Goal: Task Accomplishment & Management: Complete application form

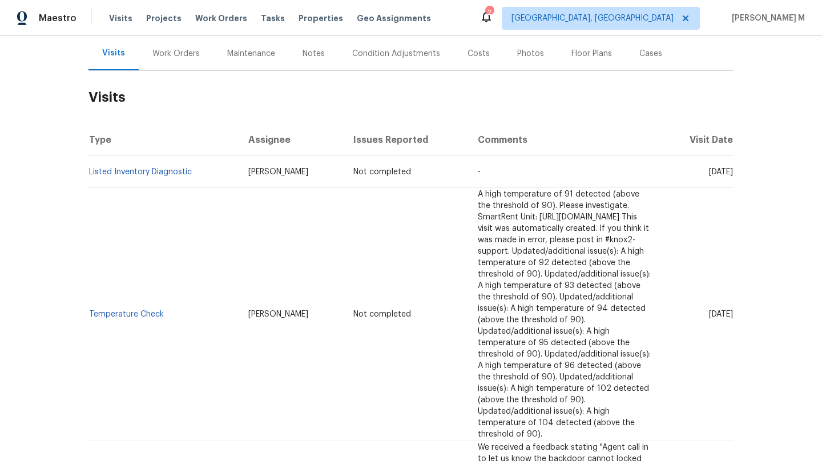
scroll to position [116, 0]
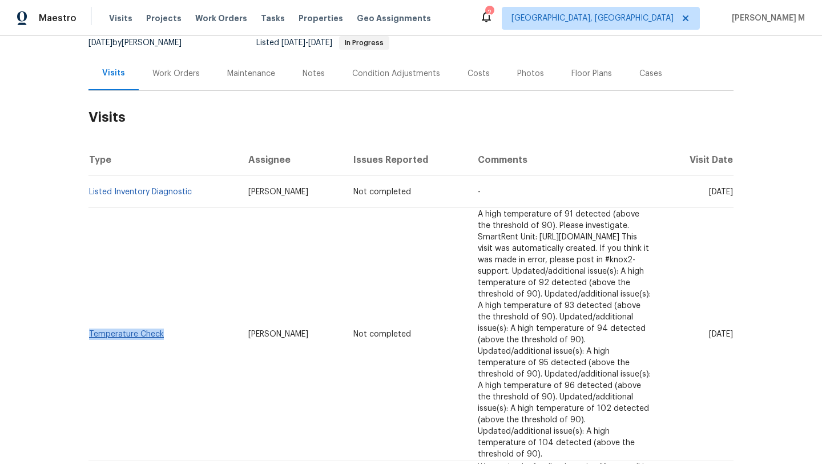
drag, startPoint x: 169, startPoint y: 298, endPoint x: 85, endPoint y: 298, distance: 84.5
click at [89, 298] on td "Temperature Check" at bounding box center [164, 334] width 151 height 253
copy link "Temperature Check"
copy span "Aug 29"
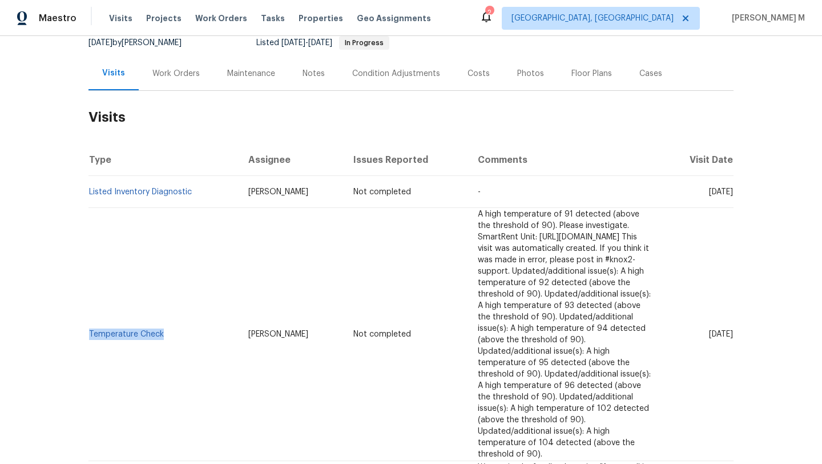
drag, startPoint x: 682, startPoint y: 300, endPoint x: 708, endPoint y: 300, distance: 25.1
click at [709, 330] on span "Fri, Aug 29 2025" at bounding box center [721, 334] width 24 height 8
click at [191, 79] on div "Work Orders" at bounding box center [176, 74] width 75 height 34
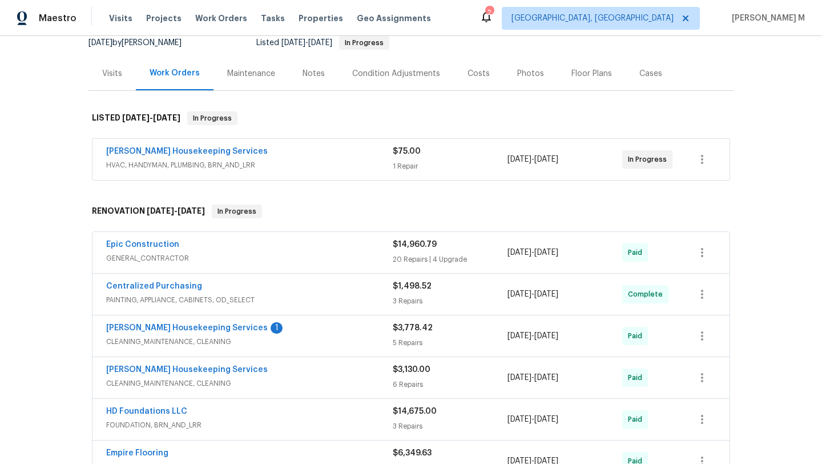
click at [290, 154] on div "Arelis Housekeeping Services" at bounding box center [249, 153] width 287 height 14
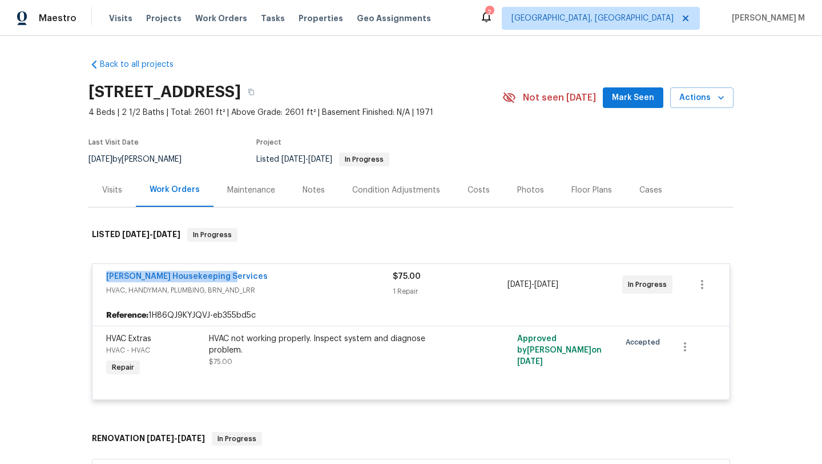
drag, startPoint x: 96, startPoint y: 276, endPoint x: 246, endPoint y: 275, distance: 149.6
click at [246, 275] on div "Arelis Housekeeping Services HVAC, HANDYMAN, PLUMBING, BRN_AND_LRR $75.00 1 Rep…" at bounding box center [411, 284] width 637 height 41
copy link "Arelis Housekeeping Services"
copy span "8/12/2025 - 8/15/2025"
drag, startPoint x: 503, startPoint y: 284, endPoint x: 583, endPoint y: 283, distance: 80.0
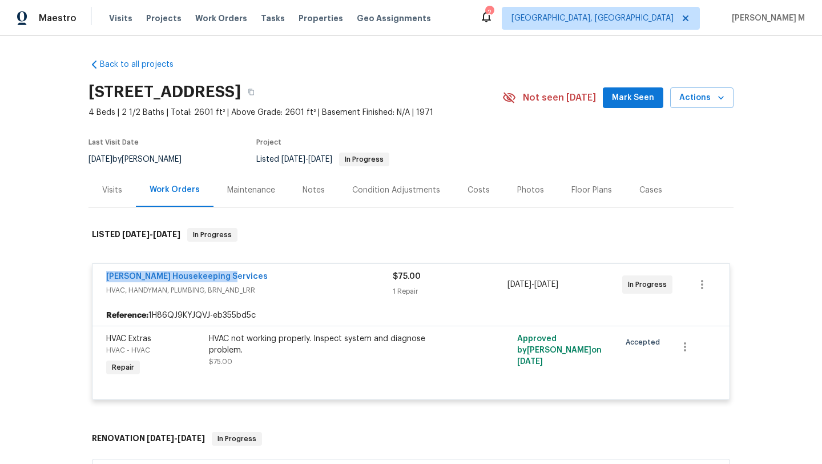
click at [559, 283] on span "8/12/2025 - 8/15/2025" at bounding box center [533, 284] width 51 height 11
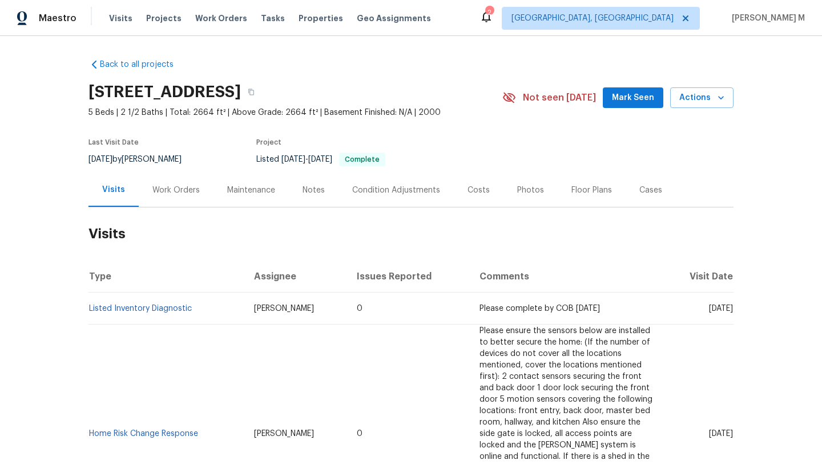
click at [184, 195] on div "Work Orders" at bounding box center [175, 189] width 47 height 11
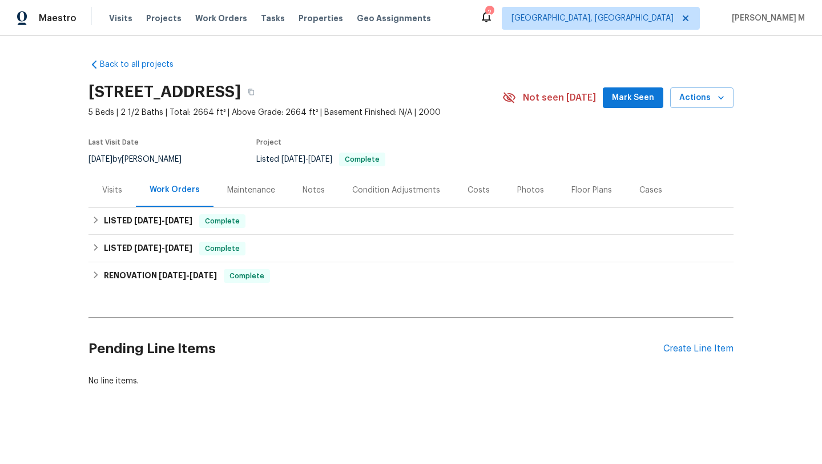
click at [115, 192] on div "Visits" at bounding box center [112, 189] width 20 height 11
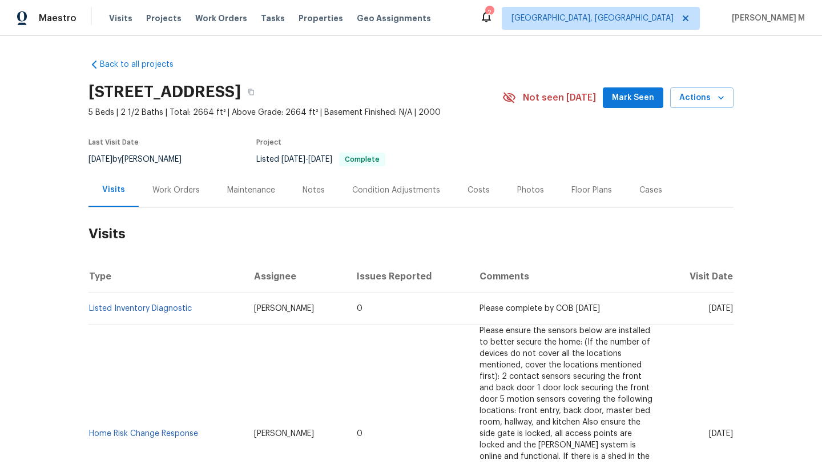
drag, startPoint x: 689, startPoint y: 310, endPoint x: 707, endPoint y: 311, distance: 18.3
click at [709, 311] on span "Tue, Jul 15 2025" at bounding box center [721, 308] width 24 height 8
copy span "Jul 15"
click at [186, 196] on div "Work Orders" at bounding box center [176, 190] width 75 height 34
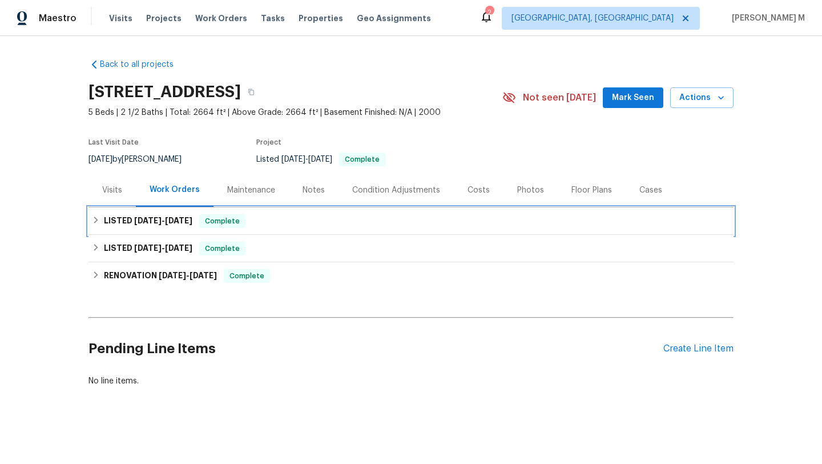
click at [187, 223] on div "LISTED 7/4/25 - 7/9/25 Complete" at bounding box center [411, 221] width 638 height 14
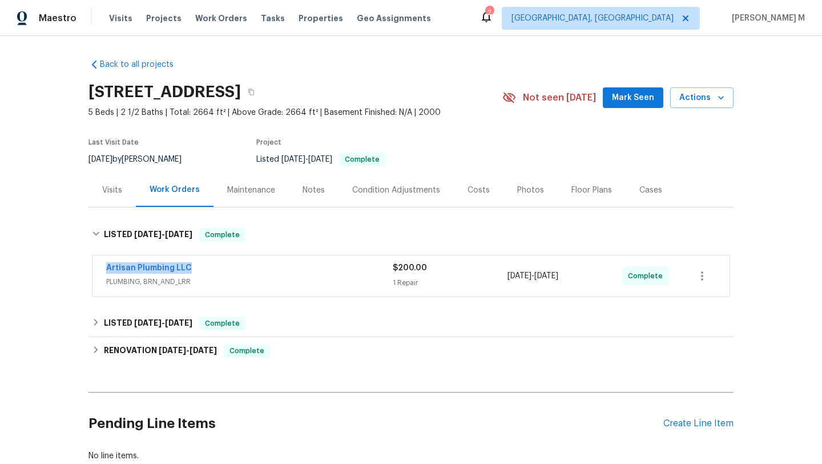
drag, startPoint x: 93, startPoint y: 271, endPoint x: 214, endPoint y: 271, distance: 120.5
click at [214, 271] on div "Artisan Plumbing LLC PLUMBING, BRN_AND_LRR $200.00 1 Repair 7/4/2025 - 7/9/2025…" at bounding box center [411, 275] width 637 height 41
copy link "Artisan Plumbing LLC"
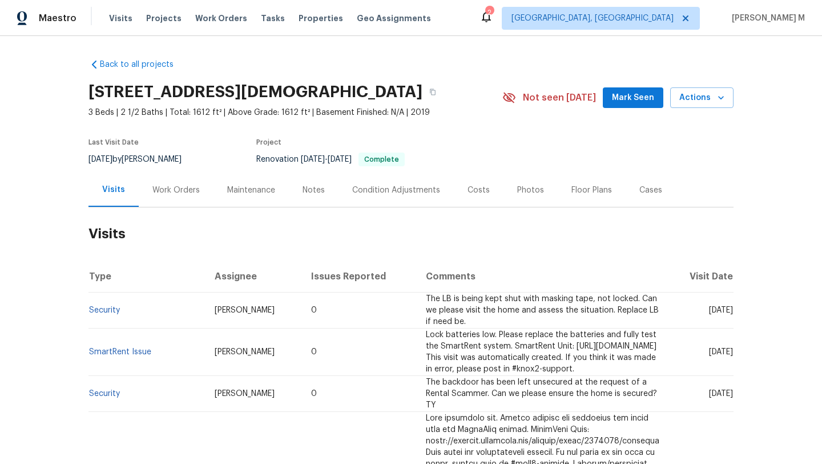
drag, startPoint x: 686, startPoint y: 312, endPoint x: 707, endPoint y: 312, distance: 21.1
click at [709, 312] on span "Wed, Jul 23 2025" at bounding box center [721, 310] width 24 height 8
copy span "Jul 23"
click at [183, 189] on div "Work Orders" at bounding box center [175, 189] width 47 height 11
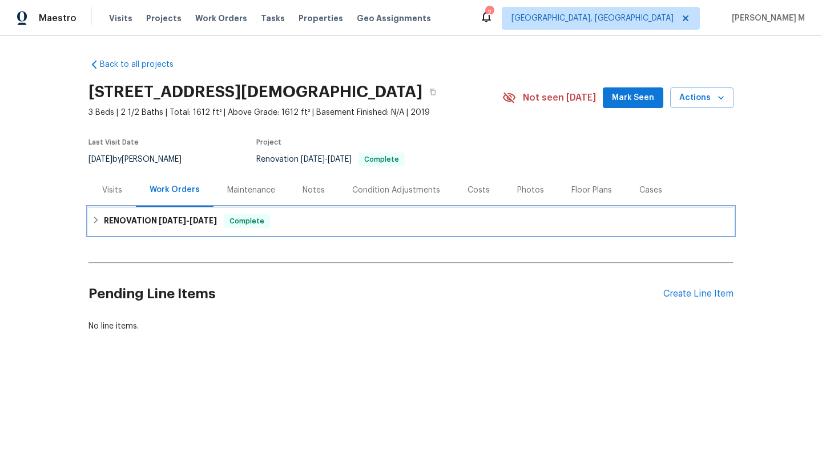
click at [203, 220] on span "2/28/25" at bounding box center [203, 220] width 27 height 8
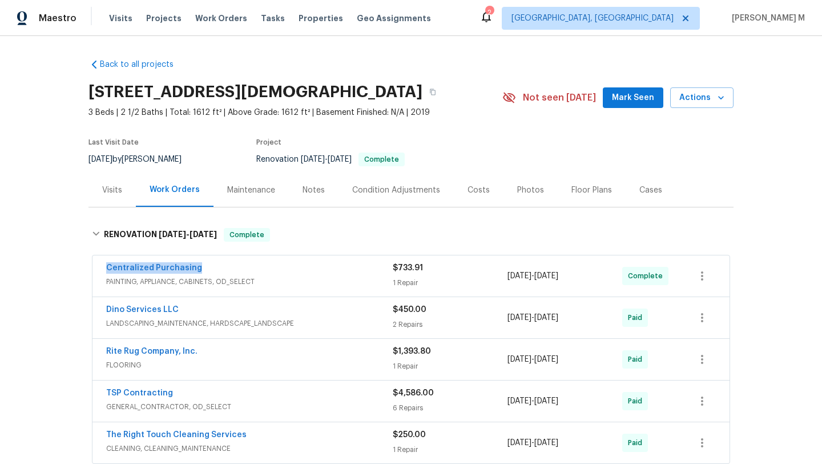
drag, startPoint x: 104, startPoint y: 270, endPoint x: 203, endPoint y: 269, distance: 99.4
click at [204, 269] on div "Centralized Purchasing PAINTING, APPLIANCE, CABINETS, OD_SELECT $733.91 1 Repai…" at bounding box center [411, 275] width 637 height 41
copy link "Centralized Purchasing"
copy div "2/21/2025 - 2/21/2025"
drag, startPoint x: 503, startPoint y: 277, endPoint x: 582, endPoint y: 275, distance: 80.0
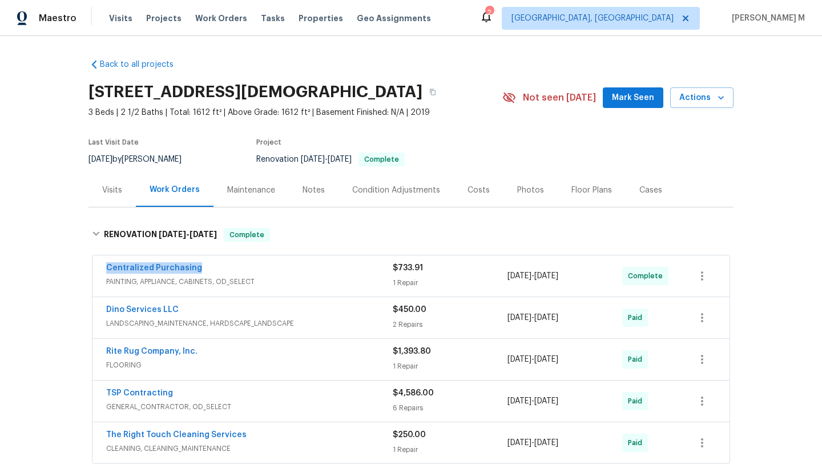
click at [582, 275] on div "Centralized Purchasing PAINTING, APPLIANCE, CABINETS, OD_SELECT $733.91 1 Repai…" at bounding box center [397, 275] width 582 height 27
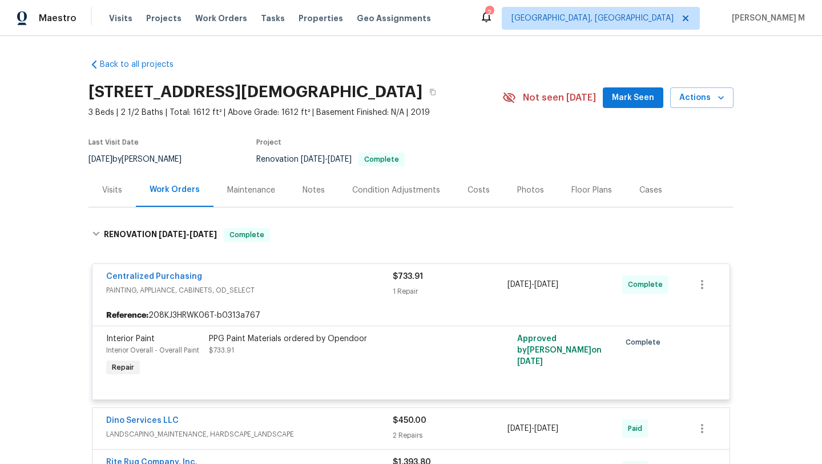
click at [110, 194] on div "Visits" at bounding box center [112, 189] width 20 height 11
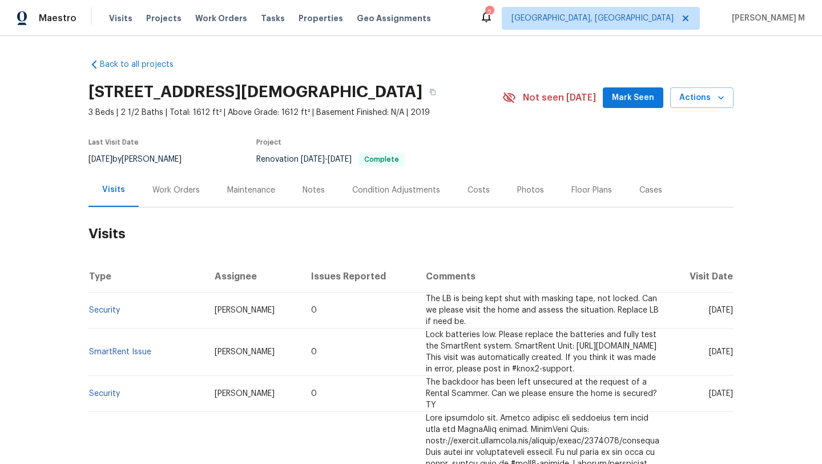
click at [640, 199] on div "Cases" at bounding box center [651, 190] width 50 height 34
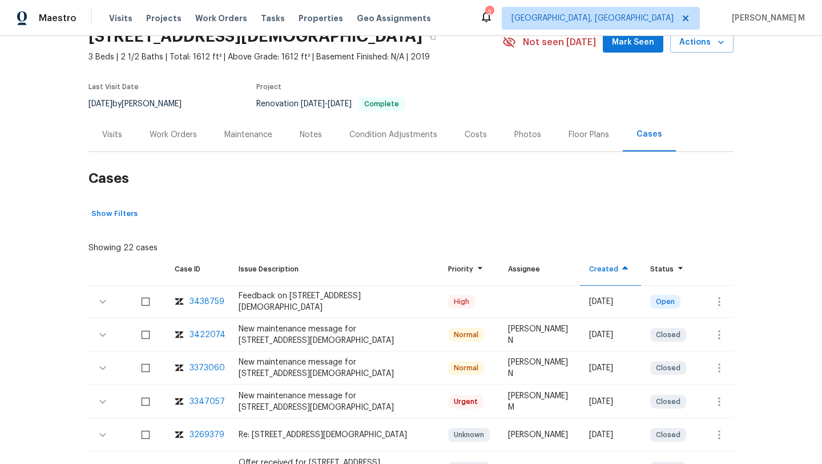
scroll to position [59, 0]
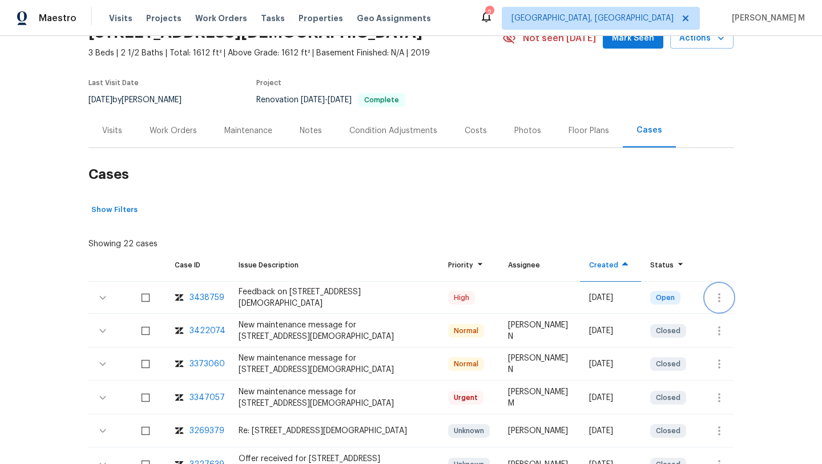
click at [707, 298] on button "button" at bounding box center [719, 297] width 27 height 27
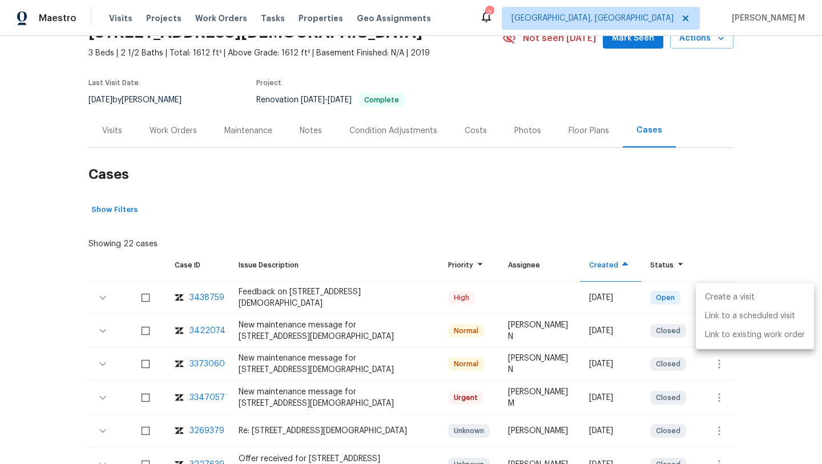
click at [712, 296] on li "Create a visit" at bounding box center [755, 297] width 118 height 19
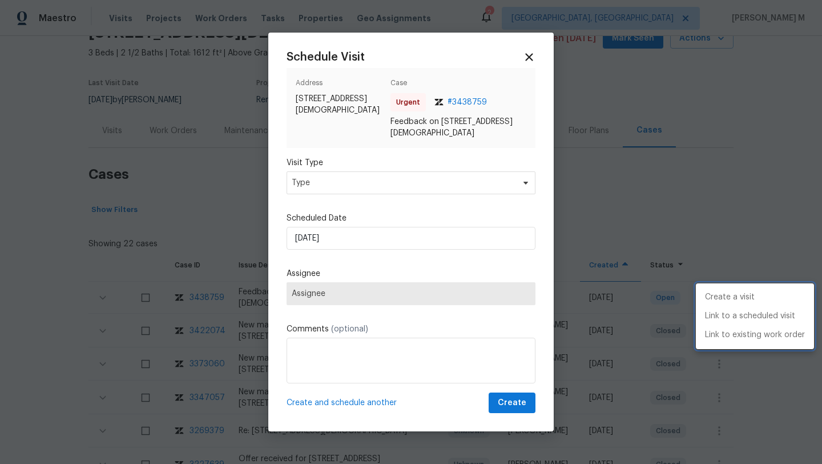
click at [433, 184] on div at bounding box center [411, 232] width 822 height 464
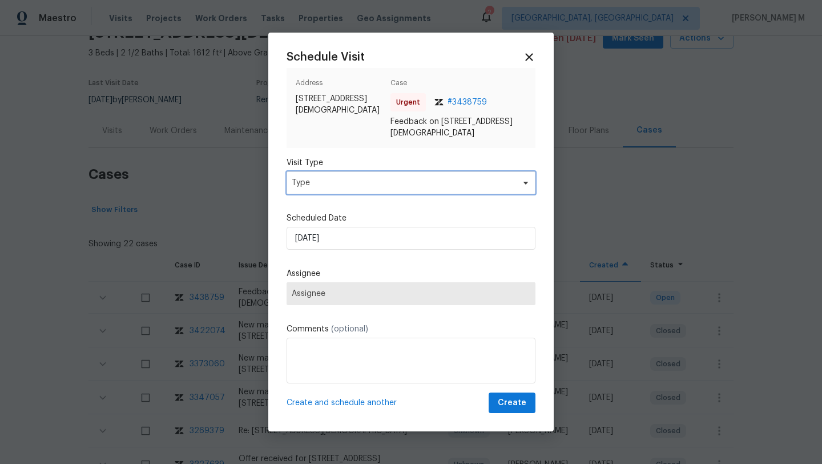
click at [433, 184] on span "Type" at bounding box center [403, 182] width 222 height 11
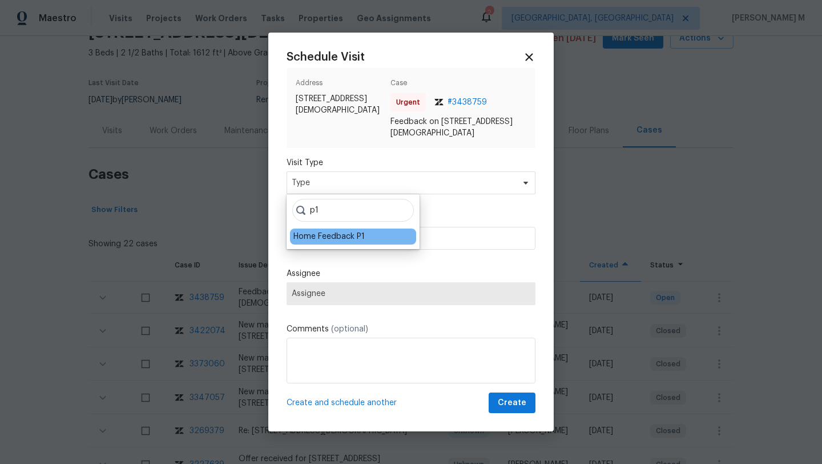
type input "p1"
click at [336, 239] on div "Home Feedback P1" at bounding box center [329, 236] width 71 height 11
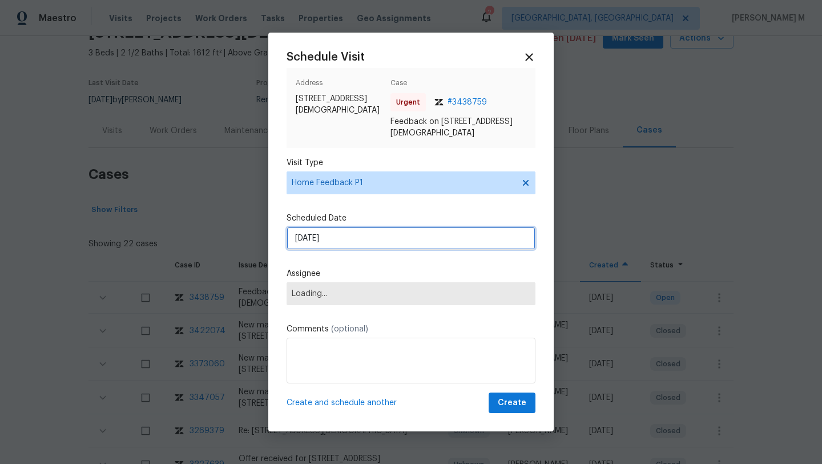
click at [336, 239] on input "[DATE]" at bounding box center [411, 238] width 249 height 23
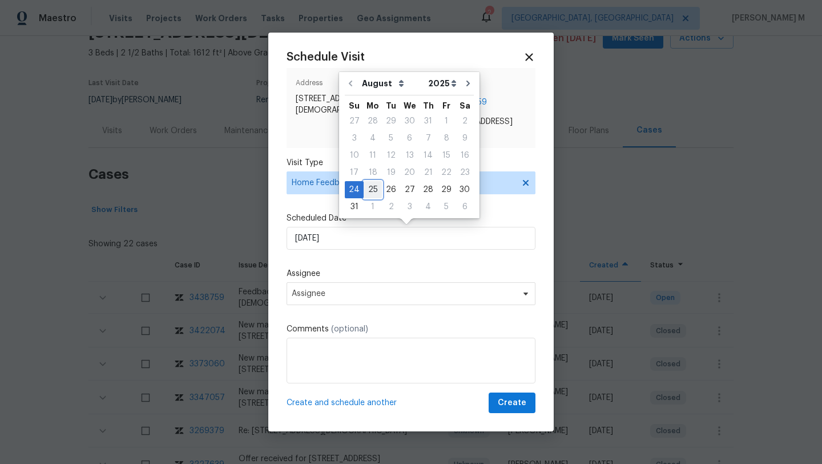
click at [371, 186] on div "25" at bounding box center [373, 190] width 18 height 16
type input "[DATE]"
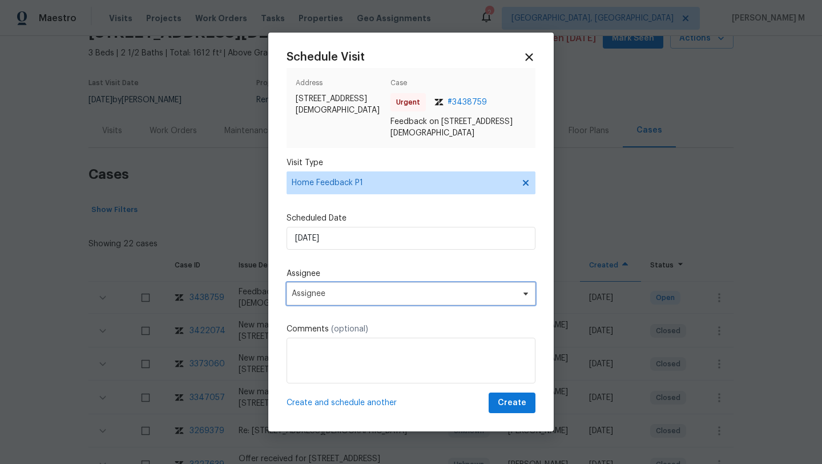
click at [332, 290] on span "Assignee" at bounding box center [404, 293] width 224 height 9
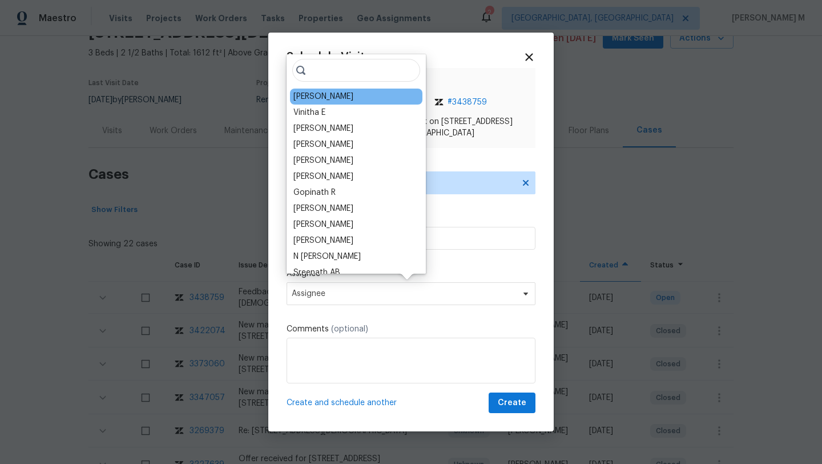
click at [331, 102] on div "Christopher Neilson" at bounding box center [356, 97] width 132 height 16
click at [332, 96] on div "Christopher Neilson" at bounding box center [324, 96] width 60 height 11
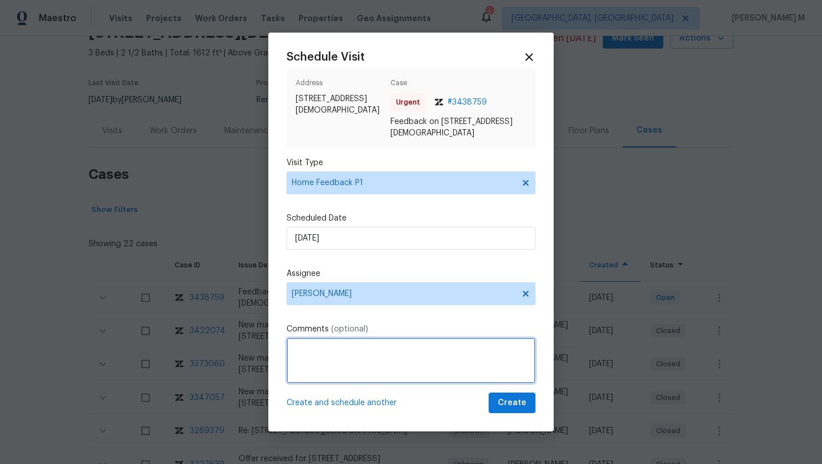
click at [379, 361] on textarea at bounding box center [411, 360] width 249 height 46
paste textarea "The caller couldnt get in as there is an extra lock on the door"
paste textarea "Kindly complete the visit and update if any WO needs to be created. Thank you"
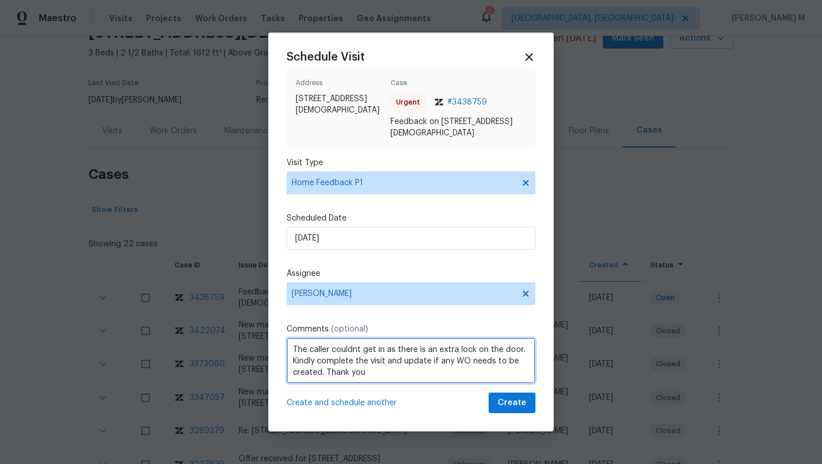
scroll to position [1, 0]
click at [432, 371] on textarea "The caller couldnt get in as there is an extra lock on the door. Kindly complet…" at bounding box center [411, 360] width 249 height 46
type textarea "The caller couldn't get in as there is an extra lock on the door. Kindly comple…"
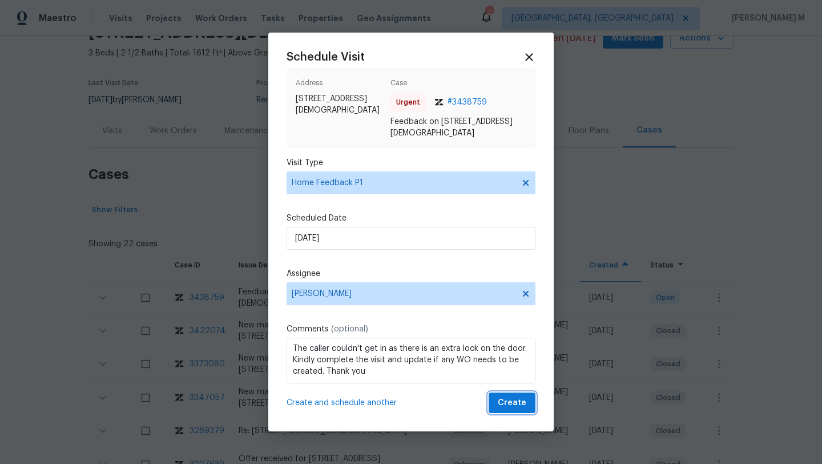
click at [501, 407] on span "Create" at bounding box center [512, 403] width 29 height 14
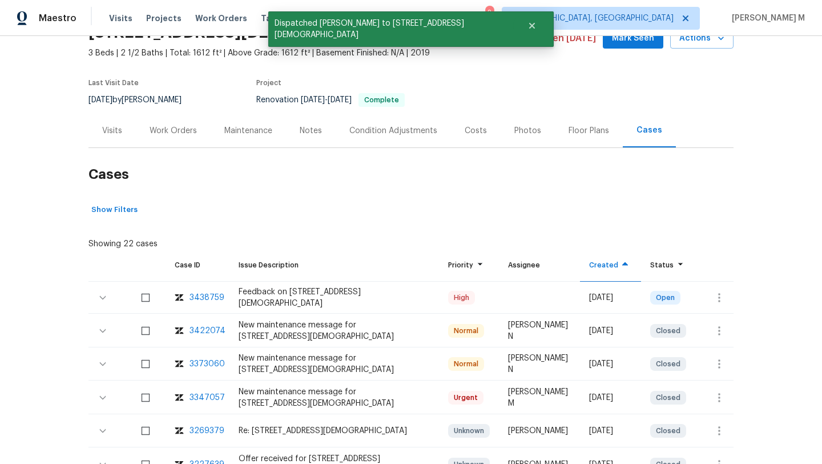
click at [111, 137] on div "Visits" at bounding box center [112, 131] width 47 height 34
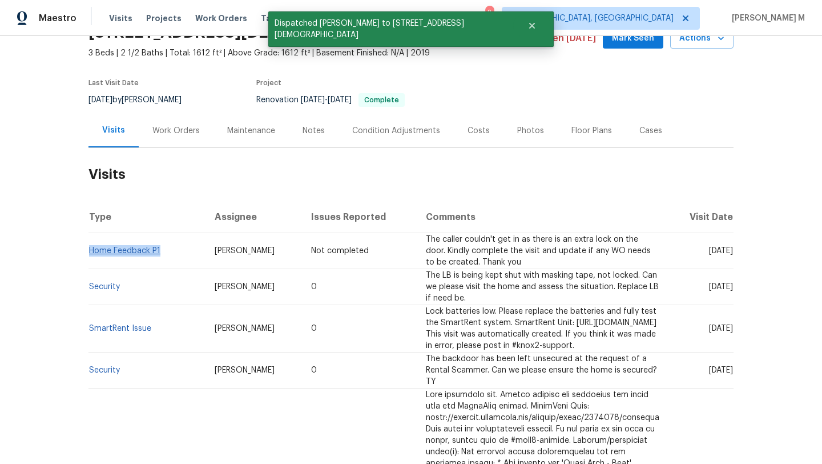
drag, startPoint x: 172, startPoint y: 255, endPoint x: 89, endPoint y: 253, distance: 84.0
click at [89, 253] on td "Home Feedback P1" at bounding box center [147, 251] width 117 height 36
copy link "Home Feedback P1"
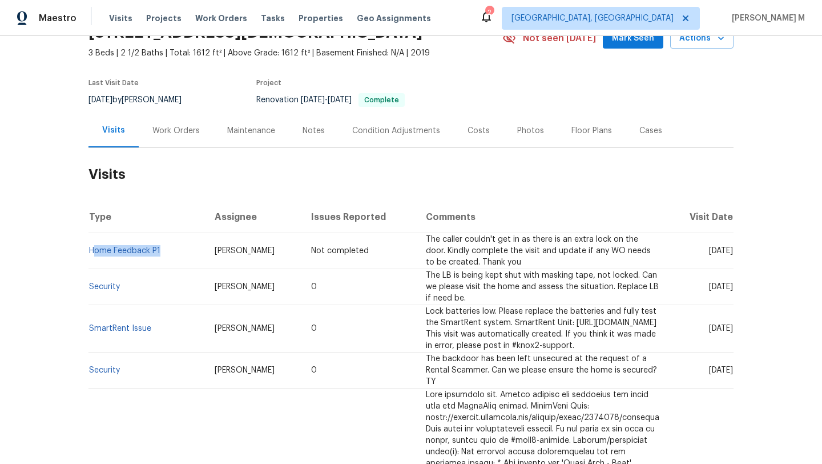
drag, startPoint x: 199, startPoint y: 250, endPoint x: 278, endPoint y: 250, distance: 78.8
click at [278, 250] on td "Christopher Neilson" at bounding box center [254, 251] width 97 height 36
copy span "Christopher Neilson"
drag, startPoint x: 682, startPoint y: 251, endPoint x: 708, endPoint y: 251, distance: 25.7
click at [709, 251] on span "Mon, Aug 25 2025" at bounding box center [721, 251] width 24 height 8
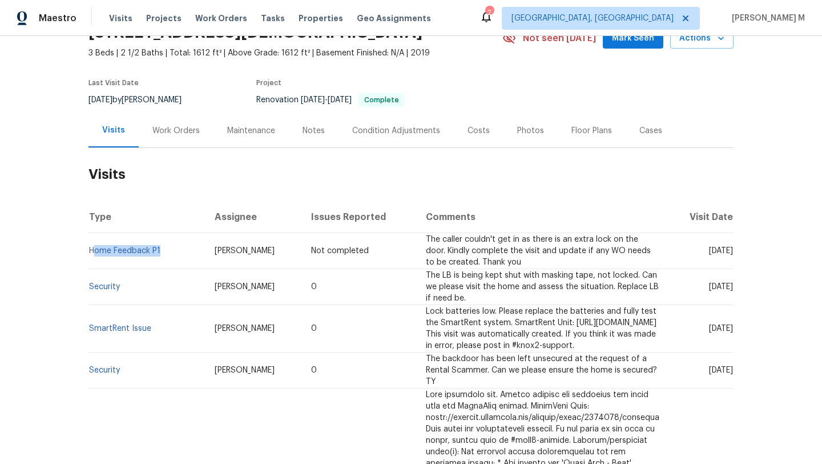
copy span "Aug 25"
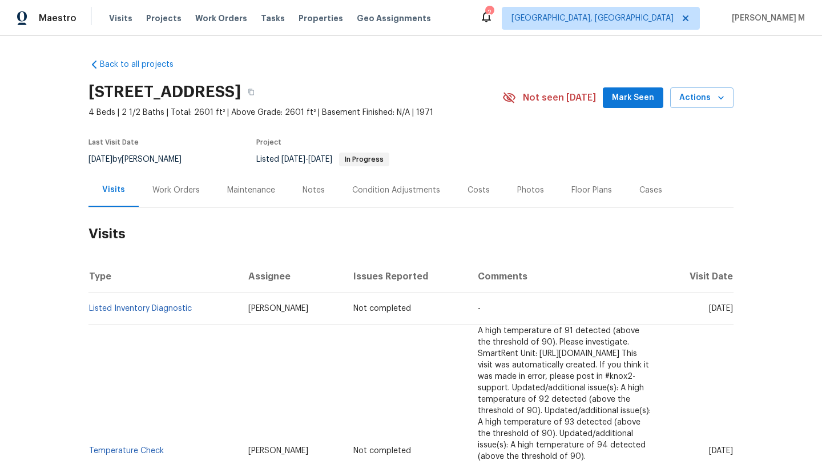
click at [626, 198] on div "Cases" at bounding box center [651, 190] width 50 height 34
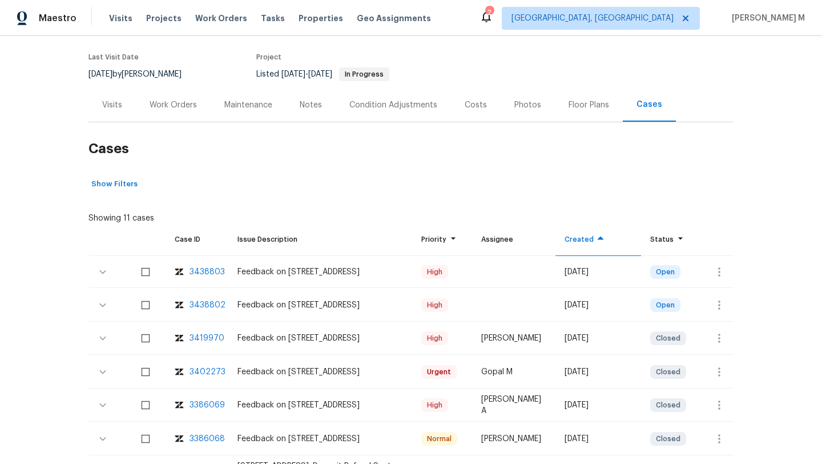
scroll to position [103, 0]
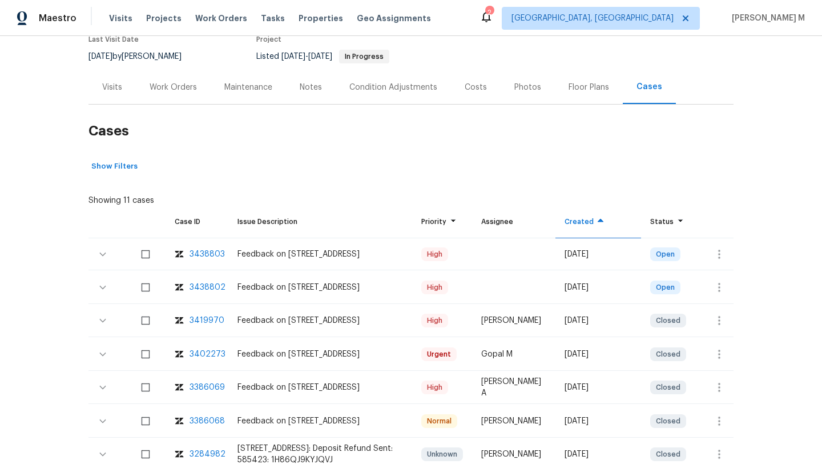
click at [214, 255] on div "3438803" at bounding box center [207, 253] width 35 height 11
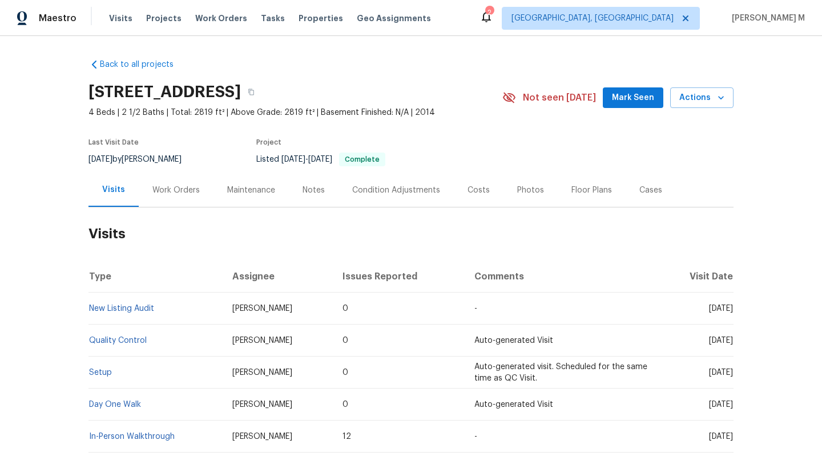
drag, startPoint x: 682, startPoint y: 307, endPoint x: 706, endPoint y: 308, distance: 24.0
click at [709, 308] on span "[DATE]" at bounding box center [721, 308] width 24 height 8
copy span "[DATE]"
click at [168, 195] on div "Work Orders" at bounding box center [175, 189] width 47 height 11
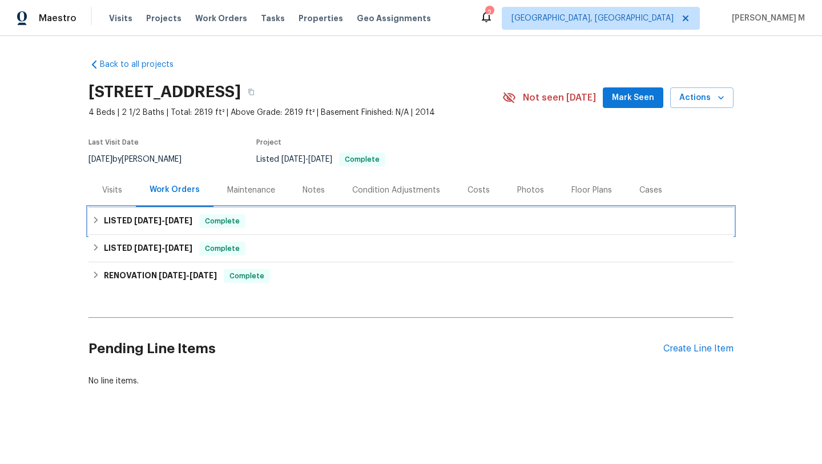
click at [165, 223] on span "[DATE]" at bounding box center [178, 220] width 27 height 8
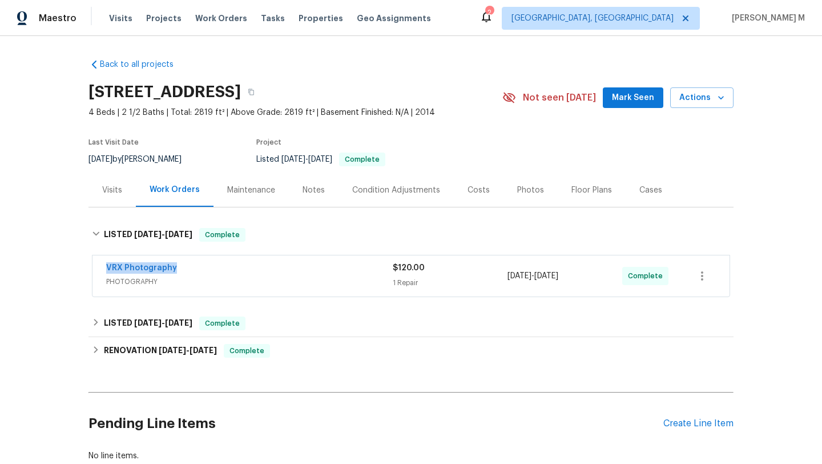
drag, startPoint x: 95, startPoint y: 263, endPoint x: 208, endPoint y: 266, distance: 113.1
click at [208, 266] on div "VRX Photography PHOTOGRAPHY $120.00 1 Repair [DATE] - [DATE] Complete" at bounding box center [411, 275] width 637 height 41
copy link "VRX Photography"
copy span "[DATE] - [DATE]"
drag, startPoint x: 504, startPoint y: 277, endPoint x: 577, endPoint y: 277, distance: 72.5
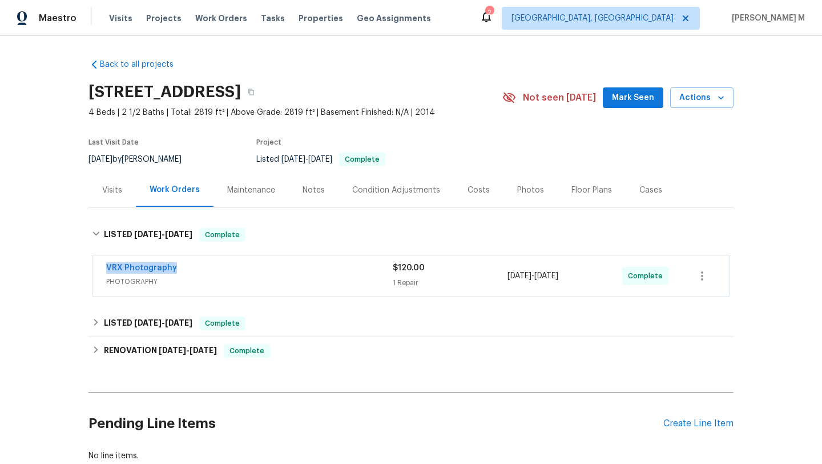
click at [559, 277] on span "[DATE] - [DATE]" at bounding box center [533, 275] width 51 height 11
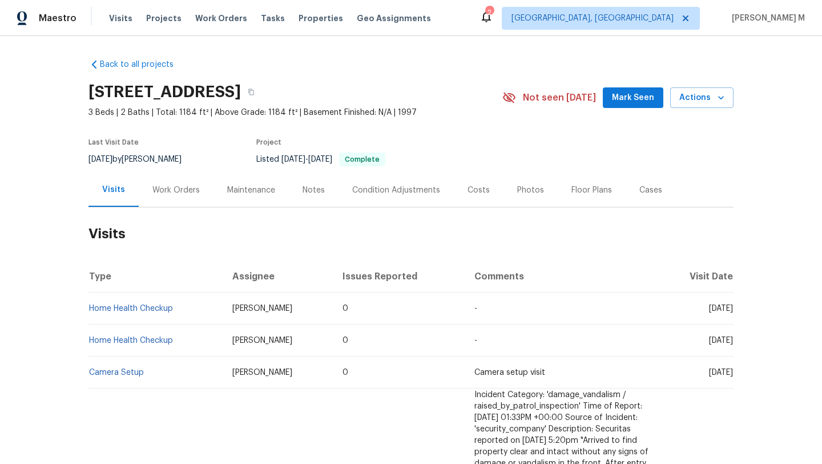
click at [182, 191] on div "Work Orders" at bounding box center [175, 189] width 47 height 11
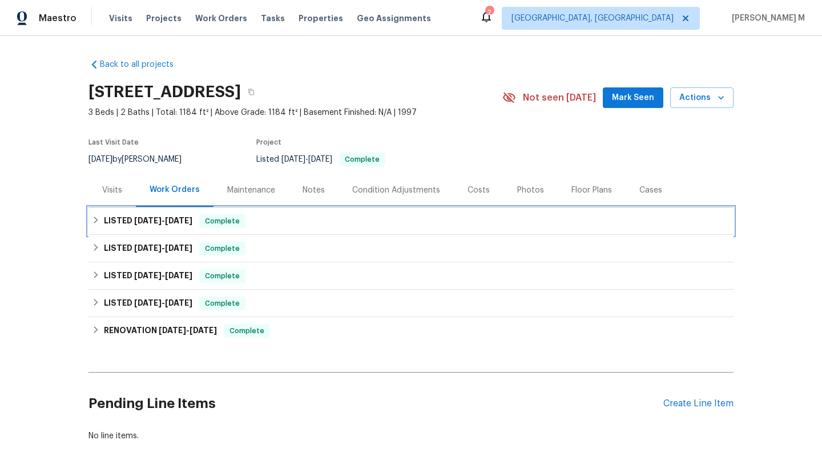
click at [177, 228] on div "LISTED 8/5/25 - 8/7/25 Complete" at bounding box center [411, 220] width 645 height 27
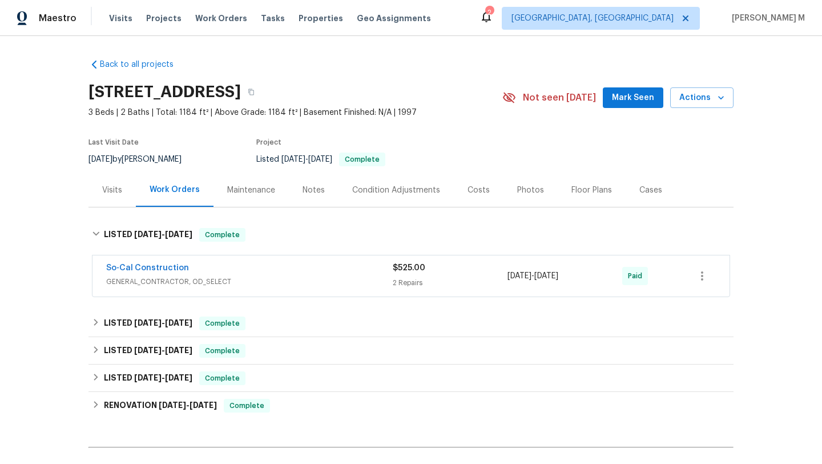
click at [187, 266] on div "So-Cal Construction" at bounding box center [249, 269] width 287 height 14
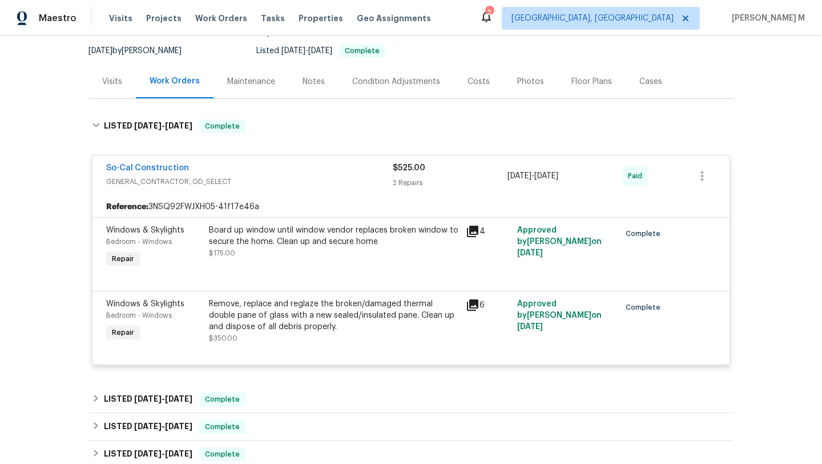
scroll to position [119, 0]
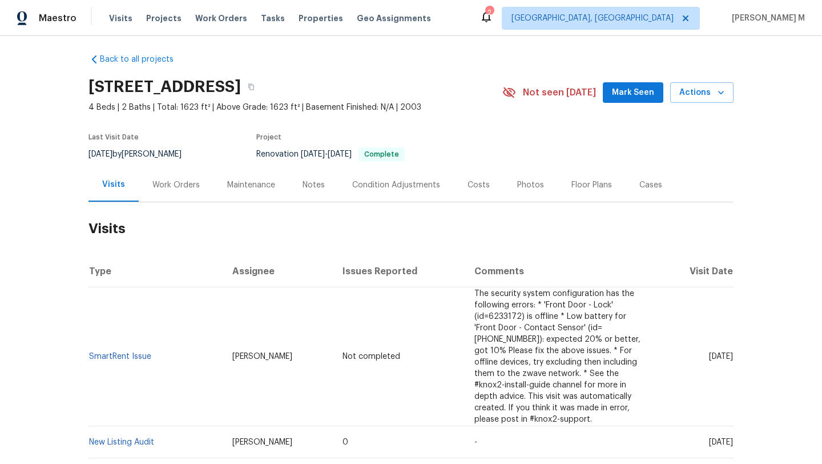
scroll to position [41, 0]
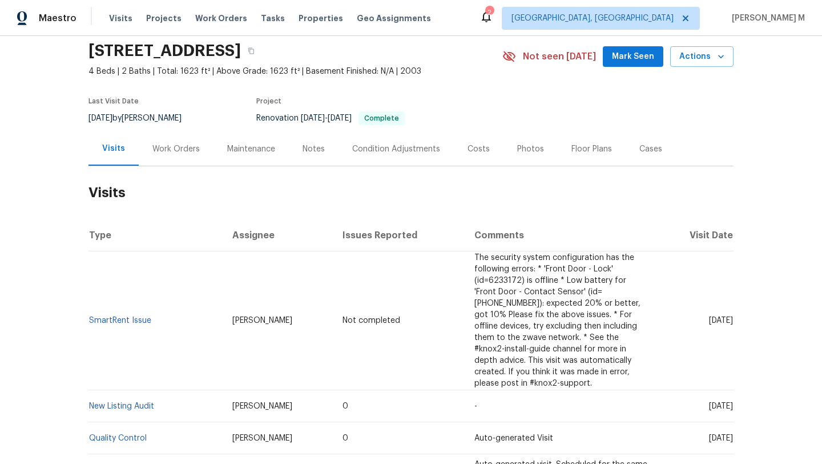
drag, startPoint x: 681, startPoint y: 315, endPoint x: 708, endPoint y: 316, distance: 26.9
click at [709, 316] on span "Mon, Aug 25 2025" at bounding box center [721, 320] width 24 height 8
copy span "Aug 25"
click at [172, 161] on div "Work Orders" at bounding box center [176, 149] width 75 height 34
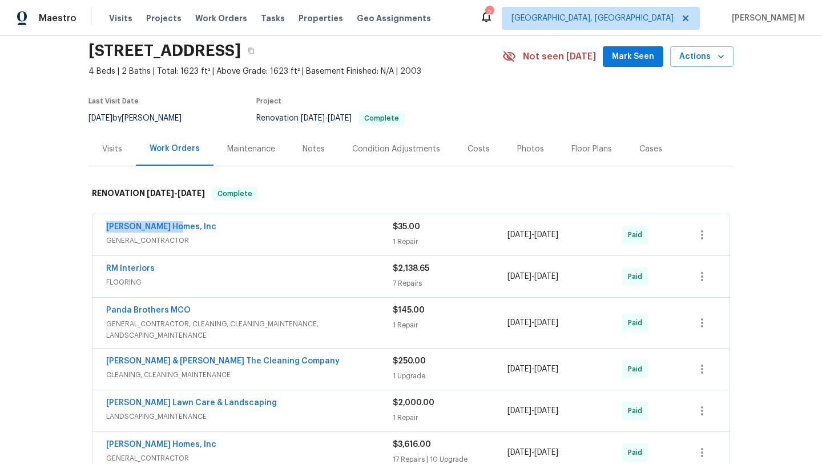
drag, startPoint x: 97, startPoint y: 224, endPoint x: 225, endPoint y: 225, distance: 127.9
click at [225, 224] on div "Rouse Homes, Inc GENERAL_CONTRACTOR $35.00 1 Repair 11/5/2019 - 11/12/2019 Paid" at bounding box center [411, 234] width 637 height 41
copy link "Rouse Homes, Inc"
click at [115, 159] on div "Visits" at bounding box center [112, 149] width 47 height 34
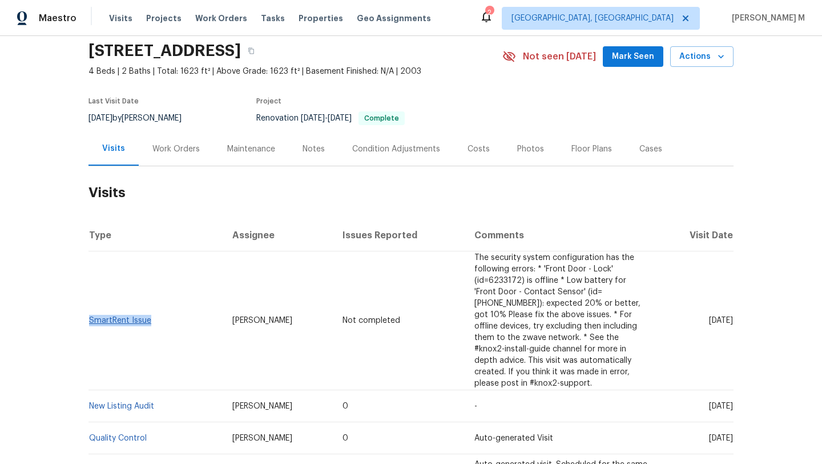
copy link "SmartRent Issue"
drag, startPoint x: 162, startPoint y: 318, endPoint x: 87, endPoint y: 318, distance: 74.2
click at [89, 318] on td "SmartRent Issue" at bounding box center [156, 320] width 135 height 139
copy link "martRent Issue"
copy link "SmartRent Issue"
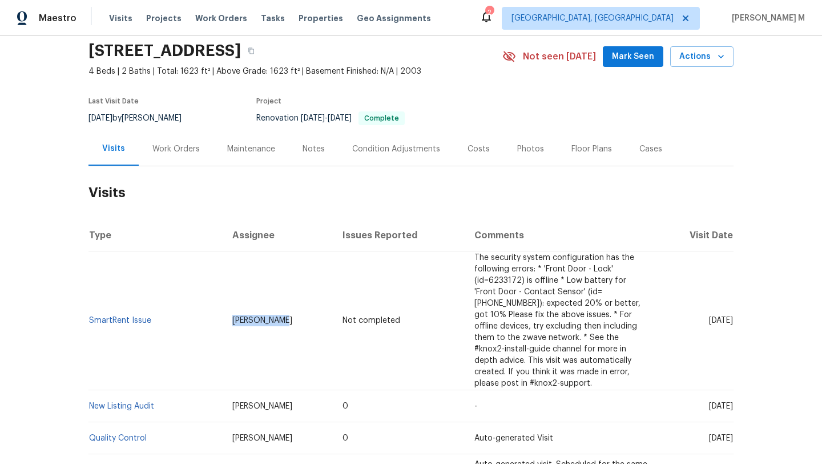
drag, startPoint x: 219, startPoint y: 316, endPoint x: 268, endPoint y: 316, distance: 49.7
click at [270, 316] on td "[PERSON_NAME]" at bounding box center [278, 320] width 111 height 139
copy span "Jeremy Dykes"
drag, startPoint x: 682, startPoint y: 314, endPoint x: 706, endPoint y: 314, distance: 24.0
click at [709, 316] on span "[DATE]" at bounding box center [721, 320] width 24 height 8
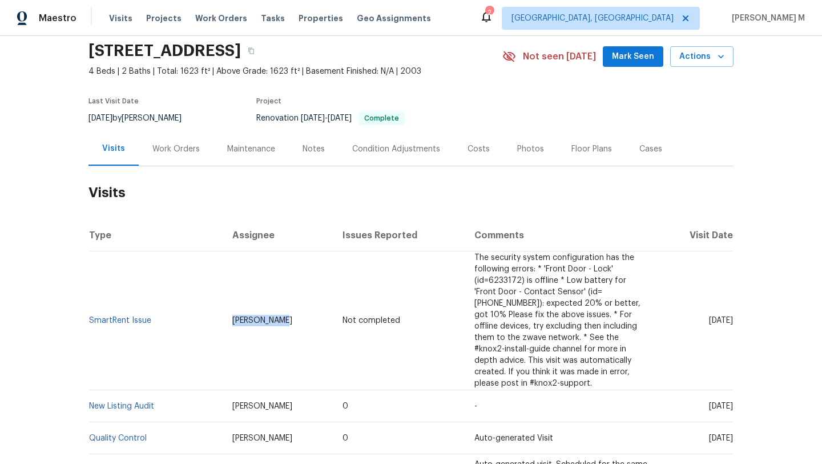
copy span "Aug 25"
click at [640, 149] on div "Cases" at bounding box center [651, 148] width 23 height 11
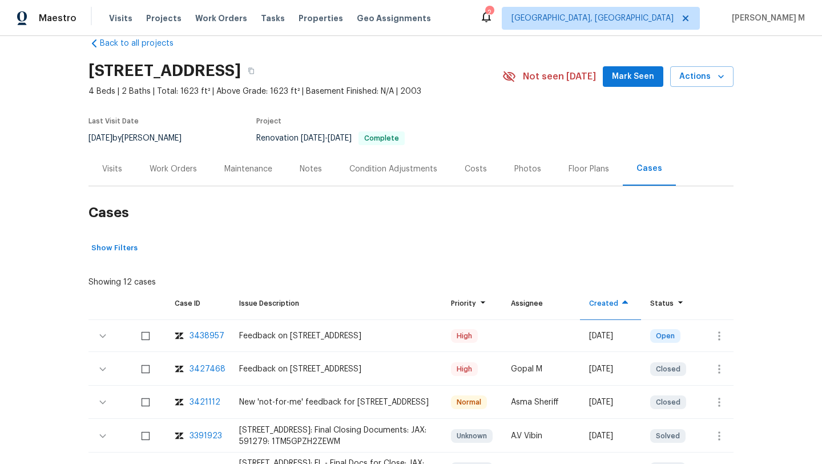
scroll to position [46, 0]
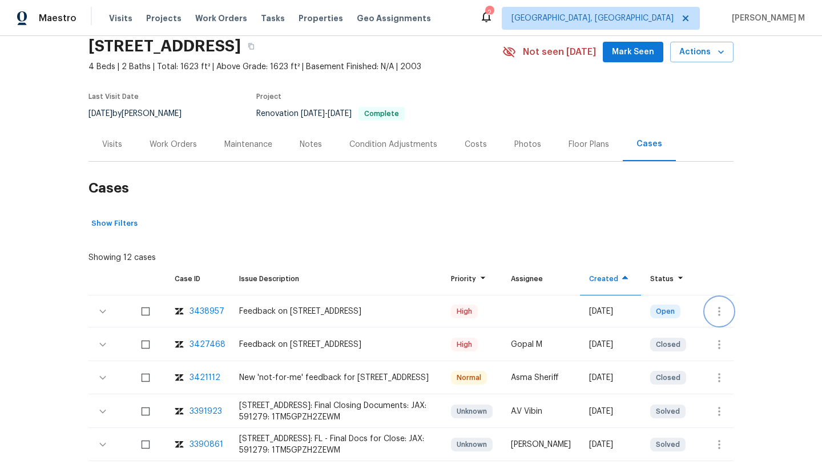
click at [717, 315] on icon "button" at bounding box center [720, 311] width 14 height 14
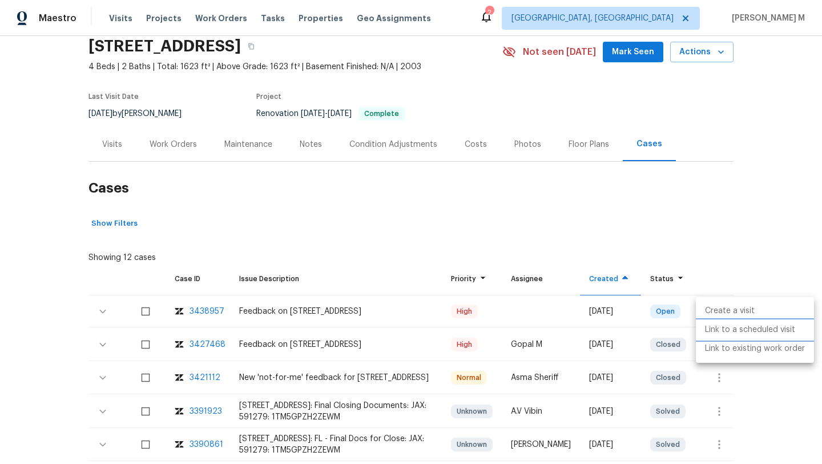
click at [720, 327] on li "Link to a scheduled visit" at bounding box center [755, 329] width 118 height 19
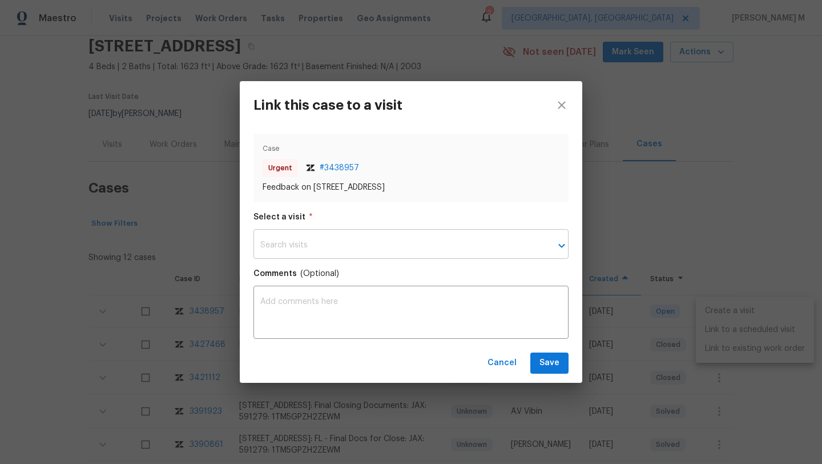
click at [505, 241] on input "text" at bounding box center [395, 245] width 283 height 27
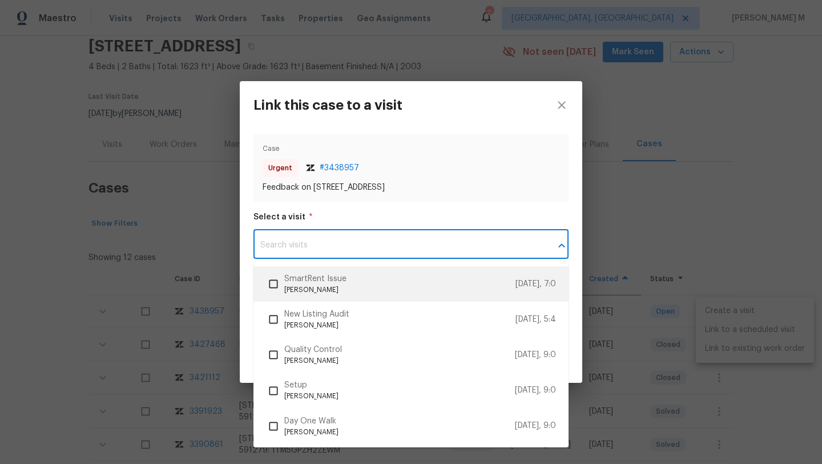
click at [416, 279] on span "SmartRent Issue" at bounding box center [399, 279] width 231 height 12
checkbox input "true"
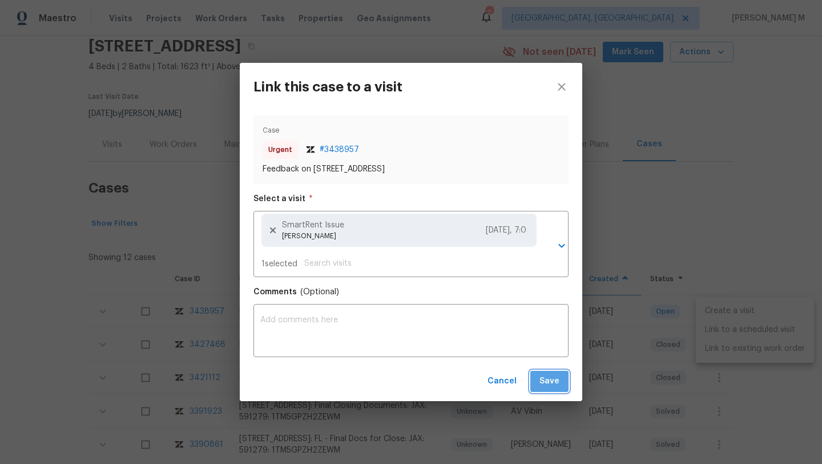
click at [544, 377] on span "Save" at bounding box center [550, 381] width 20 height 14
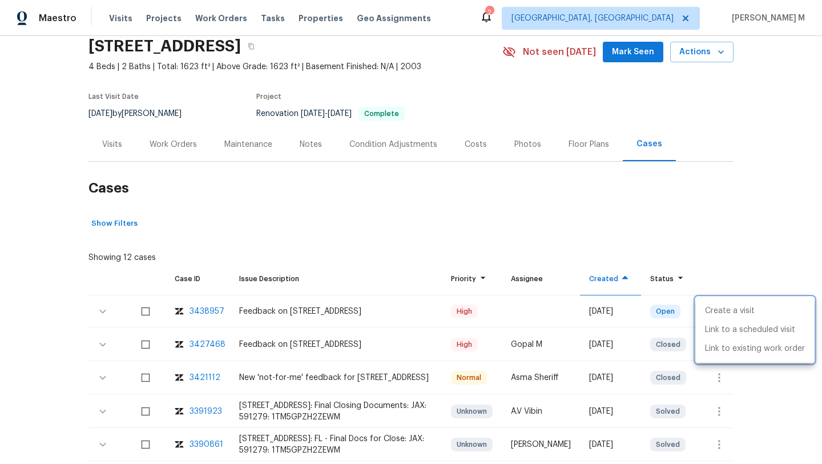
click at [519, 235] on div at bounding box center [411, 232] width 822 height 464
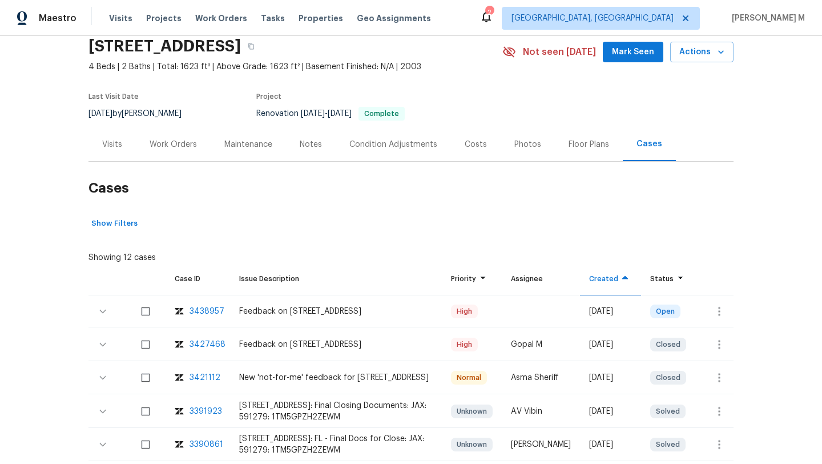
click at [103, 150] on div "Visits" at bounding box center [112, 144] width 47 height 34
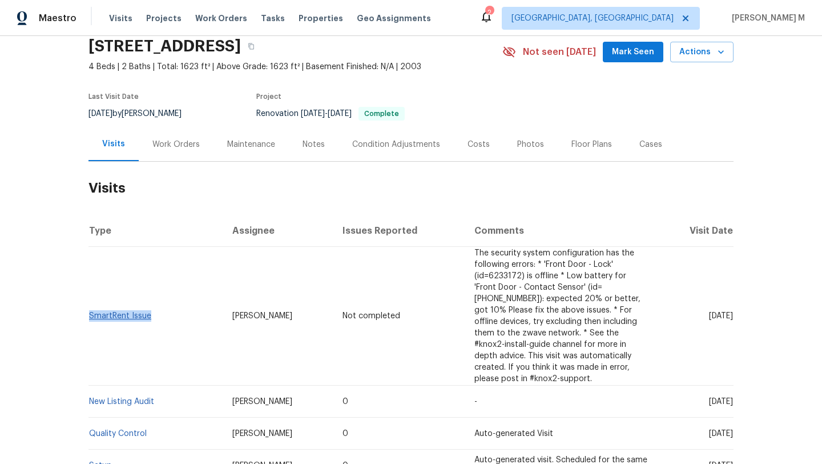
drag, startPoint x: 155, startPoint y: 319, endPoint x: 86, endPoint y: 312, distance: 68.9
click at [89, 311] on td "SmartRent Issue" at bounding box center [156, 316] width 135 height 139
copy link "SmartRent Issue"
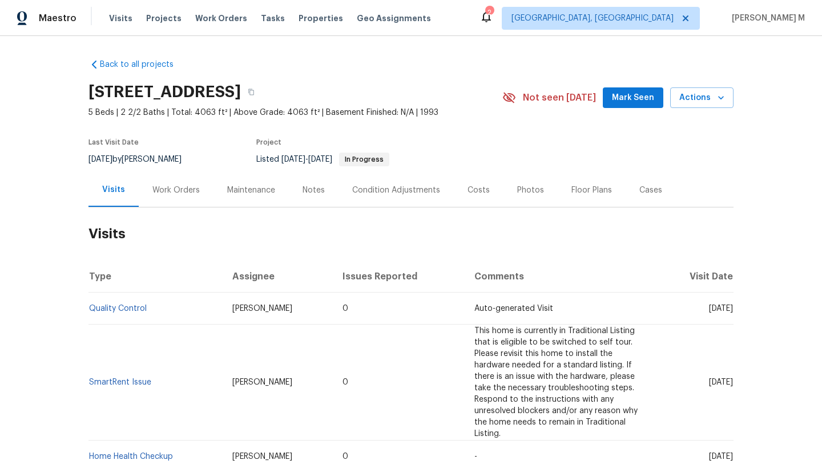
click at [189, 201] on div "Work Orders" at bounding box center [176, 190] width 75 height 34
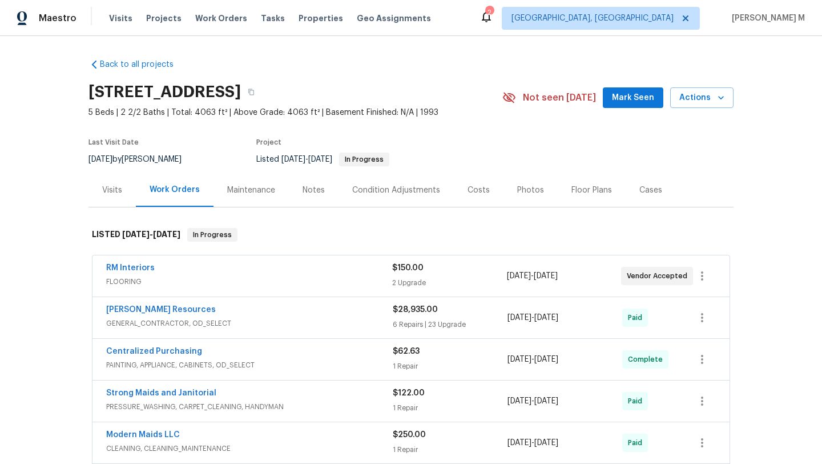
click at [78, 189] on div "Back to all projects 8812 Smokey Dr, Plano, TX 75025 5 Beds | 2 2/2 Baths | Tot…" at bounding box center [411, 250] width 822 height 428
click at [102, 190] on div "Visits" at bounding box center [112, 189] width 20 height 11
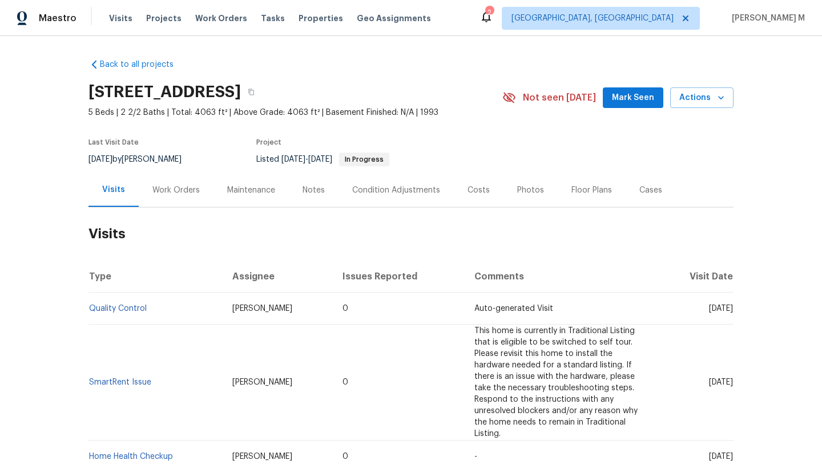
drag, startPoint x: 687, startPoint y: 310, endPoint x: 708, endPoint y: 310, distance: 21.1
click at [709, 310] on span "Tue, Jul 01 2025" at bounding box center [721, 308] width 24 height 8
copy span "Jul 01"
click at [167, 198] on div "Work Orders" at bounding box center [176, 190] width 75 height 34
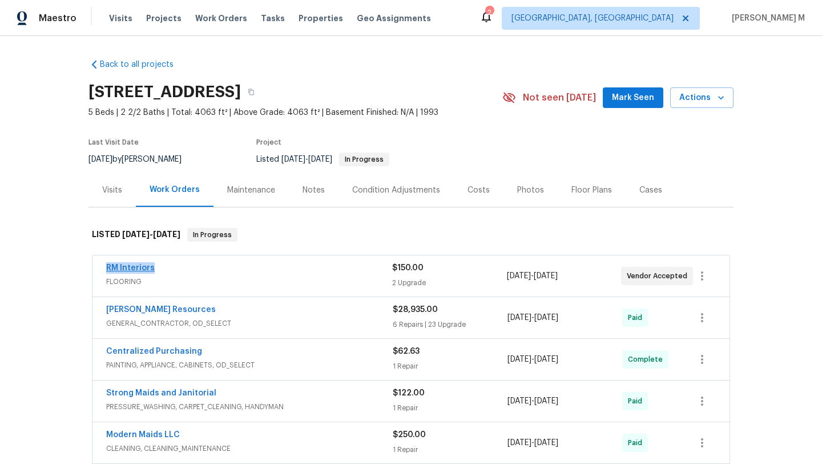
copy link "RM Interiors"
drag, startPoint x: 93, startPoint y: 275, endPoint x: 105, endPoint y: 268, distance: 13.8
click at [105, 268] on div "RM Interiors FLOORING $150.00 2 Upgrade 4/30/2025 - 5/2/2025 Vendor Accepted" at bounding box center [411, 275] width 637 height 41
copy link "RM Interiors"
copy span "4/30/2025 - 5/2/2025"
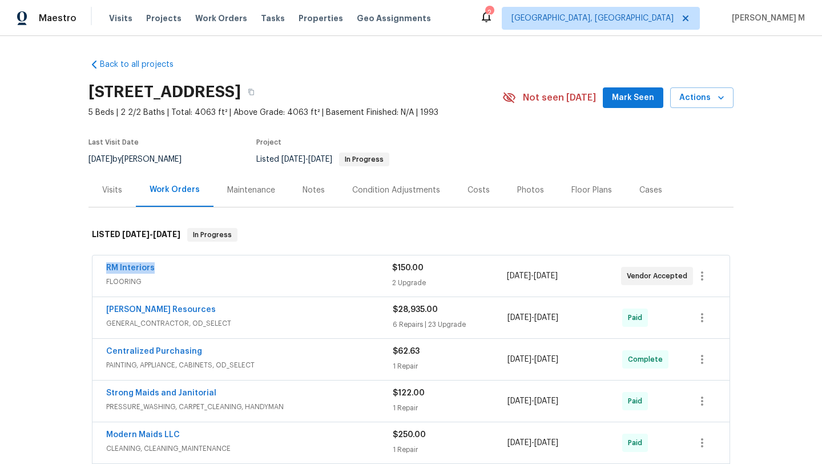
drag, startPoint x: 503, startPoint y: 275, endPoint x: 581, endPoint y: 274, distance: 77.7
click at [558, 274] on span "4/30/2025 - 5/2/2025" at bounding box center [532, 275] width 51 height 11
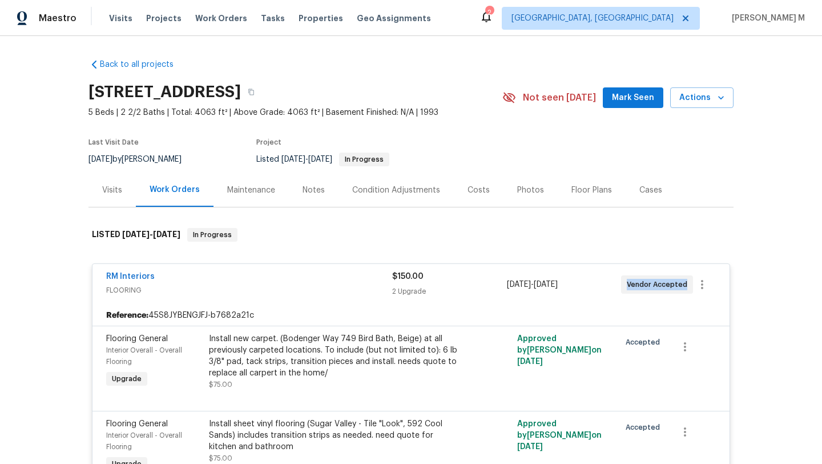
drag, startPoint x: 622, startPoint y: 283, endPoint x: 678, endPoint y: 284, distance: 56.0
click at [678, 284] on div "Vendor Accepted" at bounding box center [657, 284] width 72 height 18
copy span "Vendor Accepted"
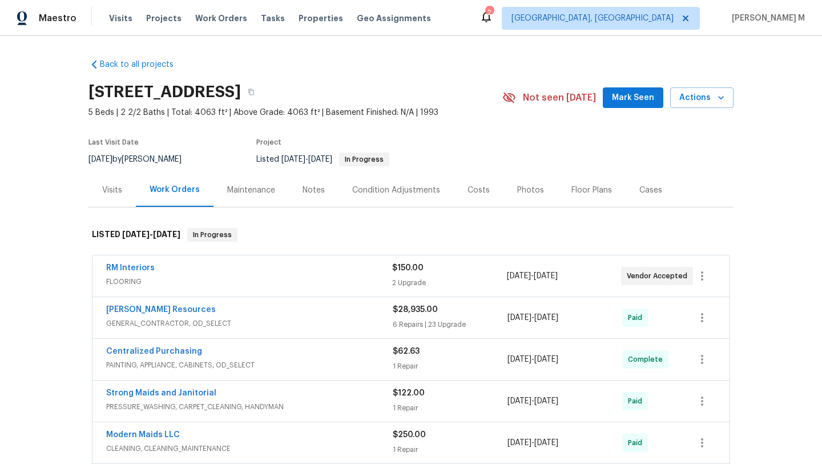
click at [107, 192] on div "Visits" at bounding box center [112, 189] width 20 height 11
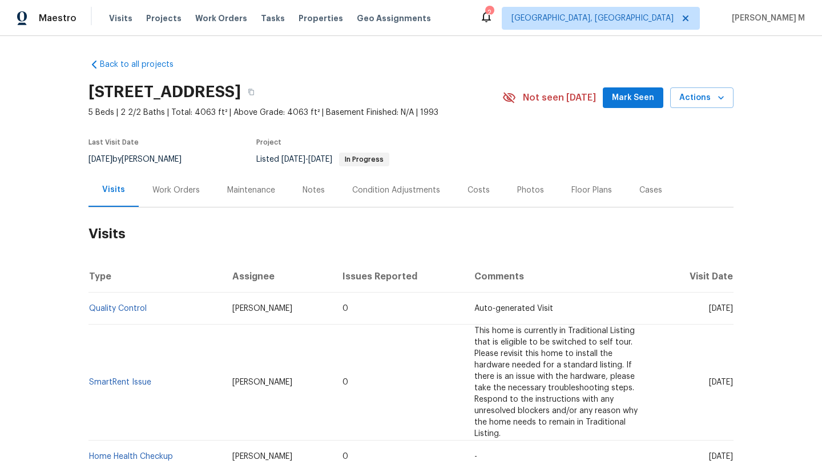
click at [640, 192] on div "Cases" at bounding box center [651, 189] width 23 height 11
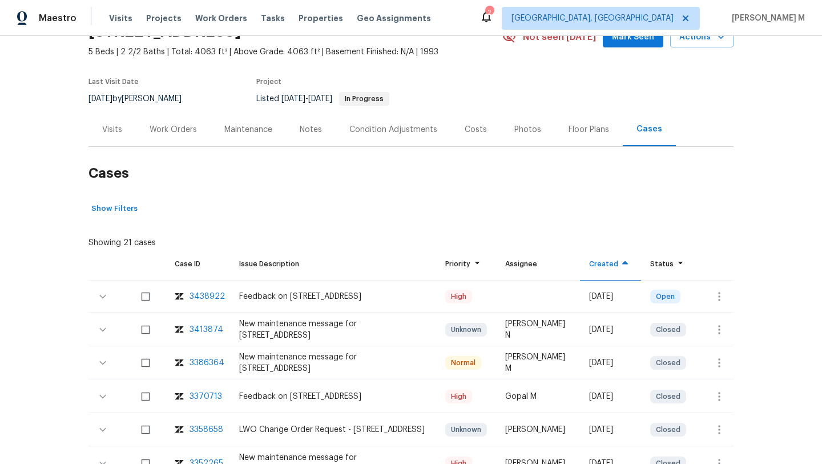
scroll to position [91, 0]
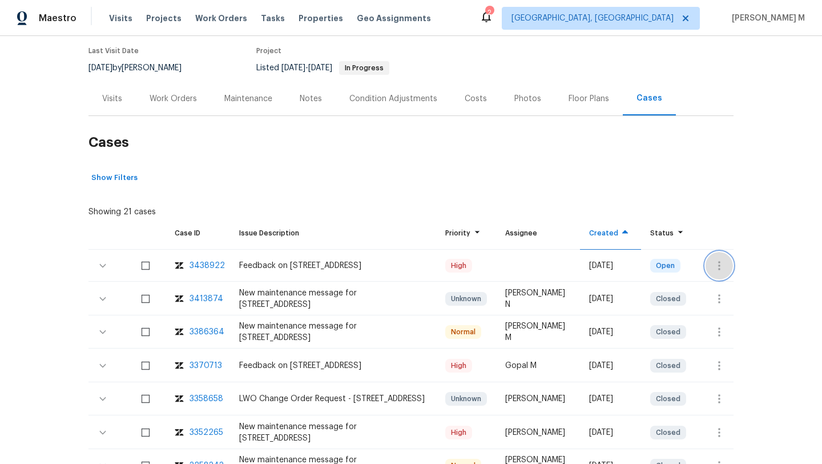
click at [713, 268] on icon "button" at bounding box center [720, 266] width 14 height 14
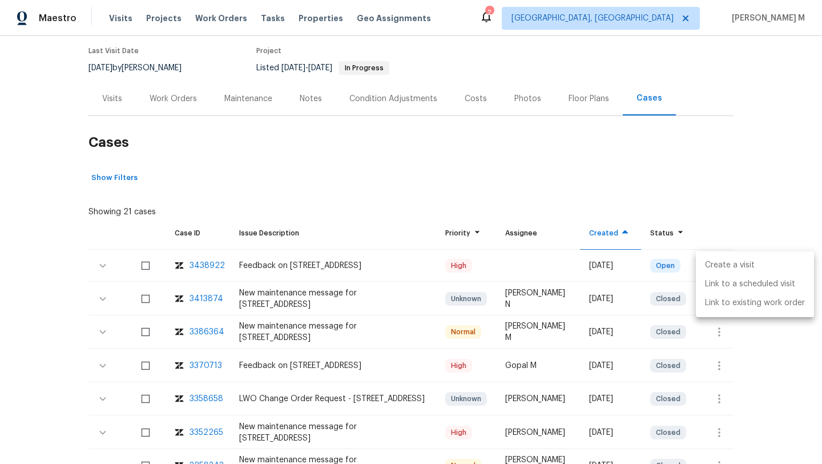
click at [706, 268] on li "Create a visit" at bounding box center [755, 265] width 118 height 19
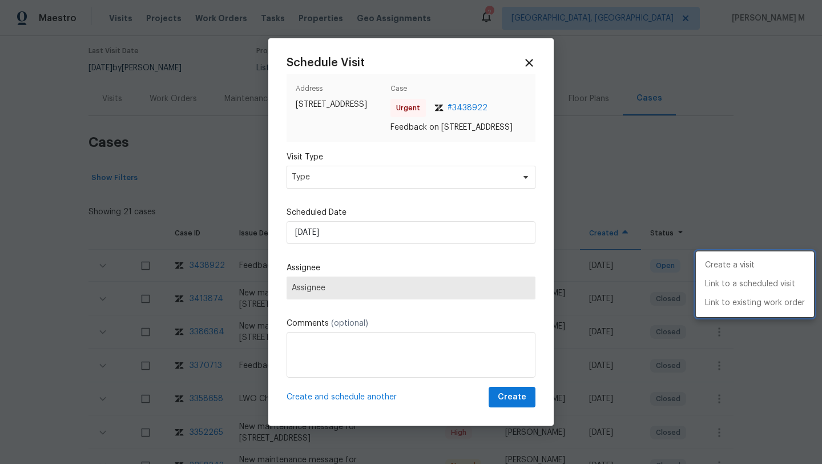
click at [455, 189] on div at bounding box center [411, 232] width 822 height 464
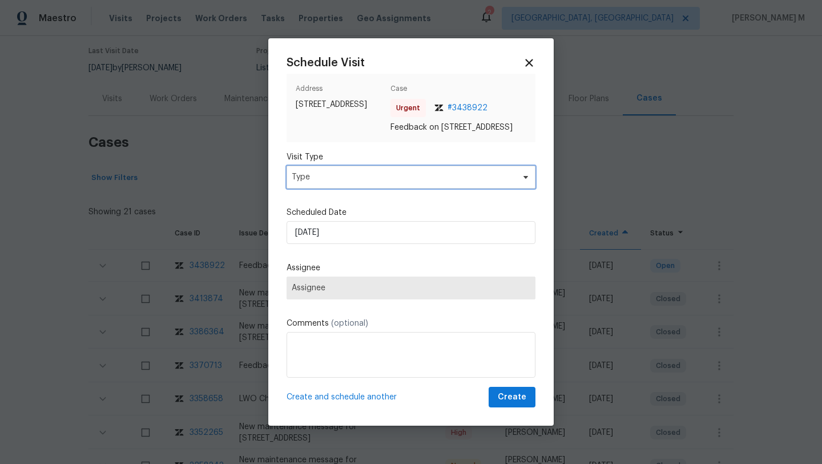
click at [455, 183] on span "Type" at bounding box center [403, 176] width 222 height 11
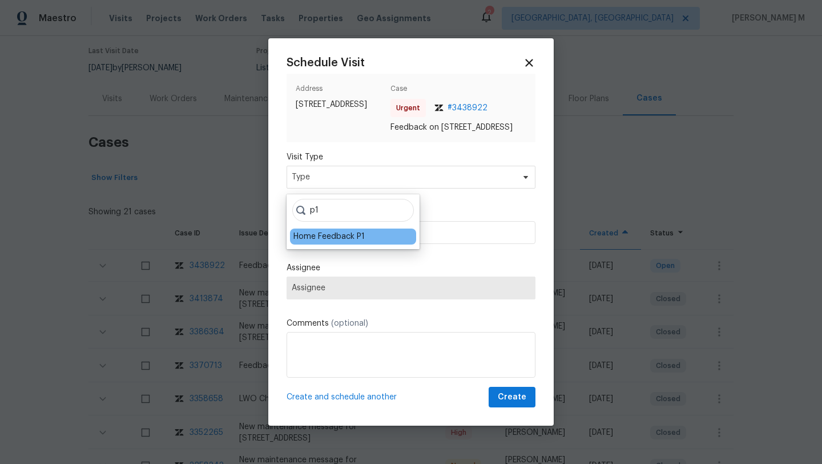
type input "p1"
click at [343, 234] on div "Home Feedback P1" at bounding box center [329, 236] width 71 height 11
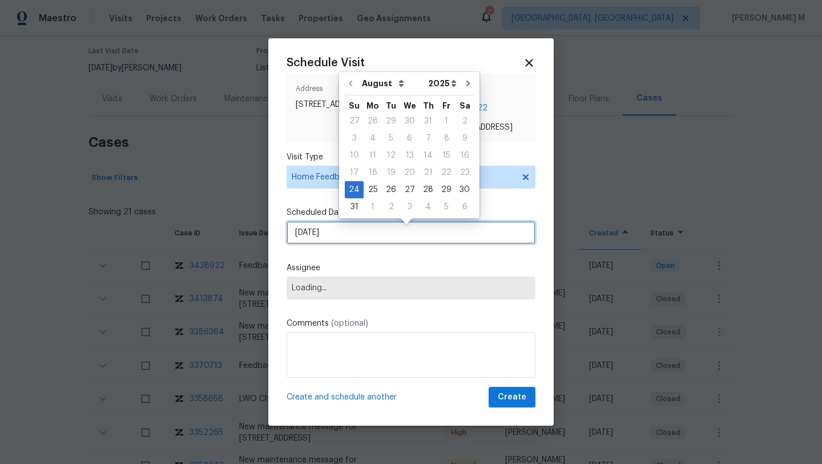
click at [343, 234] on input "24/08/2025" at bounding box center [411, 232] width 249 height 23
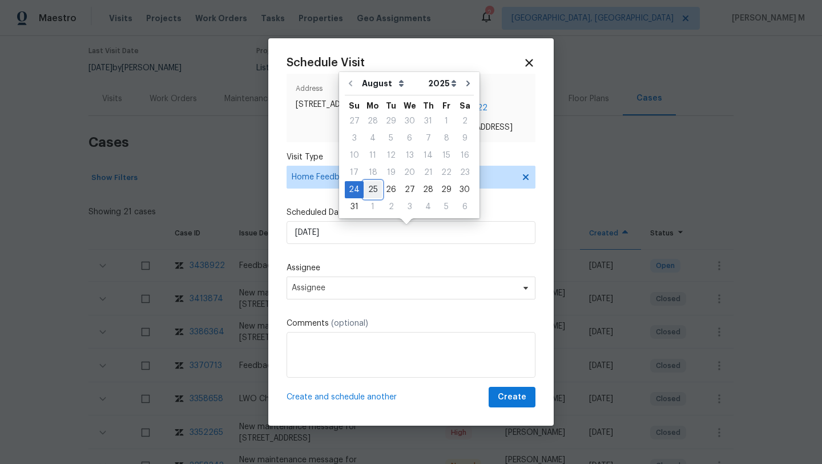
click at [369, 188] on div "25" at bounding box center [373, 190] width 18 height 16
type input "25/08/2025"
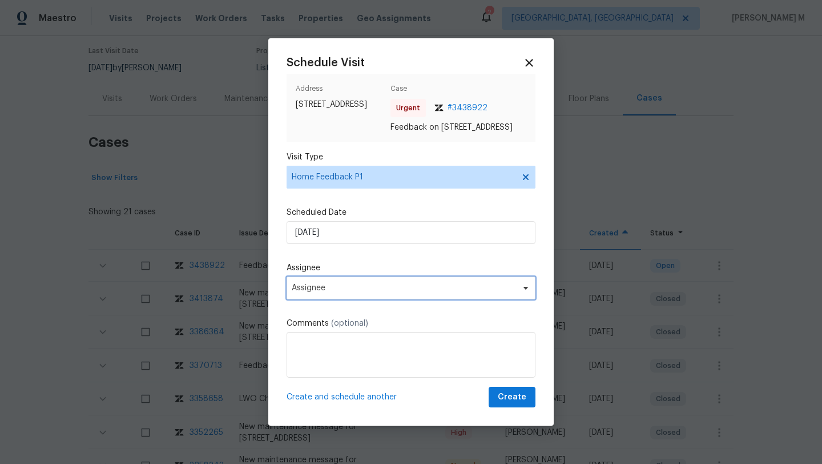
click at [347, 292] on span "Assignee" at bounding box center [404, 287] width 224 height 9
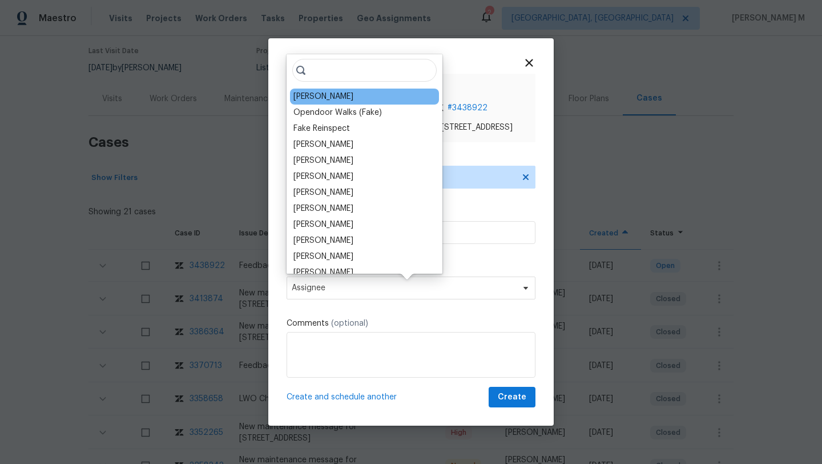
click at [335, 94] on div "RonDerrick Jackson" at bounding box center [324, 96] width 60 height 11
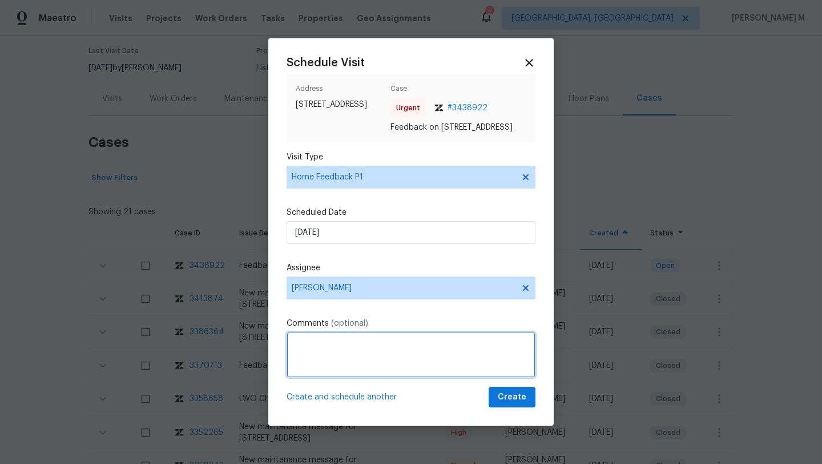
click at [424, 355] on textarea at bounding box center [411, 355] width 249 height 46
paste textarea "The keypad code doesnt work"
paste textarea "Kindly complete the visit and update if any WO needs to be created. Thank you"
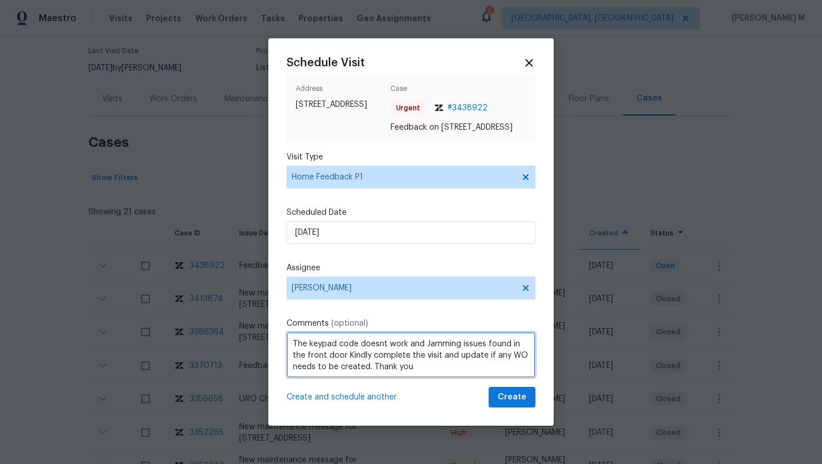
scroll to position [1, 0]
type textarea "The keypad code doesnt work and Jamming issues found in the front door Kindly c…"
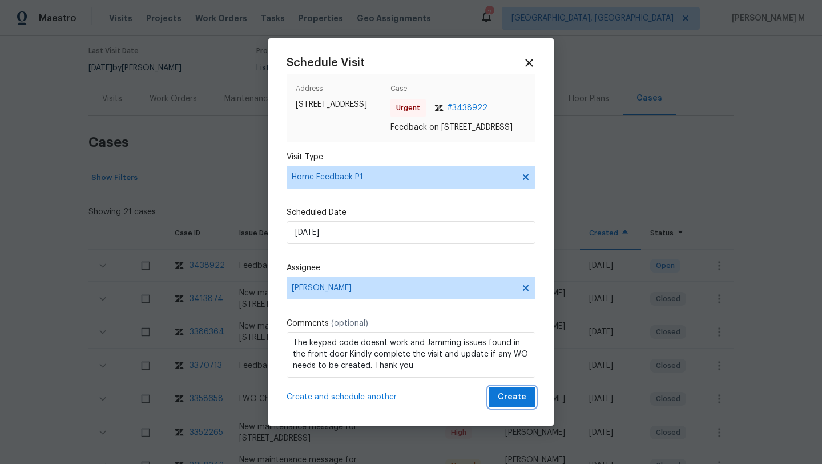
click at [505, 400] on span "Create" at bounding box center [512, 397] width 29 height 14
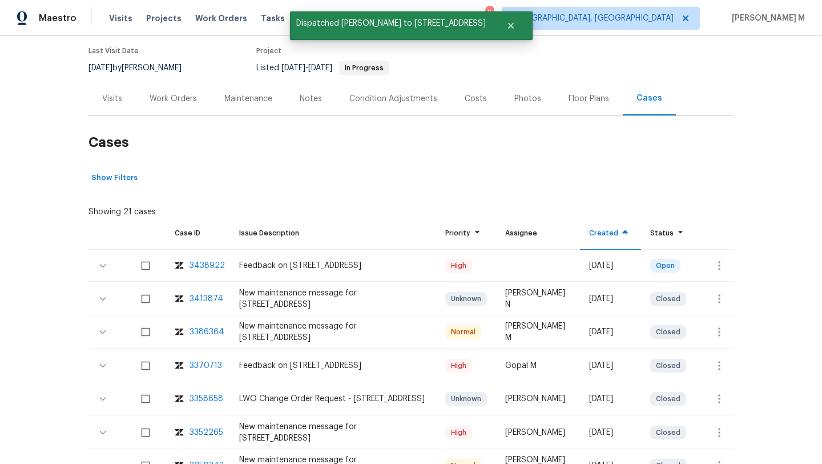
click at [114, 101] on div "Visits" at bounding box center [112, 98] width 20 height 11
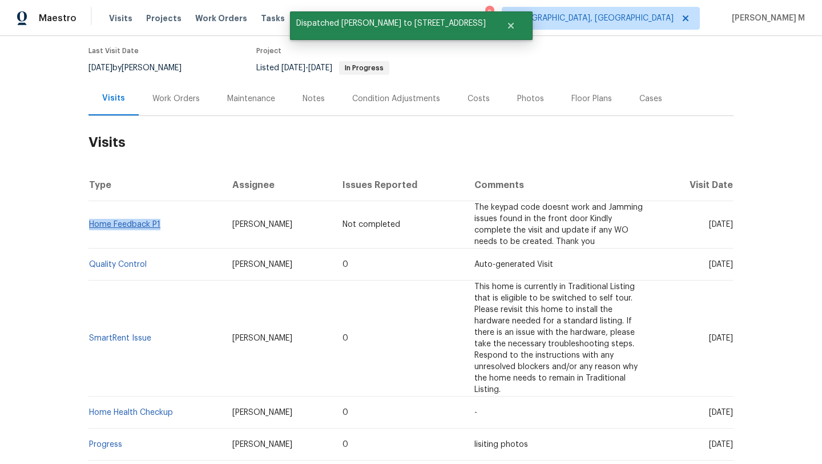
drag, startPoint x: 170, startPoint y: 227, endPoint x: 87, endPoint y: 224, distance: 83.4
click at [89, 224] on td "Home Feedback P1" at bounding box center [156, 224] width 135 height 47
copy link "Home Feedback P1"
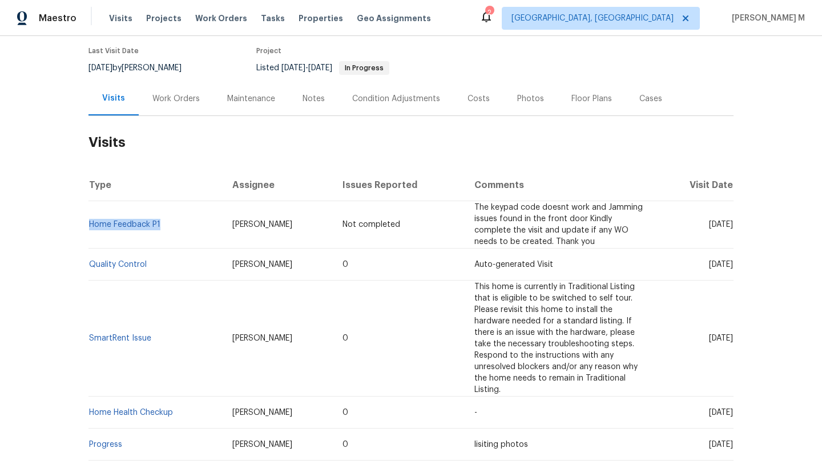
drag, startPoint x: 215, startPoint y: 224, endPoint x: 287, endPoint y: 225, distance: 71.4
click at [287, 225] on td "RonDerrick Jackson" at bounding box center [278, 224] width 111 height 47
copy span "RonDerrick Jackson"
drag, startPoint x: 682, startPoint y: 224, endPoint x: 706, endPoint y: 224, distance: 24.0
click at [709, 224] on span "Mon, Aug 25 2025" at bounding box center [721, 224] width 24 height 8
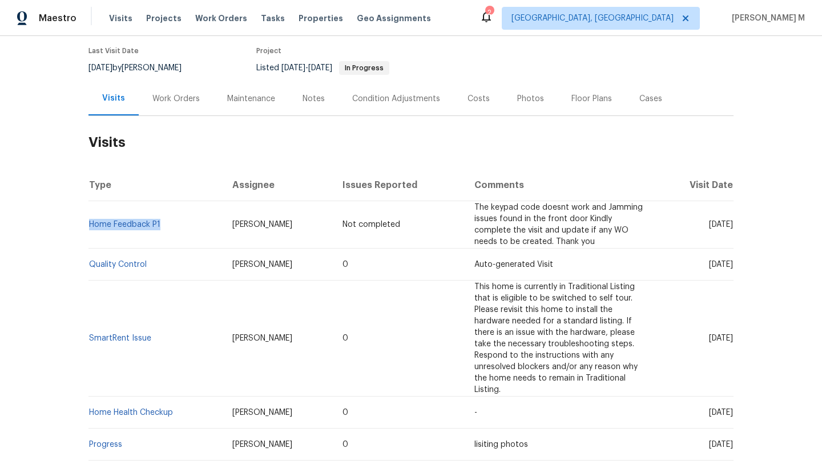
copy span "Aug 25"
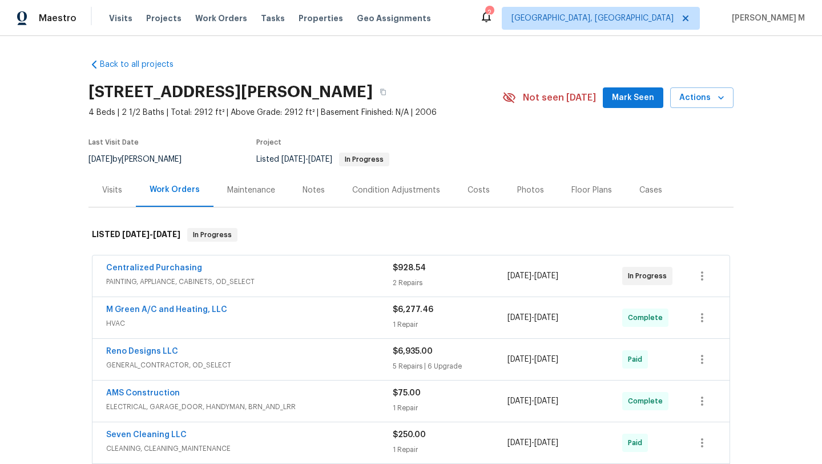
click at [115, 188] on div "Visits" at bounding box center [112, 189] width 20 height 11
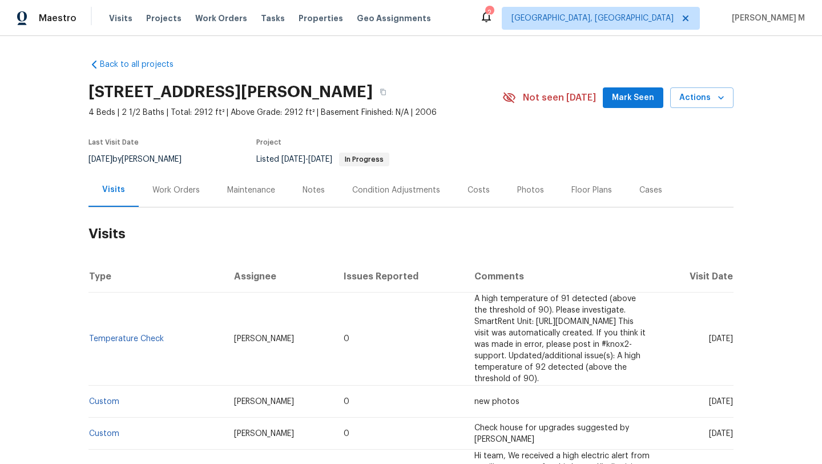
drag, startPoint x: 682, startPoint y: 332, endPoint x: 708, endPoint y: 334, distance: 25.8
click at [709, 335] on span "[DATE]" at bounding box center [721, 339] width 24 height 8
copy span "[DATE]"
click at [173, 183] on div "Work Orders" at bounding box center [176, 190] width 75 height 34
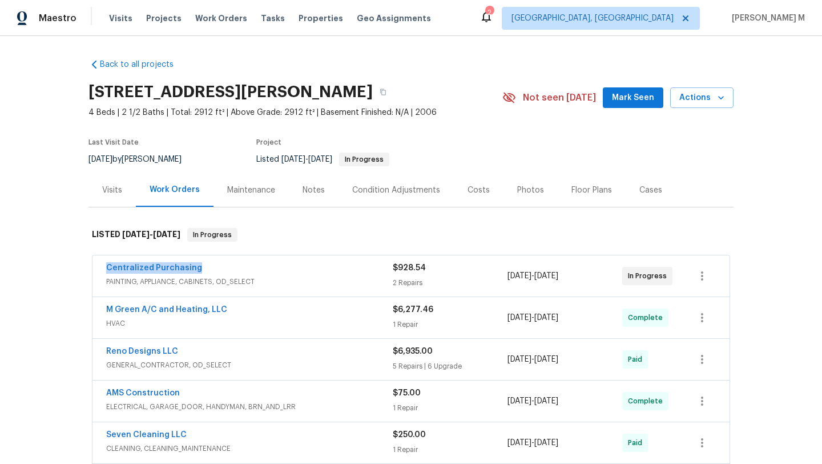
copy link "Centralized Purchasing"
drag, startPoint x: 97, startPoint y: 267, endPoint x: 200, endPoint y: 267, distance: 103.4
click at [200, 267] on div "Centralized Purchasing PAINTING, APPLIANCE, CABINETS, OD_SELECT $928.54 2 Repai…" at bounding box center [411, 275] width 637 height 41
copy link "Centralized Purchasing"
copy span "[DATE] - [DATE]"
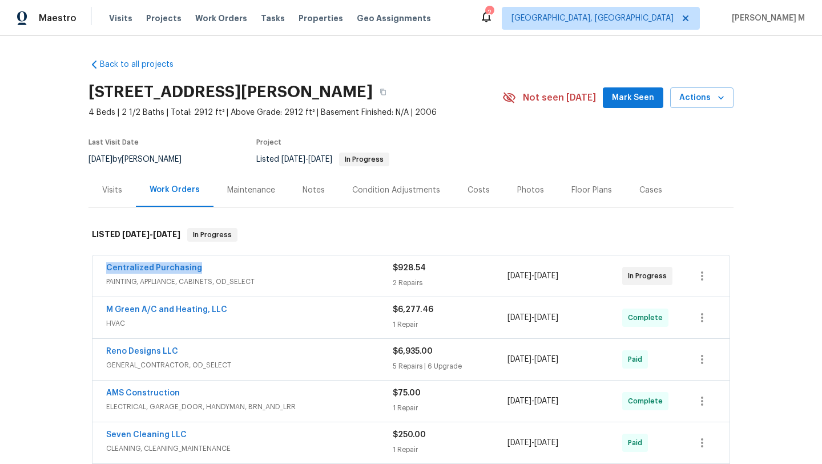
drag, startPoint x: 503, startPoint y: 276, endPoint x: 588, endPoint y: 275, distance: 84.5
click at [588, 275] on div "[DATE] - [DATE]" at bounding box center [565, 275] width 115 height 27
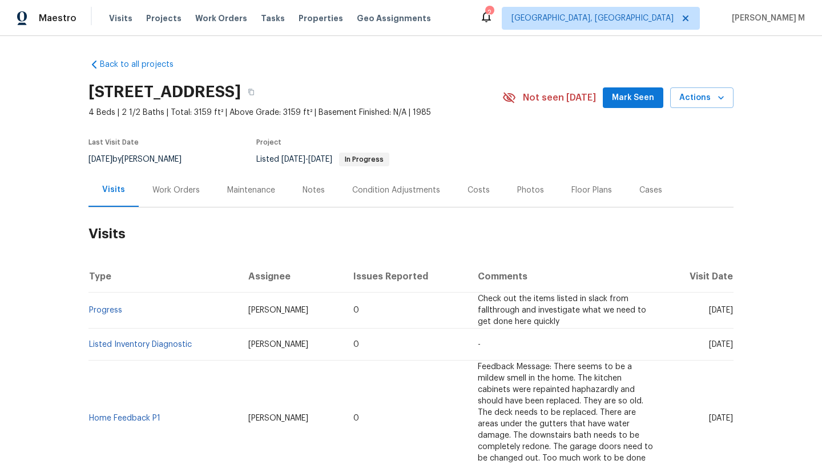
drag, startPoint x: 683, startPoint y: 311, endPoint x: 706, endPoint y: 312, distance: 23.4
click at [709, 312] on span "[DATE]" at bounding box center [721, 310] width 24 height 8
copy span "[DATE]"
click at [156, 191] on div "Work Orders" at bounding box center [175, 189] width 47 height 11
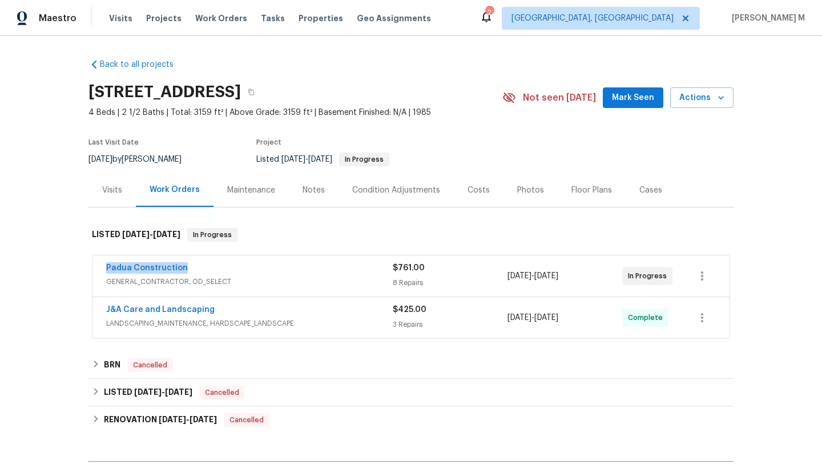
copy link "Padua Construction"
drag, startPoint x: 93, startPoint y: 267, endPoint x: 237, endPoint y: 267, distance: 143.9
click at [238, 267] on div "Padua Construction GENERAL_CONTRACTOR, OD_SELECT $761.00 8 Repairs [DATE] - [DA…" at bounding box center [411, 275] width 637 height 41
click at [491, 277] on div "8 Repairs" at bounding box center [450, 282] width 115 height 11
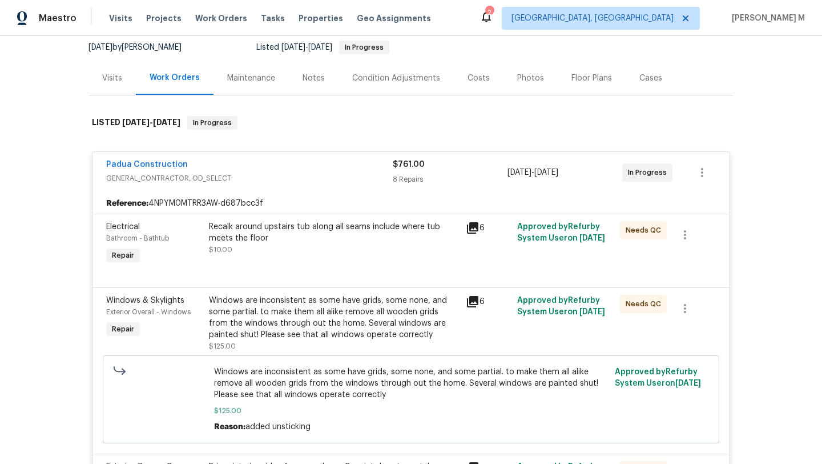
scroll to position [111, 0]
drag, startPoint x: 621, startPoint y: 172, endPoint x: 665, endPoint y: 175, distance: 44.0
click at [665, 175] on div "In Progress" at bounding box center [647, 173] width 50 height 18
copy span "In Progress"
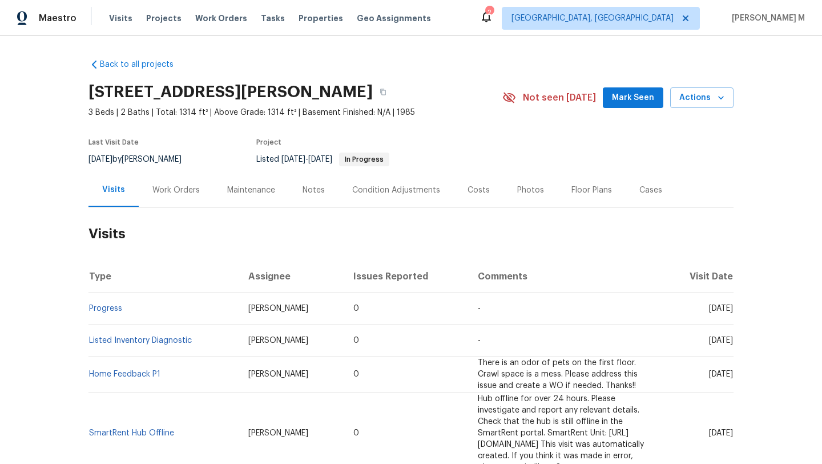
click at [633, 197] on div "Cases" at bounding box center [651, 190] width 50 height 34
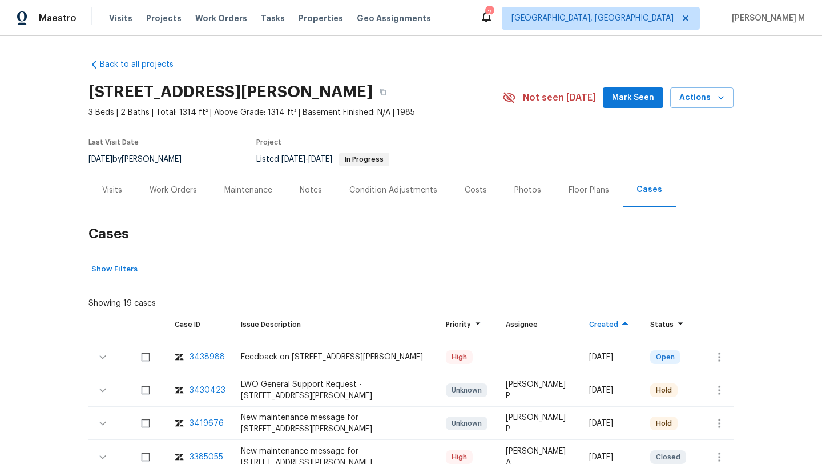
scroll to position [47, 0]
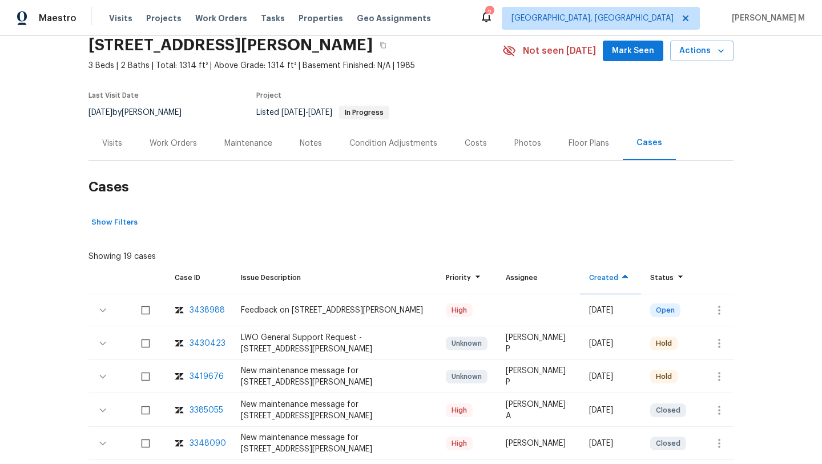
click at [212, 343] on div "3430423" at bounding box center [208, 342] width 36 height 11
click at [210, 376] on div "3419676" at bounding box center [207, 376] width 34 height 11
click at [152, 146] on div "Work Orders" at bounding box center [173, 143] width 47 height 11
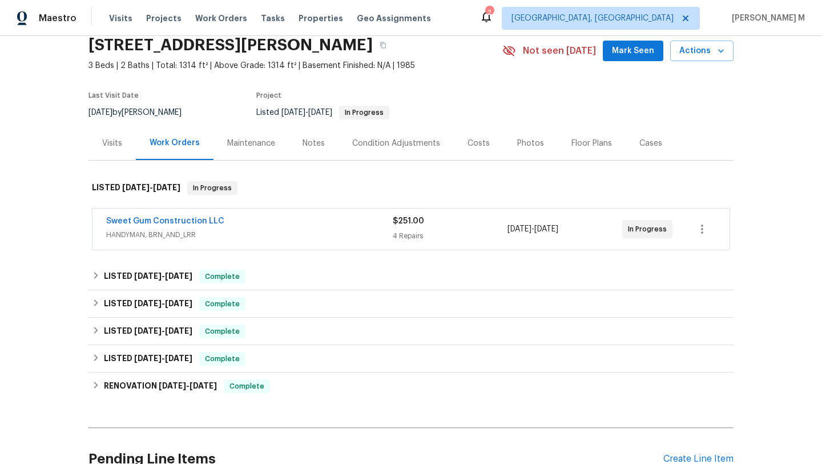
click at [291, 236] on span "HANDYMAN, BRN_AND_LRR" at bounding box center [249, 234] width 287 height 11
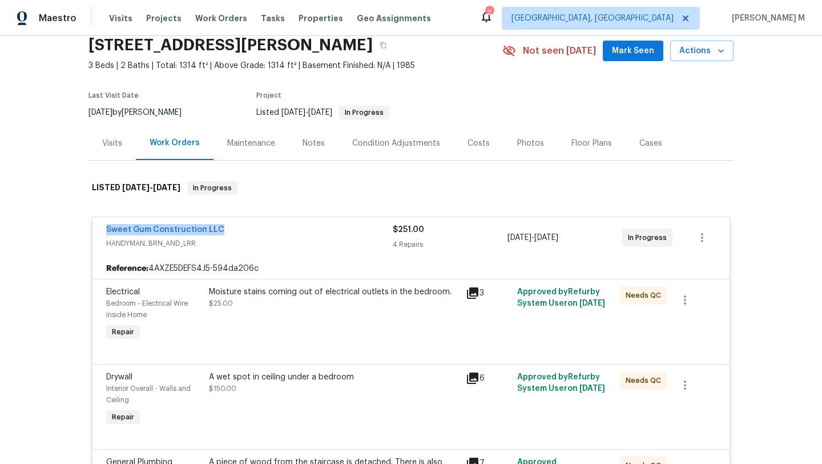
copy link "Sweet Gum Construction LLC"
drag, startPoint x: 95, startPoint y: 231, endPoint x: 246, endPoint y: 228, distance: 150.8
click at [246, 228] on div "Sweet Gum Construction LLC HANDYMAN, BRN_AND_LRR $251.00 4 Repairs [DATE] - [DA…" at bounding box center [411, 237] width 637 height 41
click at [644, 154] on div "Cases" at bounding box center [651, 143] width 50 height 34
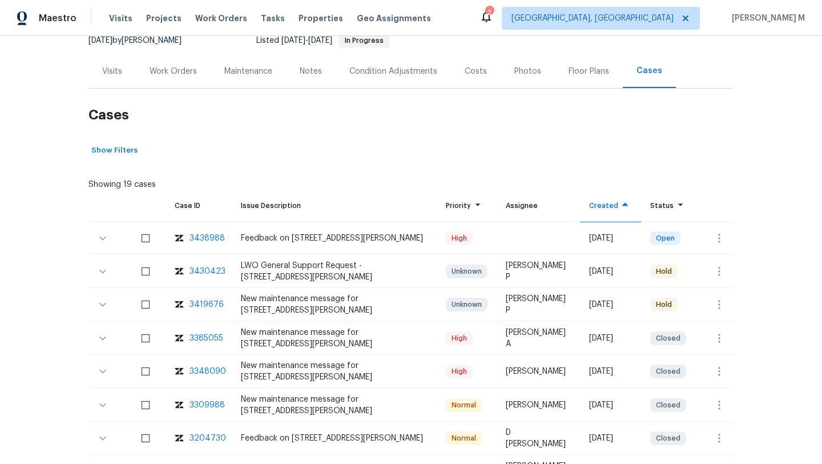
scroll to position [119, 0]
click at [212, 274] on div "3430423" at bounding box center [208, 270] width 36 height 11
click at [211, 298] on td "3419676" at bounding box center [199, 304] width 66 height 32
click at [208, 304] on div "3419676" at bounding box center [207, 303] width 34 height 11
click at [185, 71] on div "Work Orders" at bounding box center [173, 70] width 47 height 11
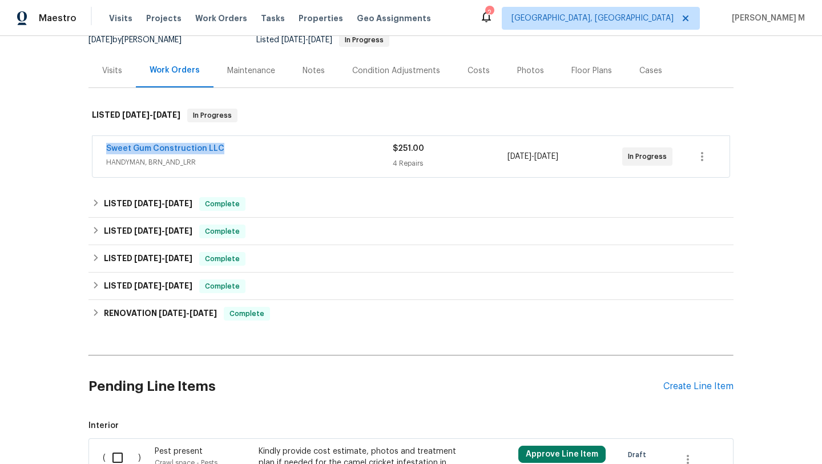
copy link "Sweet Gum Construction LLC"
drag, startPoint x: 98, startPoint y: 150, endPoint x: 247, endPoint y: 149, distance: 149.0
click at [248, 150] on div "Sweet Gum Construction LLC HANDYMAN, BRN_AND_LRR $251.00 4 Repairs [DATE] - [DA…" at bounding box center [411, 156] width 637 height 41
click at [104, 74] on div "Visits" at bounding box center [112, 70] width 20 height 11
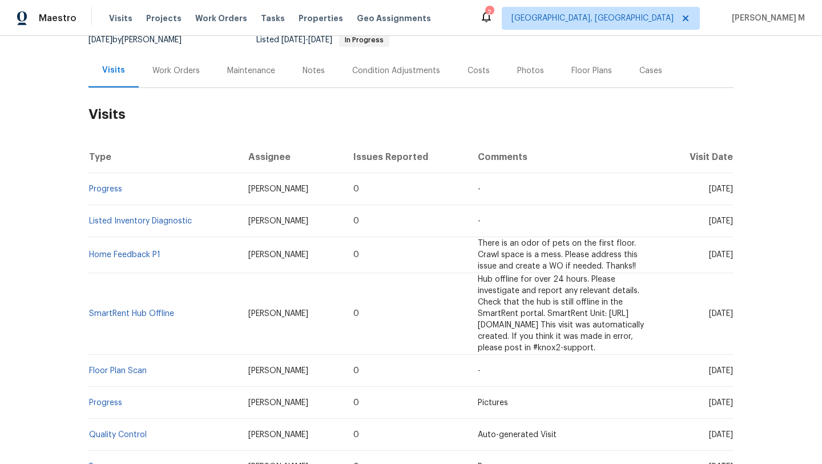
drag, startPoint x: 685, startPoint y: 189, endPoint x: 707, endPoint y: 189, distance: 22.3
click at [709, 189] on span "[DATE]" at bounding box center [721, 189] width 24 height 8
copy span "[DATE]"
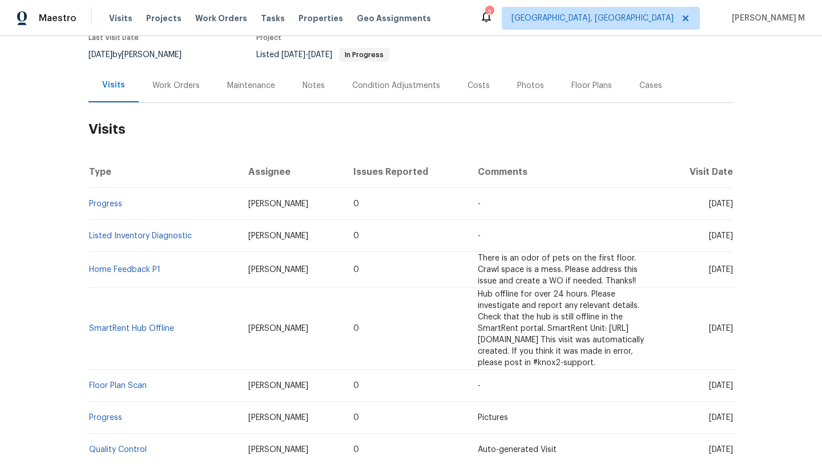
click at [644, 94] on div "Cases" at bounding box center [651, 86] width 50 height 34
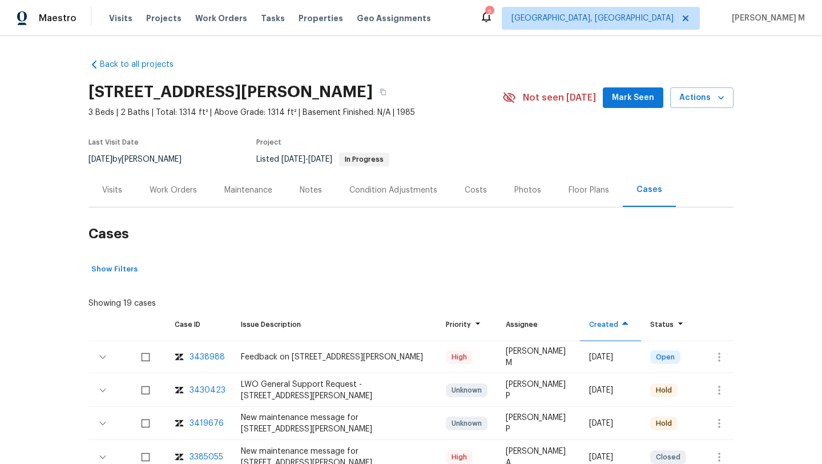
scroll to position [38, 0]
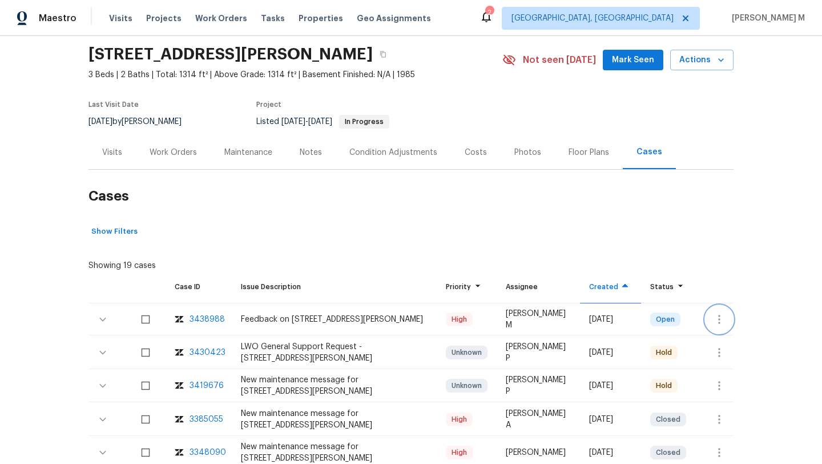
click at [708, 315] on button "button" at bounding box center [719, 319] width 27 height 27
click at [708, 314] on li "Create a visit" at bounding box center [755, 319] width 118 height 19
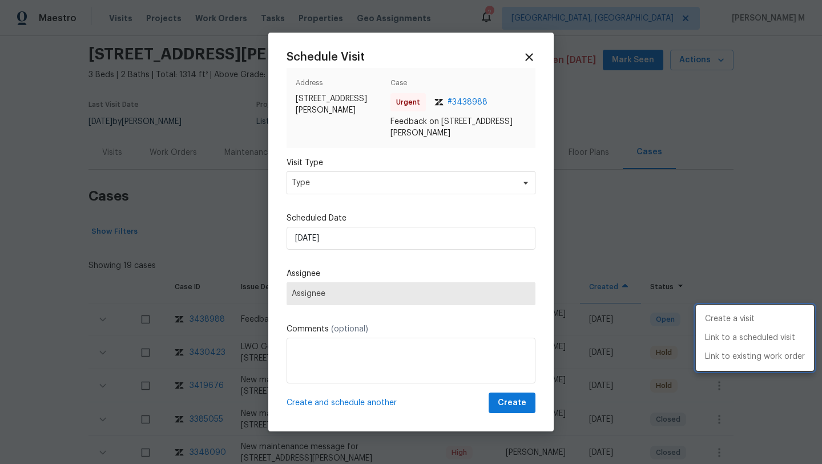
click at [415, 194] on div at bounding box center [411, 232] width 822 height 464
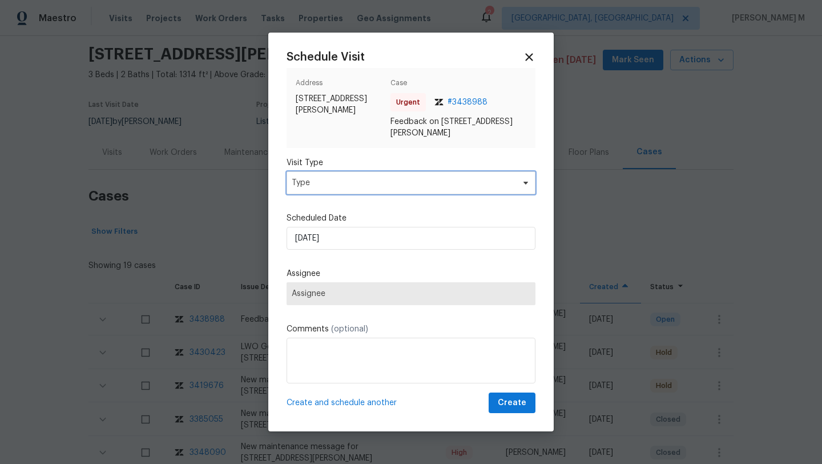
click at [419, 191] on span "Type" at bounding box center [411, 182] width 249 height 23
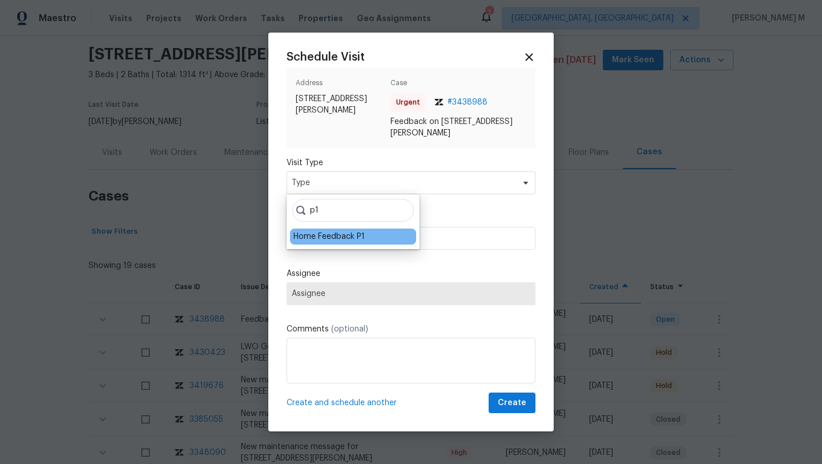
type input "p1"
click at [345, 236] on div "Home Feedback P1" at bounding box center [329, 236] width 71 height 11
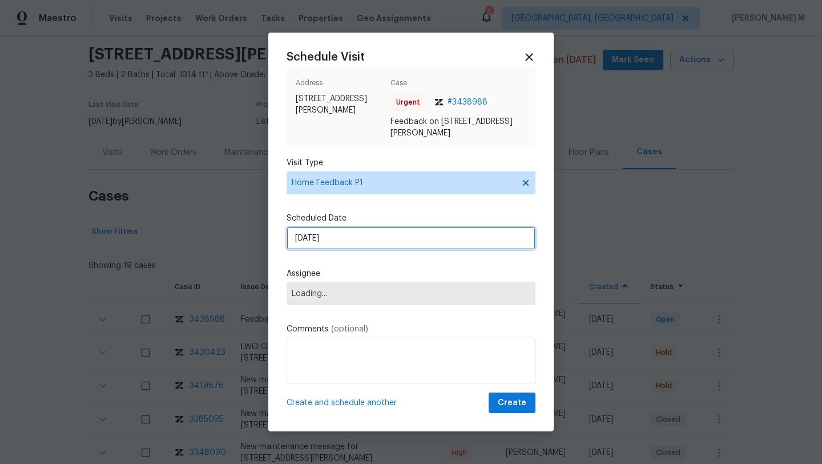
click at [345, 236] on input "[DATE]" at bounding box center [411, 238] width 249 height 23
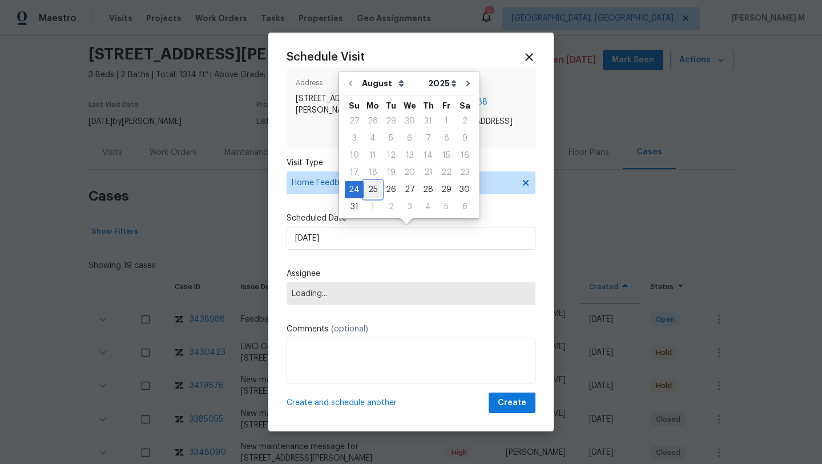
click at [368, 192] on div "25" at bounding box center [373, 190] width 18 height 16
type input "[DATE]"
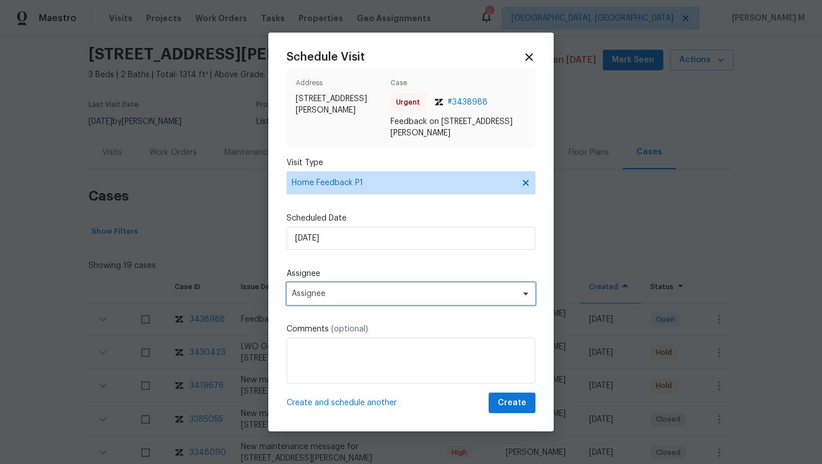
click at [346, 296] on span "Assignee" at bounding box center [404, 293] width 224 height 9
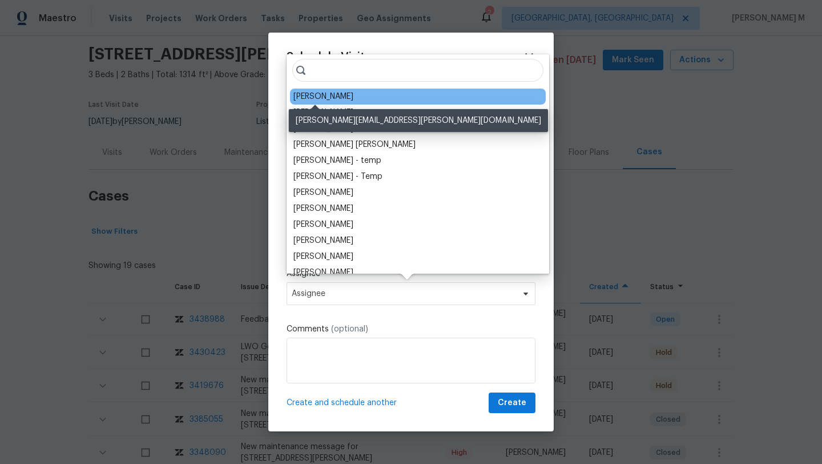
click at [325, 92] on div "[PERSON_NAME]" at bounding box center [324, 96] width 60 height 11
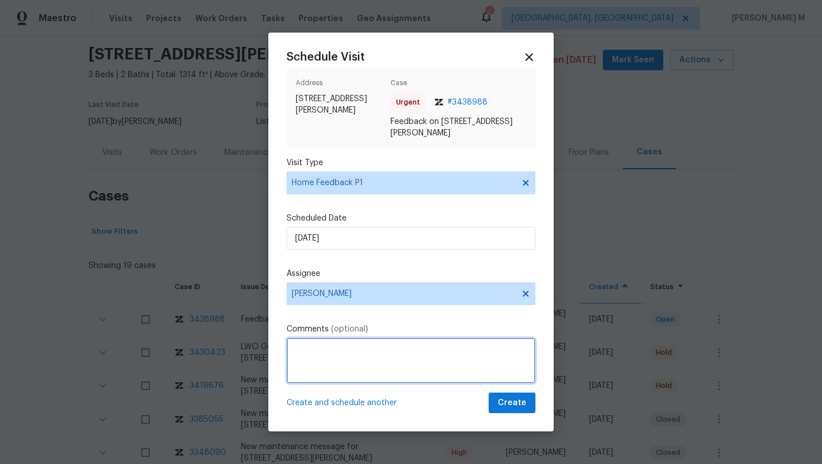
click at [345, 355] on textarea at bounding box center [411, 360] width 249 height 46
paste textarea "Home smelled moist"
paste textarea "Kindly complete the visit and update if any WO needs to be created. Thank you"
click at [292, 351] on textarea "Home smelled moist Kindly complete the visit and update if any WO needs to be c…" at bounding box center [411, 360] width 249 height 46
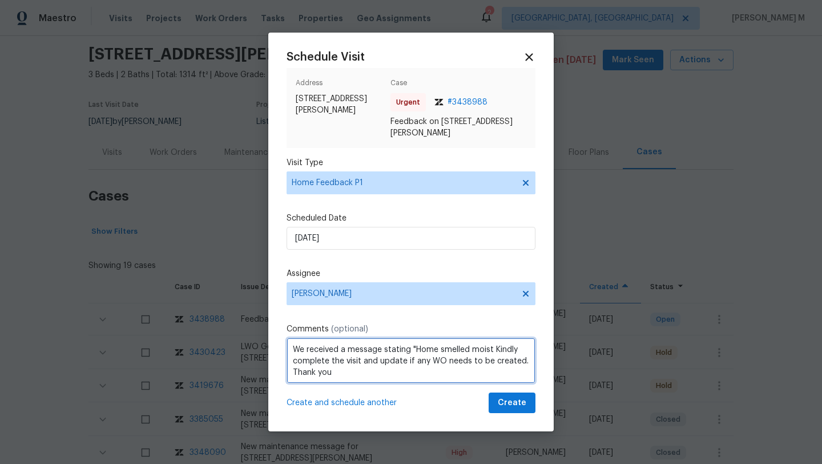
click at [499, 350] on textarea "We received a message stating "Home smelled moist Kindly complete the visit and…" at bounding box center [411, 360] width 249 height 46
type textarea "We received a message stating "Home smelled moist" Kindly complete the visit an…"
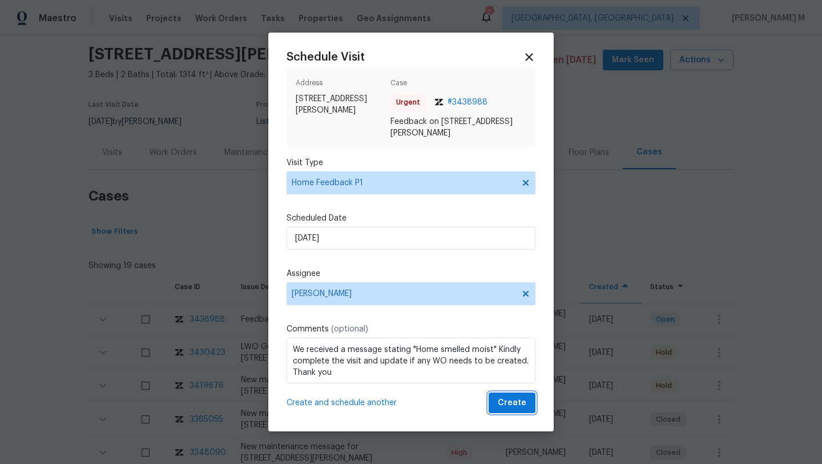
click at [489, 403] on button "Create" at bounding box center [512, 402] width 47 height 21
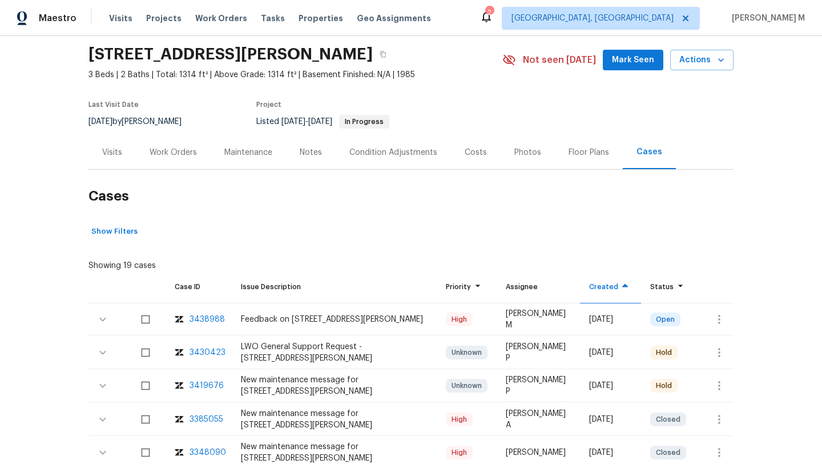
click at [121, 158] on div "Visits" at bounding box center [112, 152] width 47 height 34
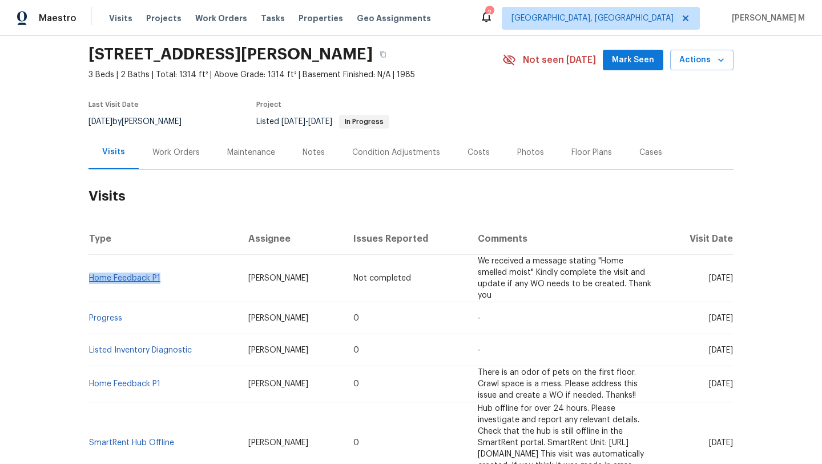
drag, startPoint x: 164, startPoint y: 276, endPoint x: 86, endPoint y: 268, distance: 78.6
click at [89, 268] on td "Home Feedback P1" at bounding box center [164, 278] width 151 height 47
copy link "Home Feedback P1"
drag, startPoint x: 217, startPoint y: 271, endPoint x: 262, endPoint y: 272, distance: 45.1
click at [263, 272] on td "[PERSON_NAME]" at bounding box center [291, 278] width 105 height 47
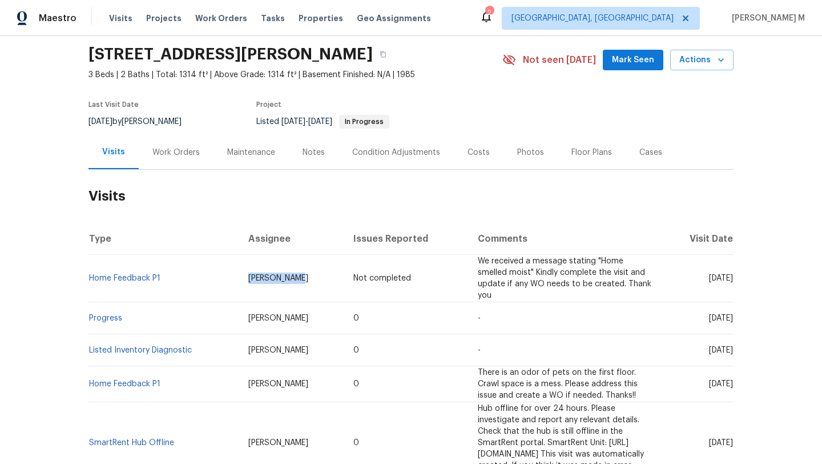
copy span "[PERSON_NAME]"
drag, startPoint x: 682, startPoint y: 273, endPoint x: 706, endPoint y: 273, distance: 24.6
click at [709, 274] on span "[DATE]" at bounding box center [721, 278] width 24 height 8
copy span "[DATE]"
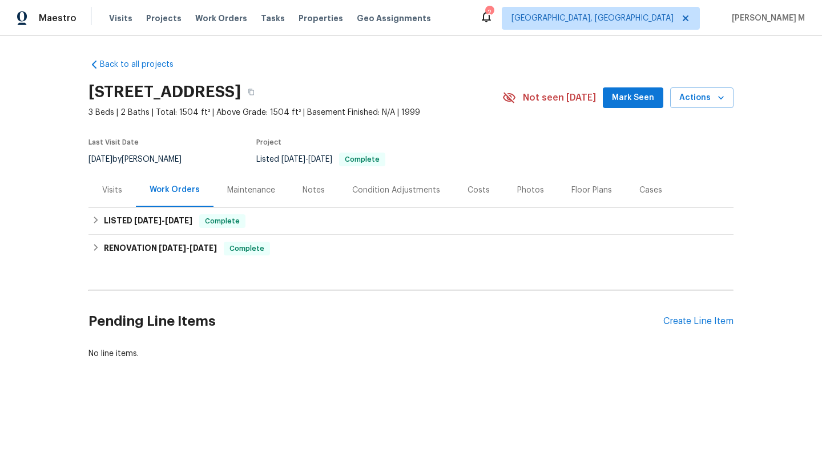
click at [105, 198] on div "Visits" at bounding box center [112, 190] width 47 height 34
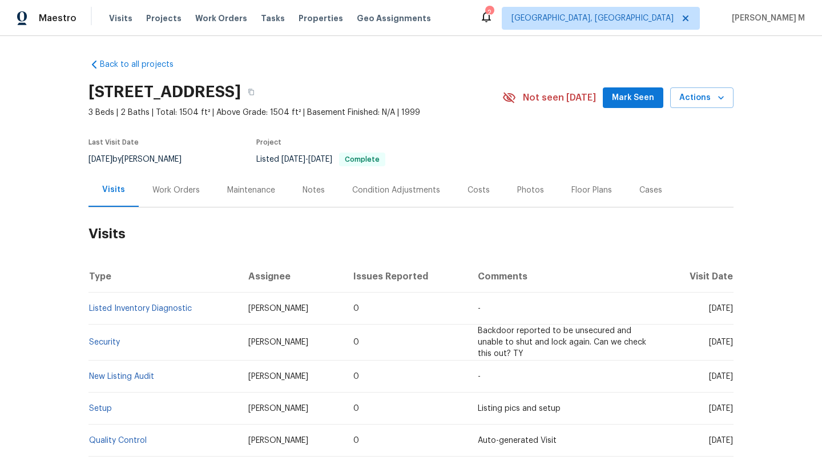
click at [636, 198] on div "Cases" at bounding box center [651, 190] width 50 height 34
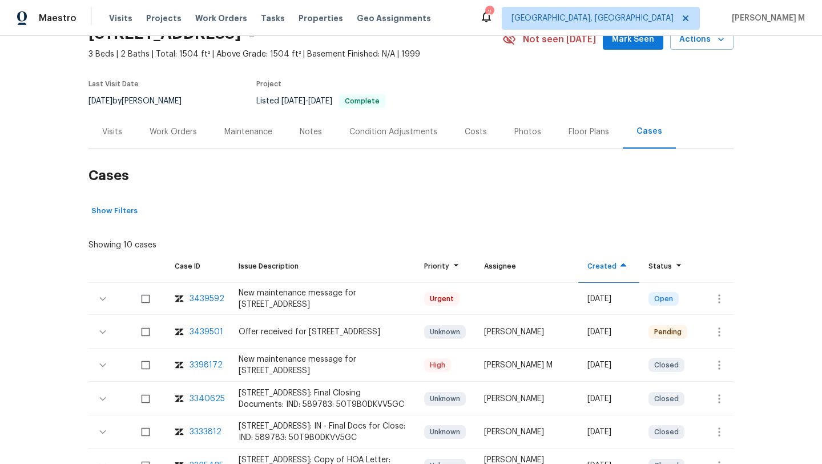
scroll to position [87, 0]
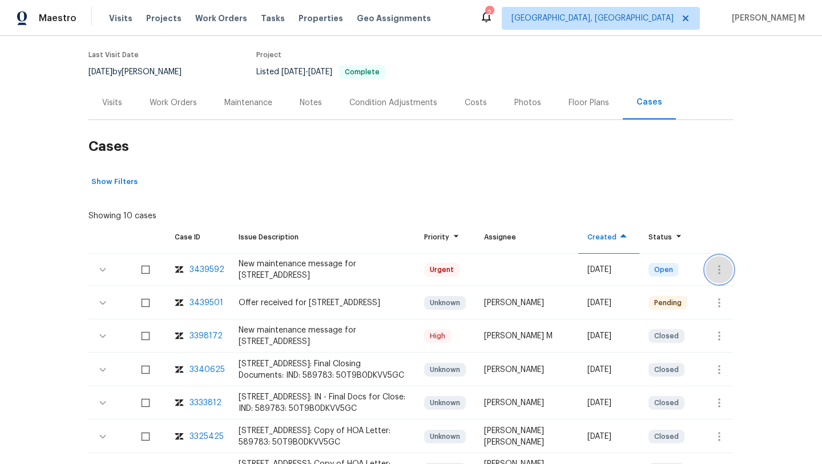
click at [713, 269] on icon "button" at bounding box center [720, 270] width 14 height 14
click at [720, 272] on li "Create a visit" at bounding box center [755, 269] width 118 height 19
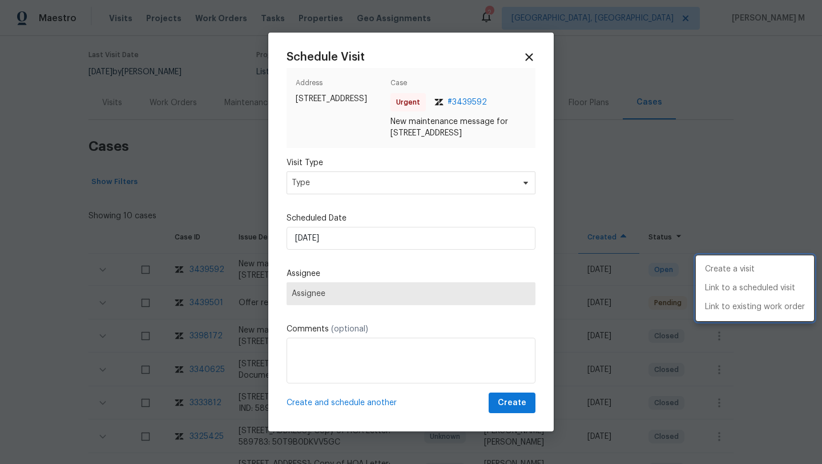
click at [434, 188] on div at bounding box center [411, 232] width 822 height 464
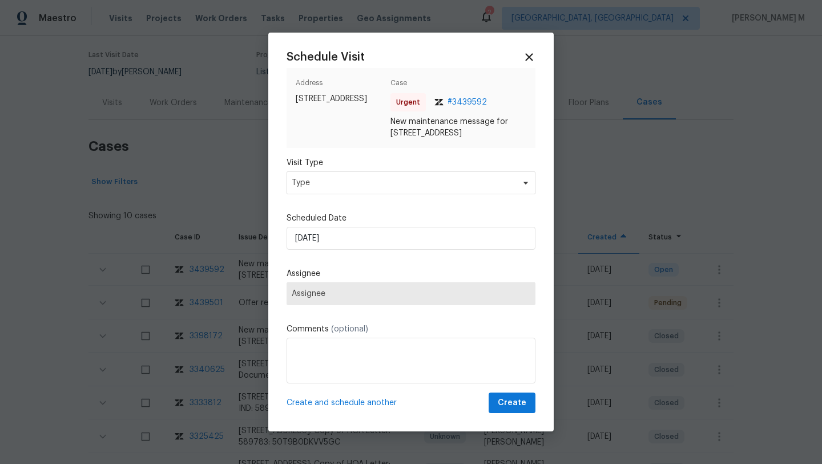
click at [429, 209] on div "Schedule Visit Address [STREET_ADDRESS] Case Urgent # 3439592 New maintenance m…" at bounding box center [411, 232] width 249 height 363
click at [437, 188] on span "Type" at bounding box center [403, 182] width 222 height 11
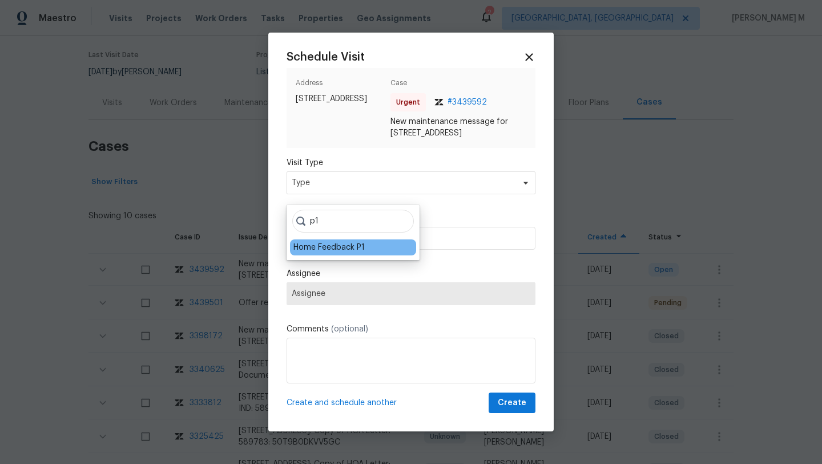
type input "p1"
click at [345, 242] on div "Home Feedback P1" at bounding box center [329, 247] width 71 height 11
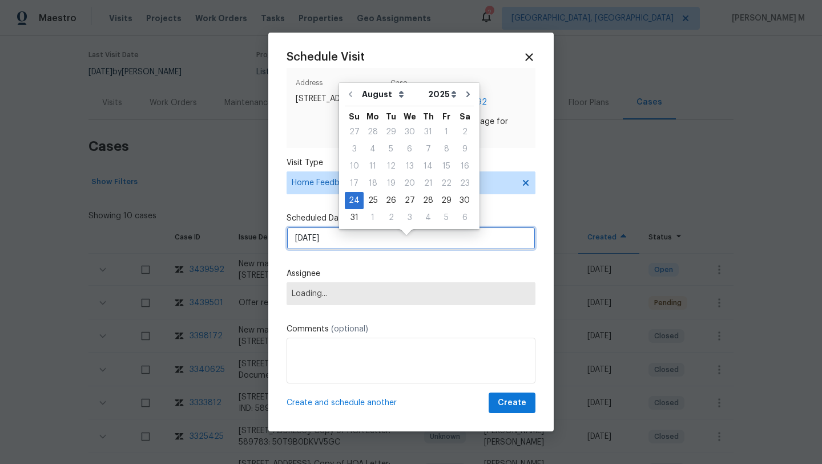
click at [345, 242] on input "[DATE]" at bounding box center [411, 238] width 249 height 23
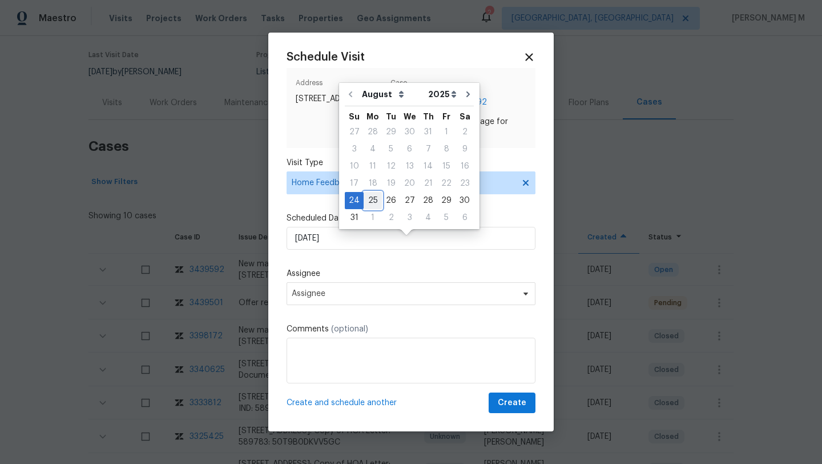
click at [368, 200] on div "25" at bounding box center [373, 200] width 18 height 16
type input "[DATE]"
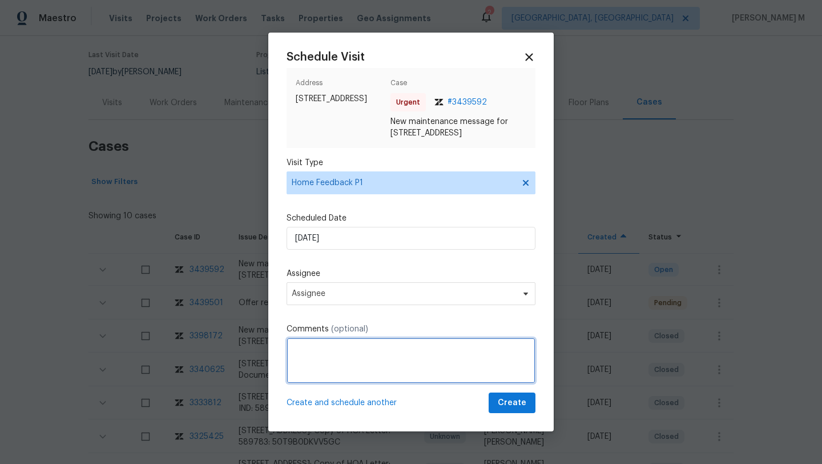
click at [332, 357] on textarea at bounding box center [411, 360] width 249 height 46
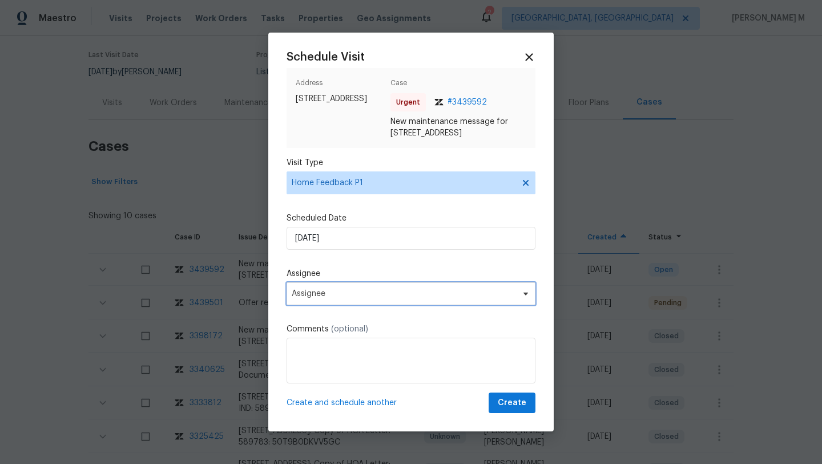
click at [345, 298] on span "Assignee" at bounding box center [404, 293] width 224 height 9
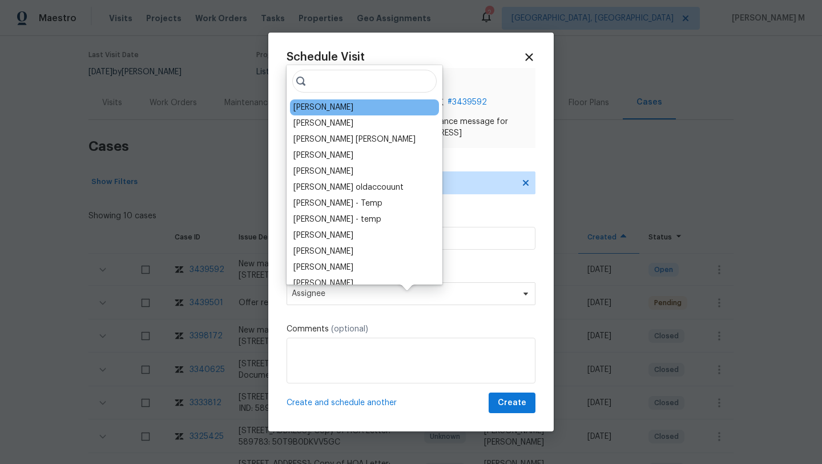
click at [315, 101] on div "[PERSON_NAME]" at bounding box center [364, 107] width 149 height 16
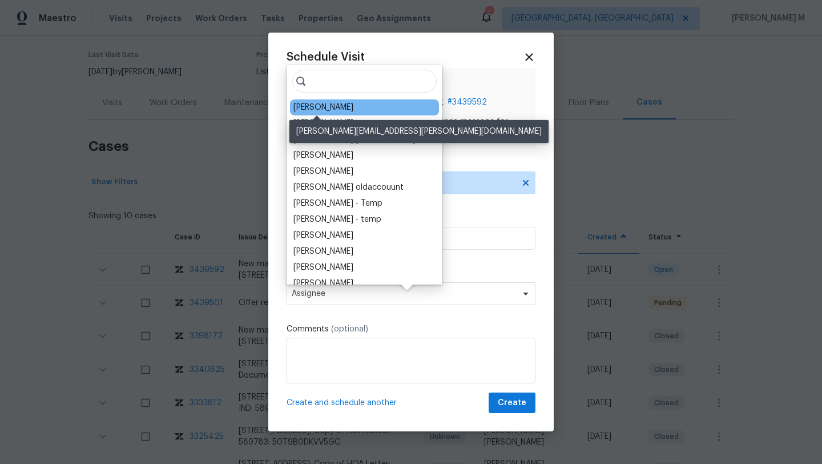
click at [315, 106] on div "[PERSON_NAME]" at bounding box center [324, 107] width 60 height 11
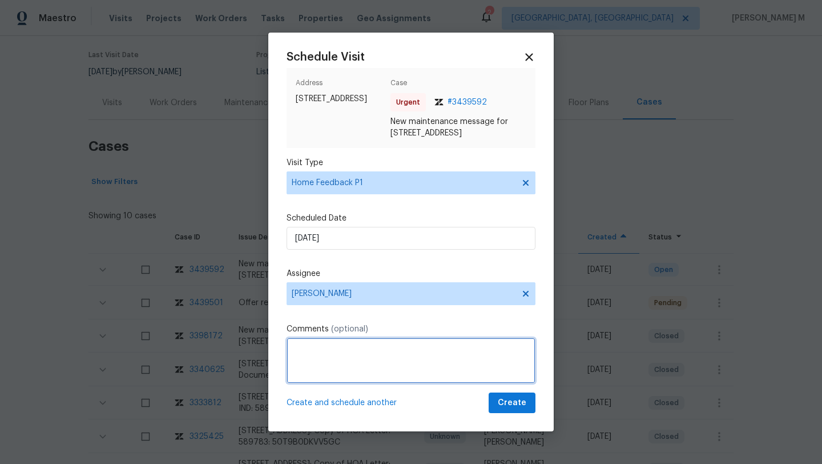
click at [323, 383] on textarea at bounding box center [411, 360] width 249 height 46
paste textarea "Electronic lock didn’t automatically lock when leaving"
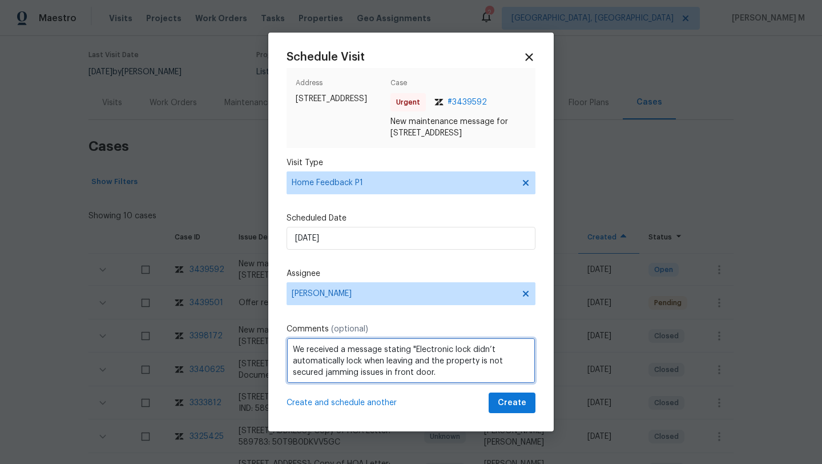
paste textarea "Kindly complete the visit and update if any WO needs to be created. Thank you"
type textarea "We received a message stating "Electronic lock didn’t automatically lock when l…"
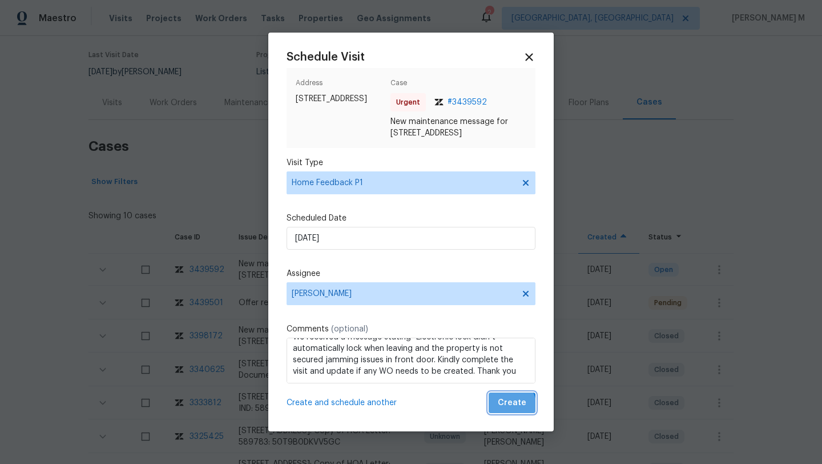
click at [499, 410] on span "Create" at bounding box center [512, 403] width 29 height 14
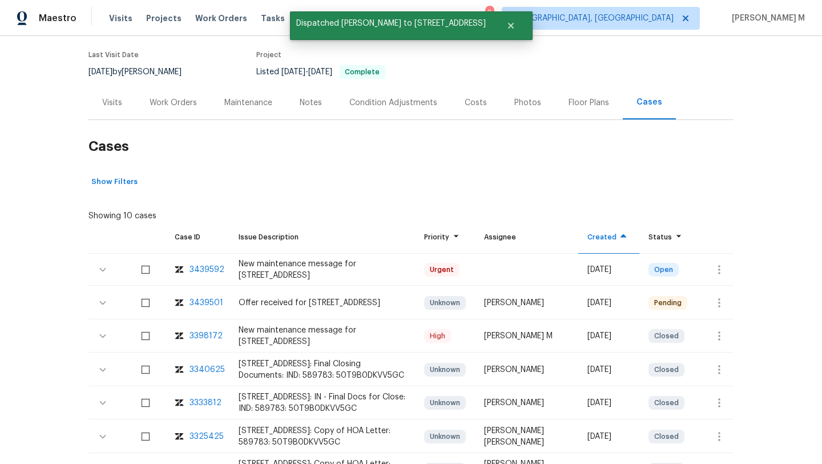
click at [102, 106] on div "Visits" at bounding box center [112, 102] width 20 height 11
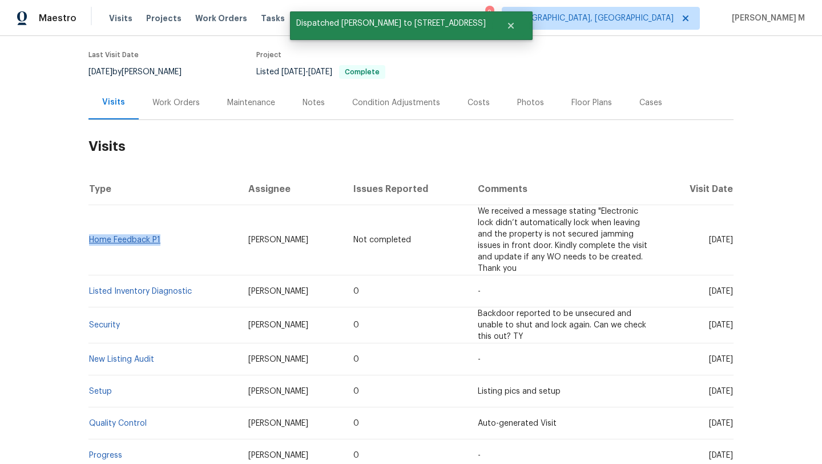
copy link "Home Feedback P1"
drag, startPoint x: 156, startPoint y: 239, endPoint x: 86, endPoint y: 240, distance: 70.3
click at [89, 240] on td "Home Feedback P1" at bounding box center [164, 240] width 151 height 70
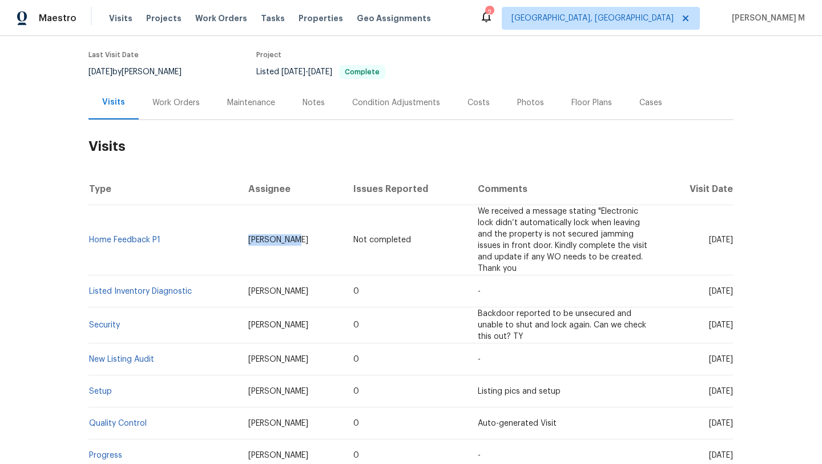
drag, startPoint x: 232, startPoint y: 240, endPoint x: 297, endPoint y: 240, distance: 64.5
click at [297, 240] on td "[PERSON_NAME]" at bounding box center [291, 240] width 105 height 70
copy span "[PERSON_NAME]"
click at [175, 93] on div "Work Orders" at bounding box center [176, 103] width 75 height 34
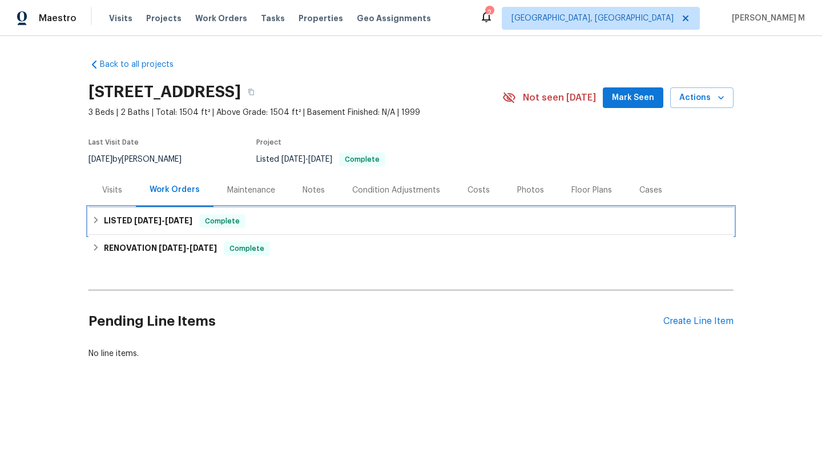
click at [188, 221] on span "[DATE]" at bounding box center [178, 220] width 27 height 8
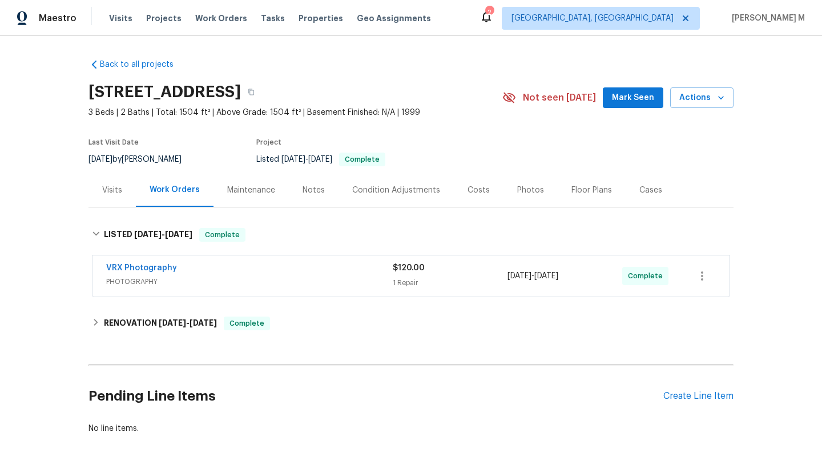
click at [98, 183] on div "Visits" at bounding box center [112, 190] width 47 height 34
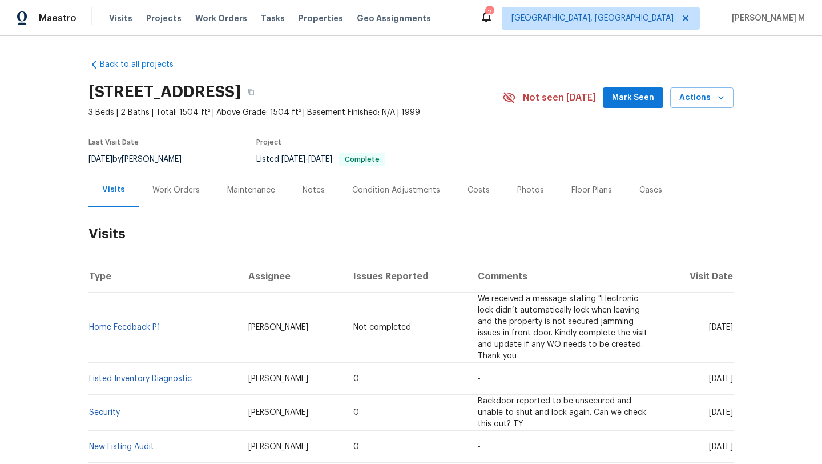
drag, startPoint x: 684, startPoint y: 380, endPoint x: 708, endPoint y: 379, distance: 24.0
click at [709, 379] on span "[DATE]" at bounding box center [721, 379] width 24 height 8
copy span "[DATE]"
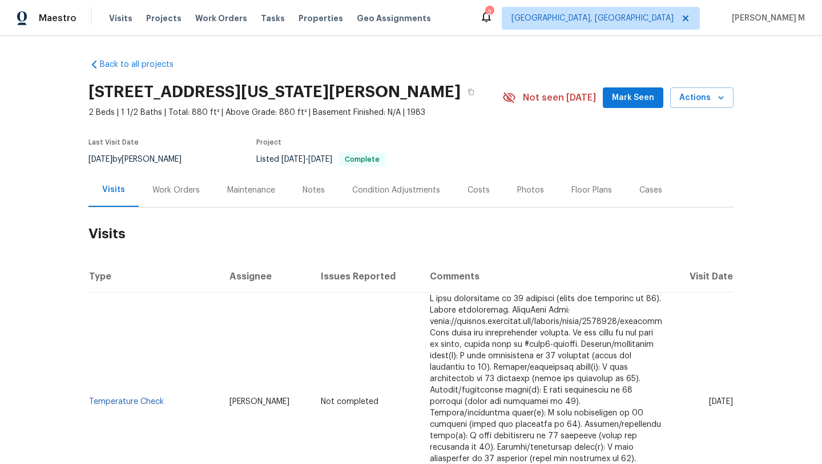
click at [171, 195] on div "Work Orders" at bounding box center [175, 189] width 47 height 11
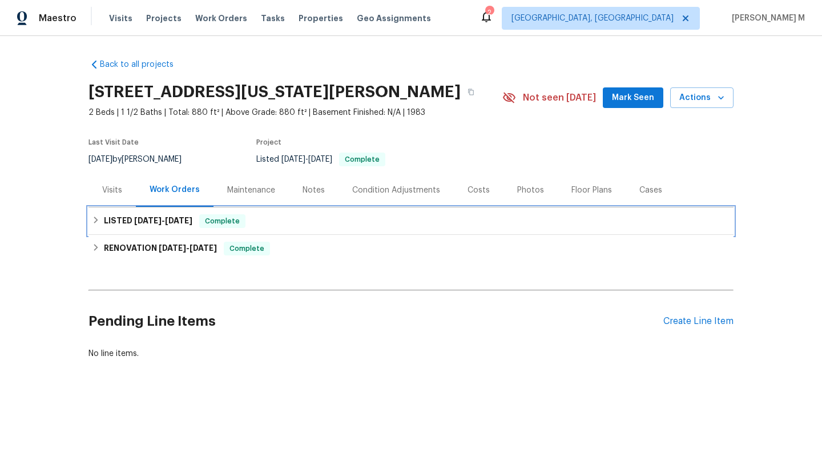
click at [204, 230] on div "LISTED [DATE] - [DATE] Complete" at bounding box center [411, 220] width 645 height 27
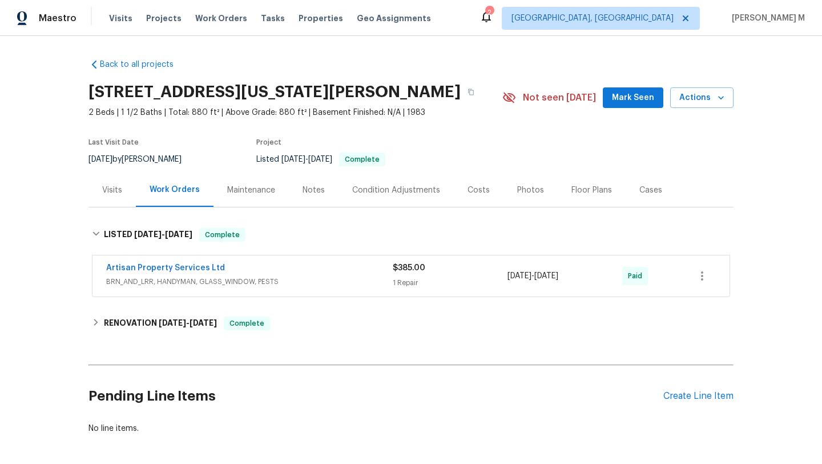
click at [262, 270] on div "Artisan Property Services Ltd" at bounding box center [249, 269] width 287 height 14
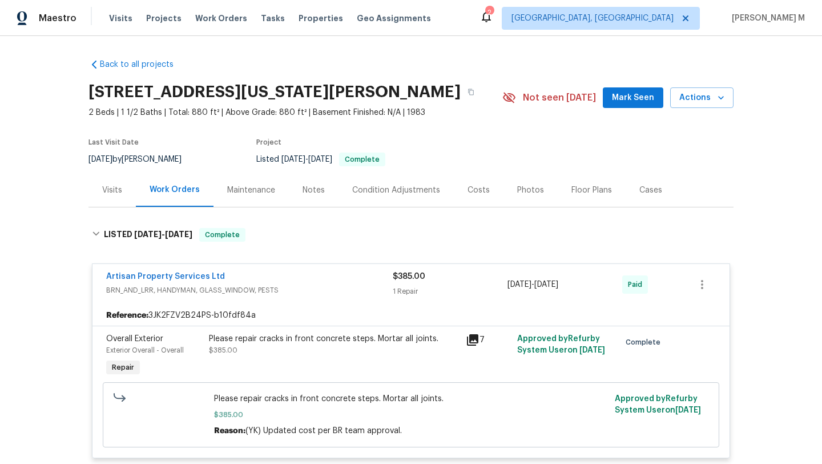
click at [106, 193] on div "Visits" at bounding box center [112, 189] width 20 height 11
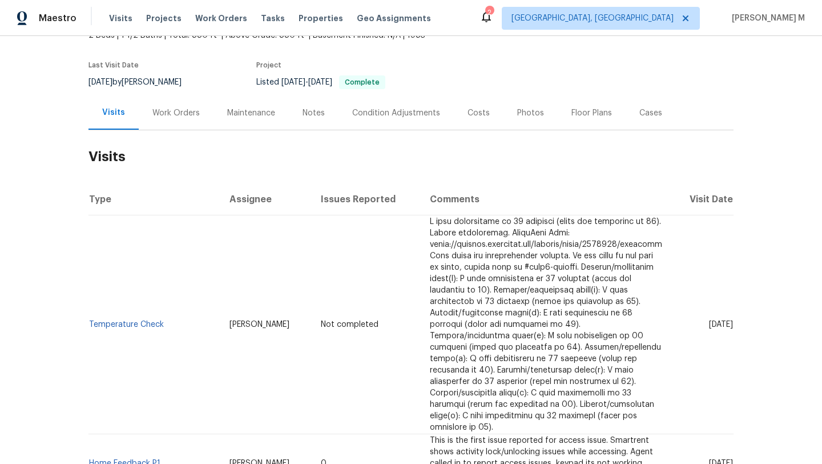
scroll to position [81, 0]
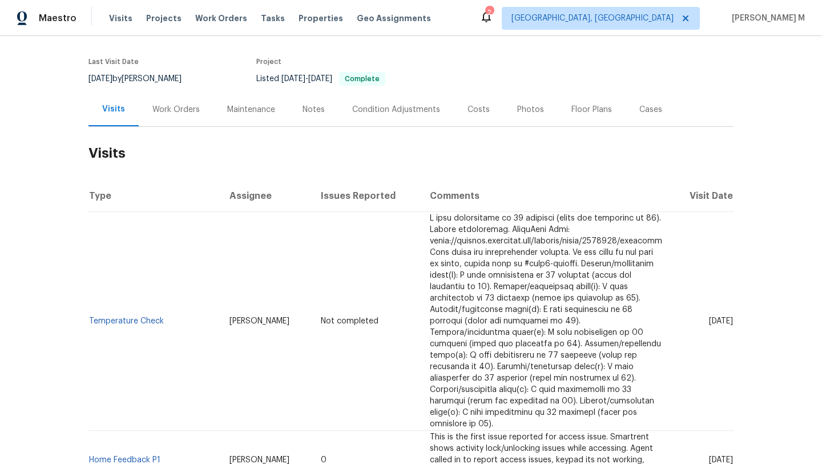
drag, startPoint x: 684, startPoint y: 315, endPoint x: 708, endPoint y: 315, distance: 24.0
click at [709, 317] on span "[DATE]" at bounding box center [721, 321] width 24 height 8
copy span "[DATE]"
click at [179, 116] on div "Work Orders" at bounding box center [176, 110] width 75 height 34
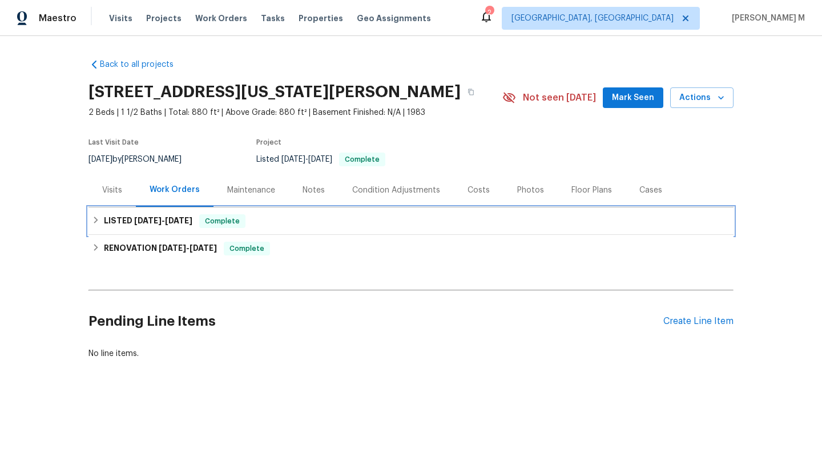
click at [148, 215] on h6 "LISTED [DATE] - [DATE]" at bounding box center [148, 221] width 89 height 14
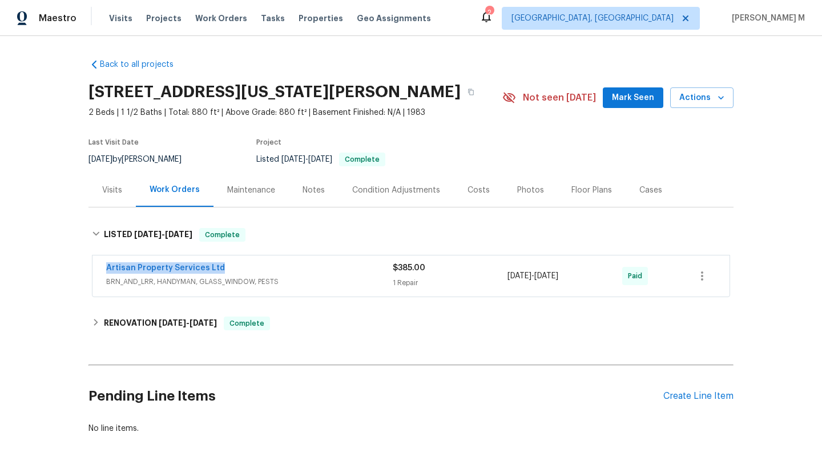
copy link "Artisan Property Services Ltd"
drag, startPoint x: 97, startPoint y: 269, endPoint x: 216, endPoint y: 269, distance: 119.4
click at [218, 269] on div "Artisan Property Services Ltd BRN_AND_LRR, HANDYMAN, GLASS_WINDOW, PESTS $385.0…" at bounding box center [411, 275] width 637 height 41
copy span "[DATE] - [DATE]"
drag, startPoint x: 503, startPoint y: 275, endPoint x: 587, endPoint y: 276, distance: 84.5
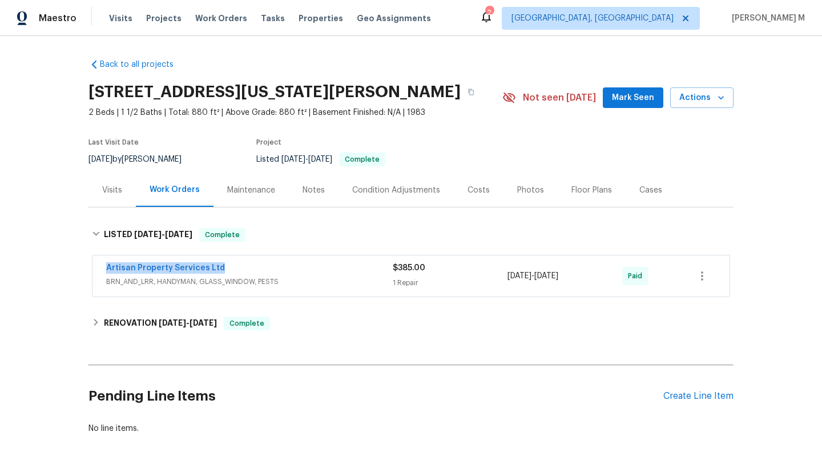
click at [587, 276] on div "[DATE] - [DATE]" at bounding box center [565, 275] width 115 height 27
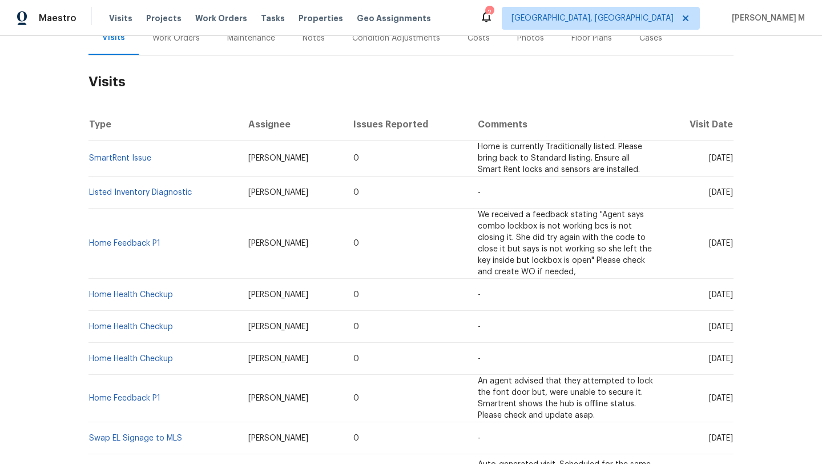
scroll to position [151, 0]
click at [171, 39] on div "Work Orders" at bounding box center [175, 39] width 47 height 11
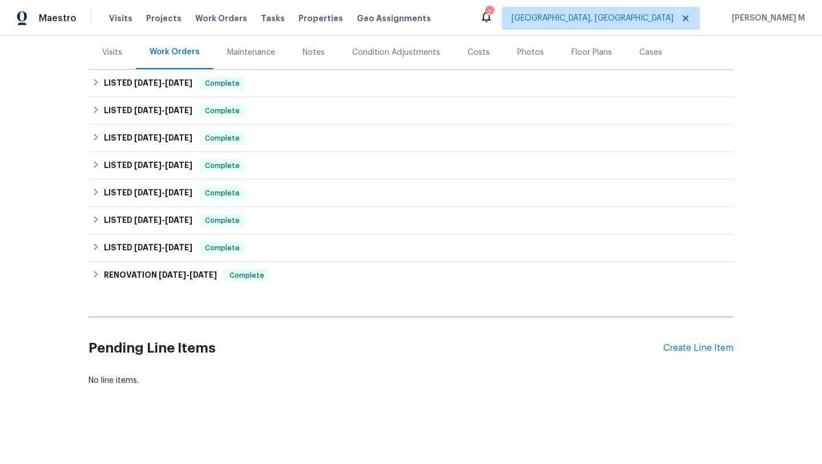
scroll to position [146, 0]
click at [179, 84] on div "LISTED [DATE] - [DATE] Complete" at bounding box center [411, 83] width 645 height 27
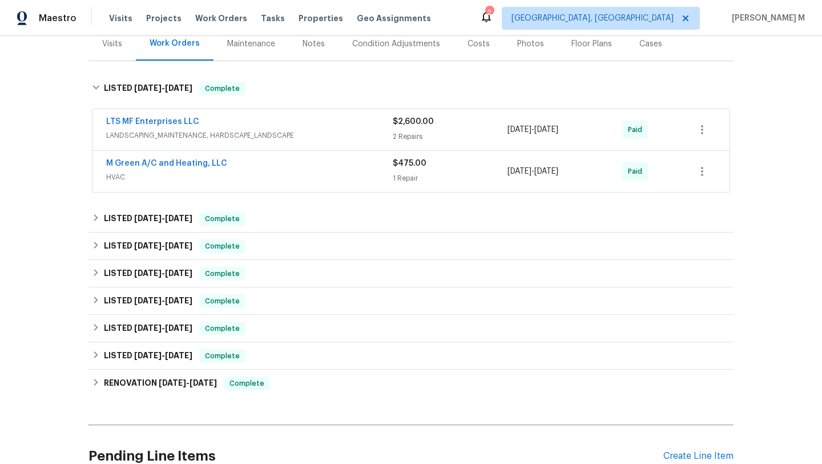
click at [286, 119] on div "LTS MF Enterprises LLC" at bounding box center [249, 123] width 287 height 14
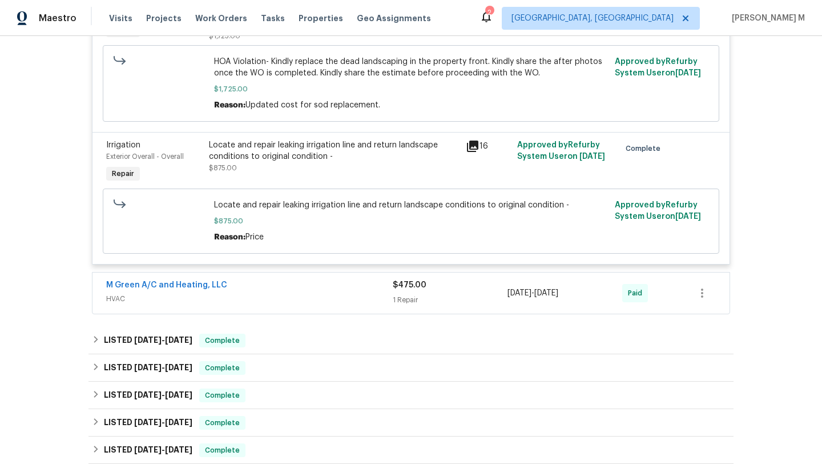
scroll to position [355, 0]
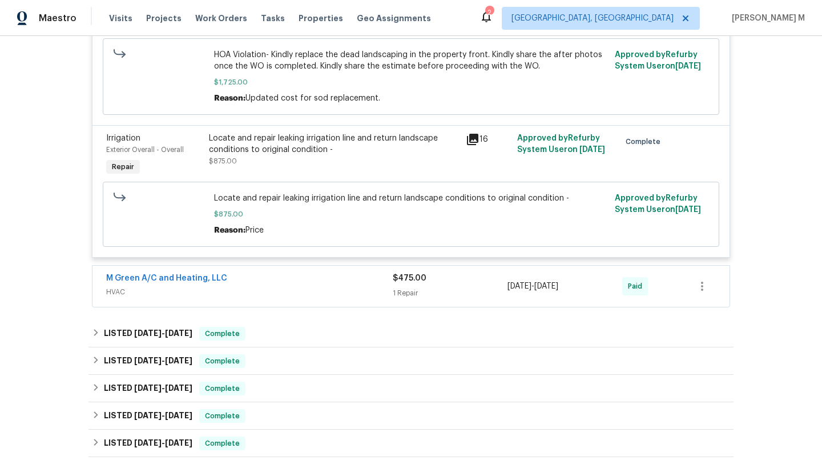
click at [332, 283] on div "M Green A/C and Heating, LLC" at bounding box center [249, 279] width 287 height 14
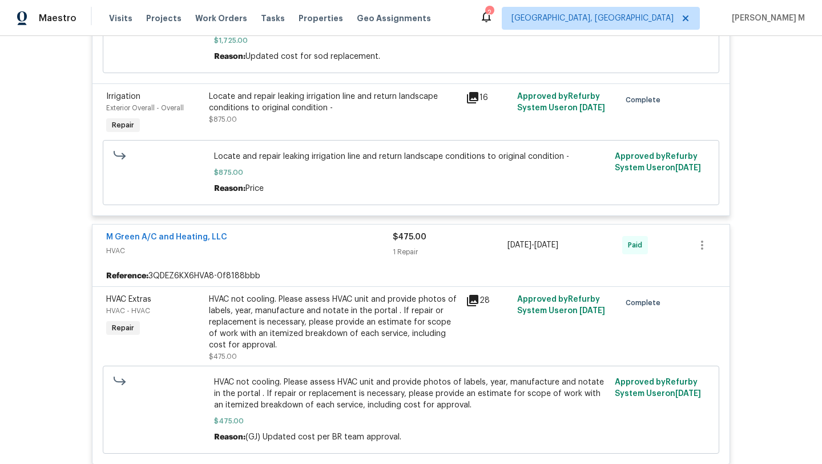
scroll to position [0, 0]
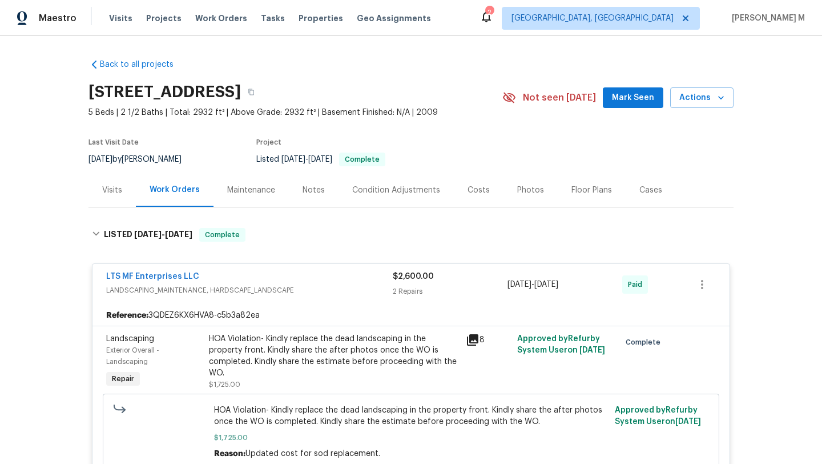
click at [640, 190] on div "Cases" at bounding box center [651, 189] width 23 height 11
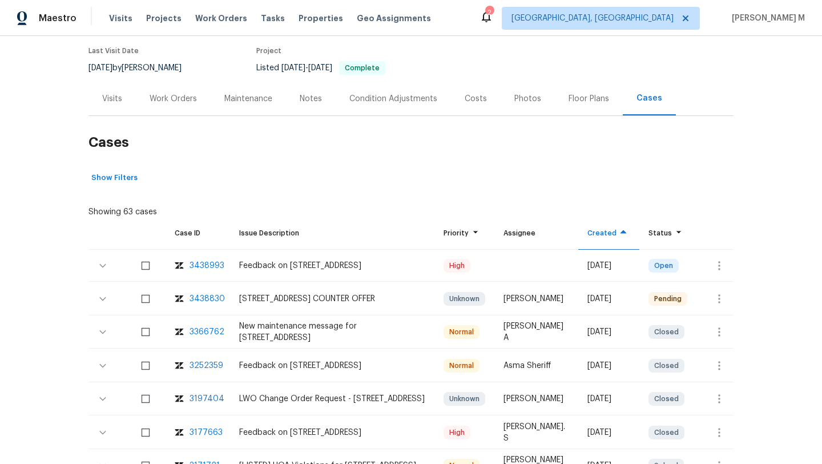
scroll to position [93, 0]
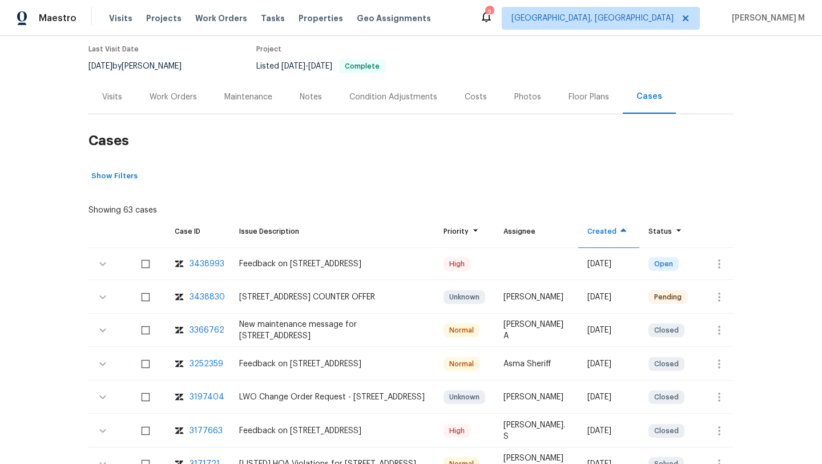
click at [115, 103] on div "Visits" at bounding box center [112, 97] width 47 height 34
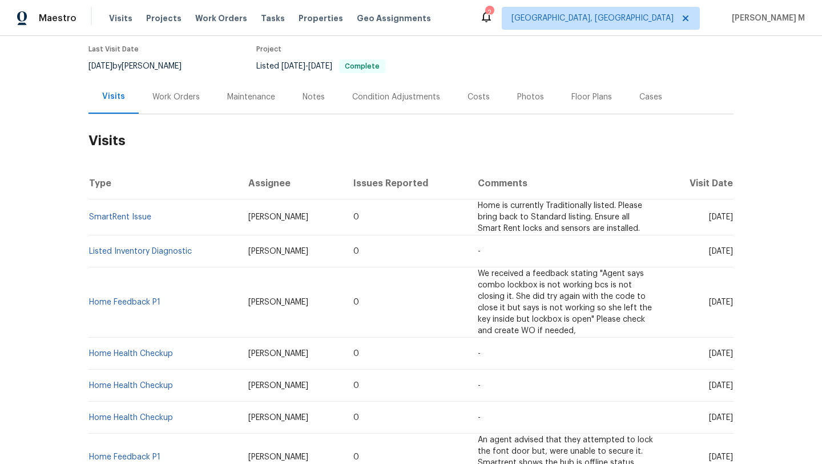
drag, startPoint x: 683, startPoint y: 219, endPoint x: 709, endPoint y: 219, distance: 25.7
click at [709, 219] on span "[DATE]" at bounding box center [721, 217] width 24 height 8
copy span "[DATE]"
click at [184, 95] on div "Work Orders" at bounding box center [175, 96] width 47 height 11
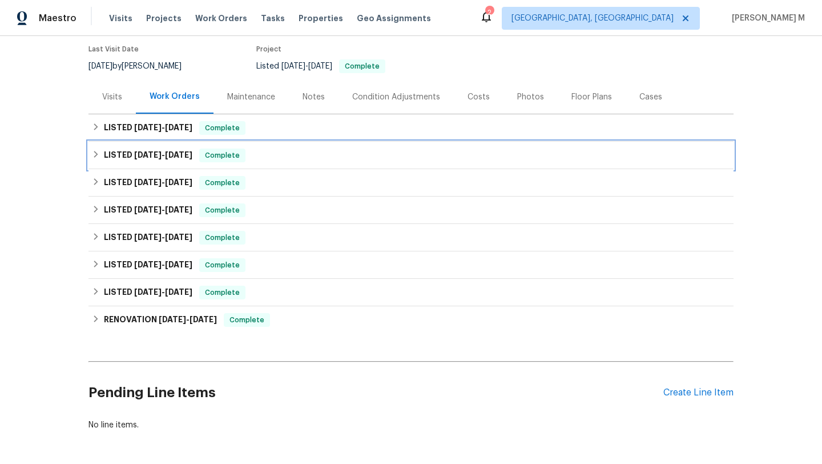
click at [182, 142] on div "LISTED [DATE] - [DATE] Complete Strong Maids and Janitorial PRESSURE_WASHING, C…" at bounding box center [411, 155] width 645 height 27
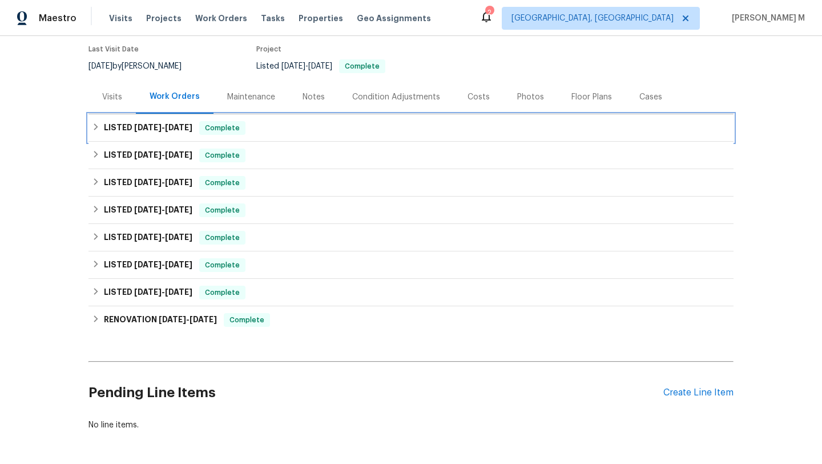
click at [186, 130] on span "[DATE]" at bounding box center [178, 127] width 27 height 8
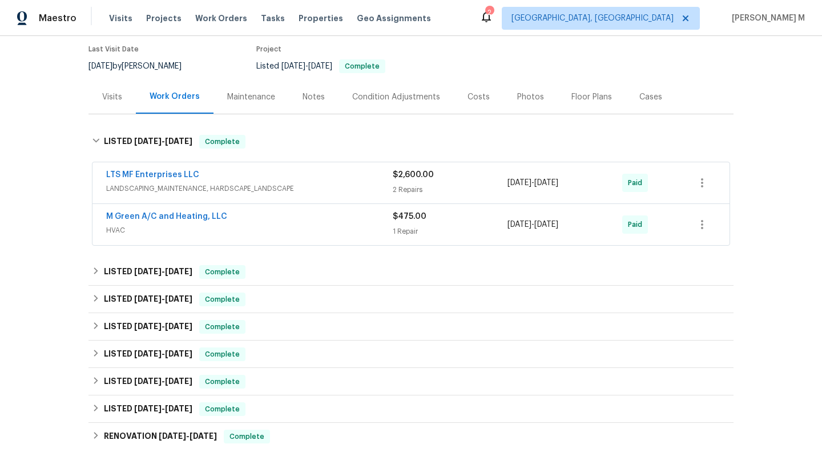
drag, startPoint x: 94, startPoint y: 176, endPoint x: 250, endPoint y: 164, distance: 156.9
click at [251, 164] on div "LTS MF Enterprises LLC LANDSCAPING_MAINTENANCE, HARDSCAPE_LANDSCAPE $2,600.00 2…" at bounding box center [411, 182] width 637 height 41
copy link "LTS MF Enterprises LLC"
drag, startPoint x: 97, startPoint y: 175, endPoint x: 222, endPoint y: 175, distance: 125.1
click at [222, 175] on div "LTS MF Enterprises LLC LANDSCAPING_MAINTENANCE, HARDSCAPE_LANDSCAPE $2,600.00 2…" at bounding box center [411, 182] width 637 height 41
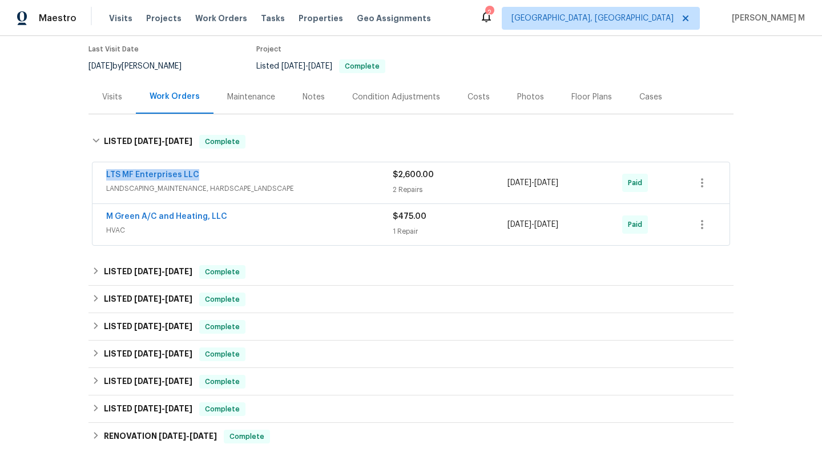
click at [355, 182] on div "LTS MF Enterprises LLC" at bounding box center [249, 176] width 287 height 14
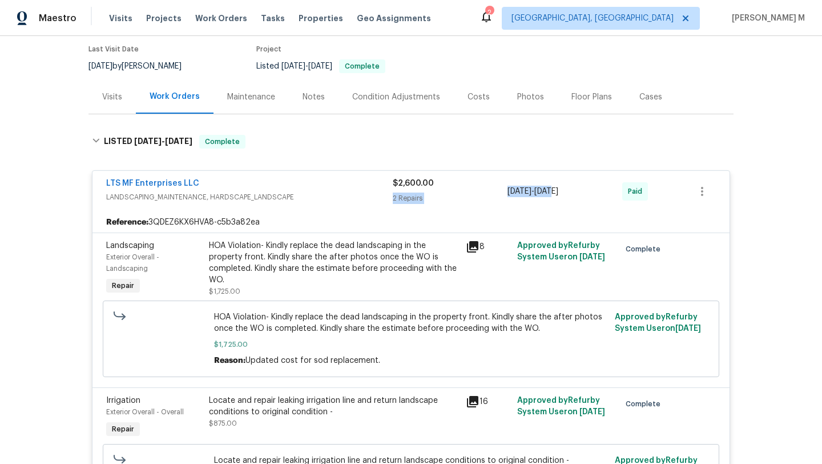
drag, startPoint x: 502, startPoint y: 191, endPoint x: 562, endPoint y: 190, distance: 60.5
click at [562, 190] on div "LTS MF Enterprises LLC LANDSCAPING_MAINTENANCE, HARDSCAPE_LANDSCAPE $2,600.00 2…" at bounding box center [397, 191] width 582 height 27
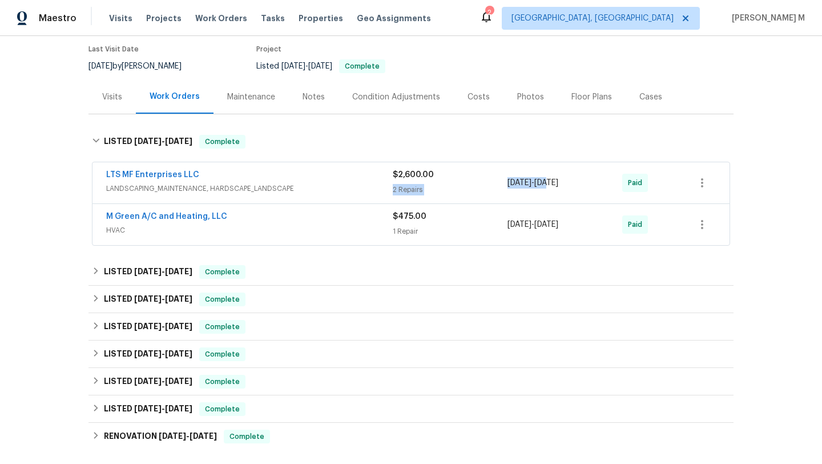
click at [491, 182] on div "$2,600.00 2 Repairs" at bounding box center [450, 182] width 115 height 27
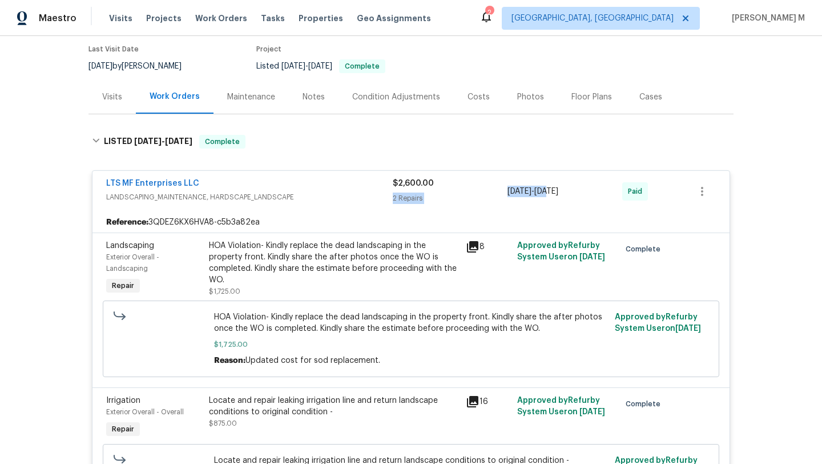
copy span "5/20/2025 - 5/23/2025"
drag, startPoint x: 504, startPoint y: 193, endPoint x: 586, endPoint y: 193, distance: 81.7
click at [559, 193] on span "5/20/2025 - 5/23/2025" at bounding box center [533, 191] width 51 height 11
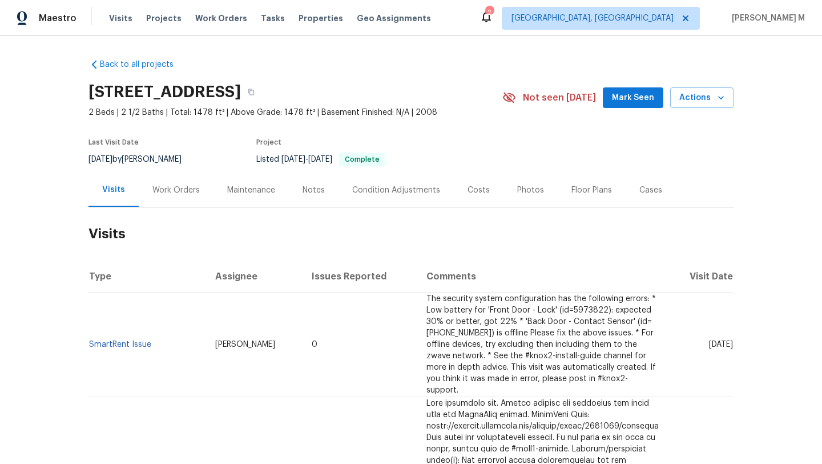
drag, startPoint x: 684, startPoint y: 340, endPoint x: 707, endPoint y: 338, distance: 23.5
click at [709, 340] on span "[DATE]" at bounding box center [721, 344] width 24 height 8
copy span "[DATE]"
click at [192, 187] on div "Work Orders" at bounding box center [175, 189] width 47 height 11
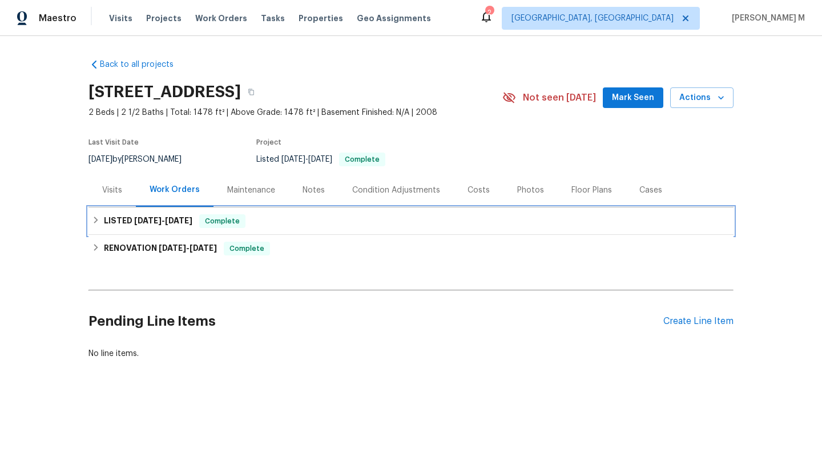
click at [180, 218] on span "[DATE]" at bounding box center [178, 220] width 27 height 8
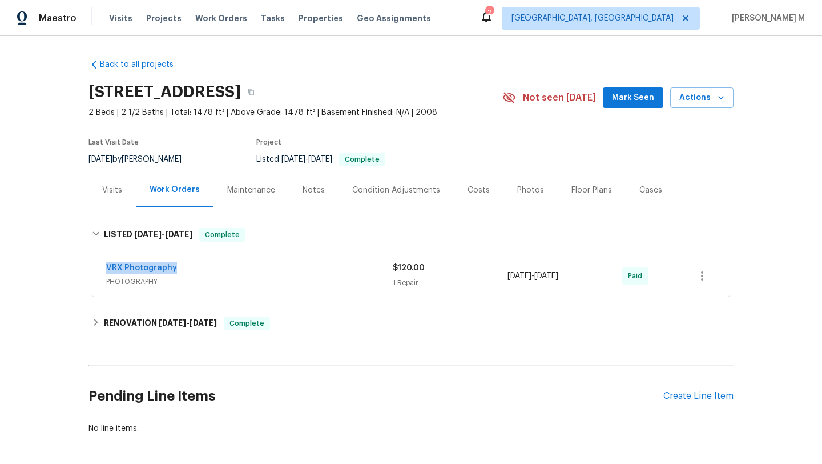
drag, startPoint x: 189, startPoint y: 267, endPoint x: 199, endPoint y: 267, distance: 9.7
click at [199, 267] on div "VRX Photography PHOTOGRAPHY $120.00 1 Repair 5/9/2025 - 5/10/2025 Paid" at bounding box center [411, 275] width 637 height 41
copy span "5/9/2025 - 5/10/2025"
drag, startPoint x: 508, startPoint y: 277, endPoint x: 580, endPoint y: 276, distance: 71.4
click at [559, 276] on span "5/9/2025 - 5/10/2025" at bounding box center [533, 275] width 51 height 11
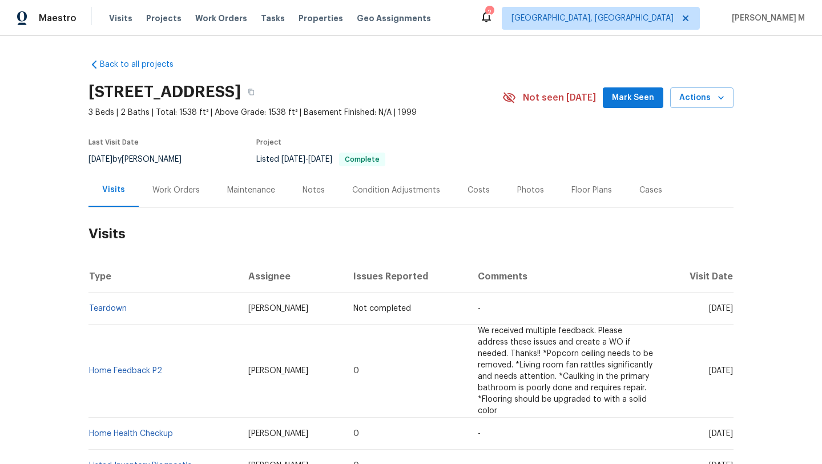
click at [187, 183] on div "Work Orders" at bounding box center [176, 190] width 75 height 34
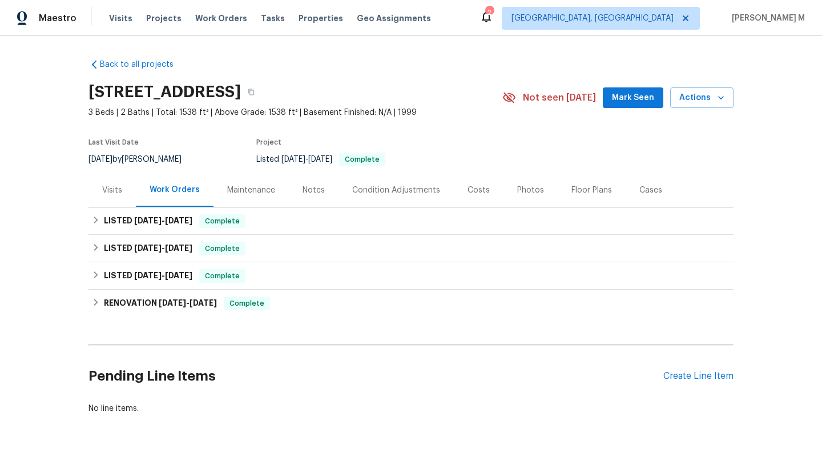
click at [123, 183] on div "Visits" at bounding box center [112, 190] width 47 height 34
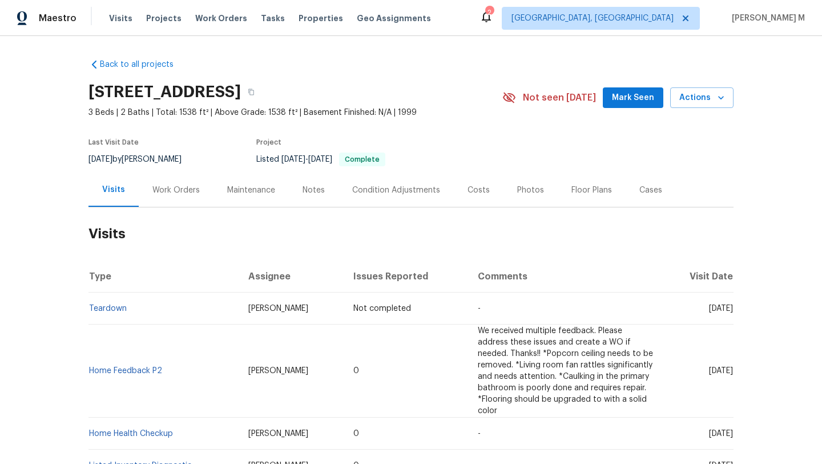
drag, startPoint x: 684, startPoint y: 308, endPoint x: 708, endPoint y: 310, distance: 24.6
click at [709, 310] on span "Sun, Sep 21 2025" at bounding box center [721, 308] width 24 height 8
copy span "Sep 21"
click at [183, 183] on div "Work Orders" at bounding box center [176, 190] width 75 height 34
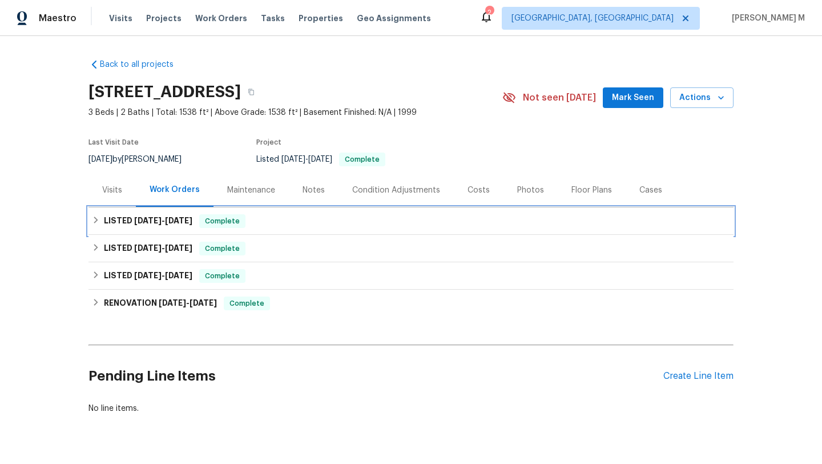
click at [171, 219] on span "8/8/25" at bounding box center [178, 220] width 27 height 8
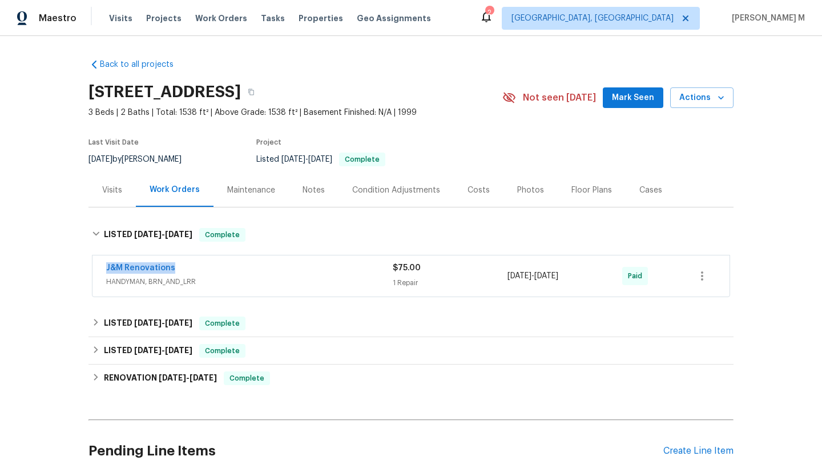
drag, startPoint x: 96, startPoint y: 267, endPoint x: 207, endPoint y: 267, distance: 111.4
click at [207, 267] on div "J&M Renovations HANDYMAN, BRN_AND_LRR $75.00 1 Repair 8/7/2025 - 8/8/2025 Paid" at bounding box center [411, 275] width 637 height 41
copy link "J&M Renovations"
click at [423, 271] on div "$75.00" at bounding box center [450, 267] width 115 height 11
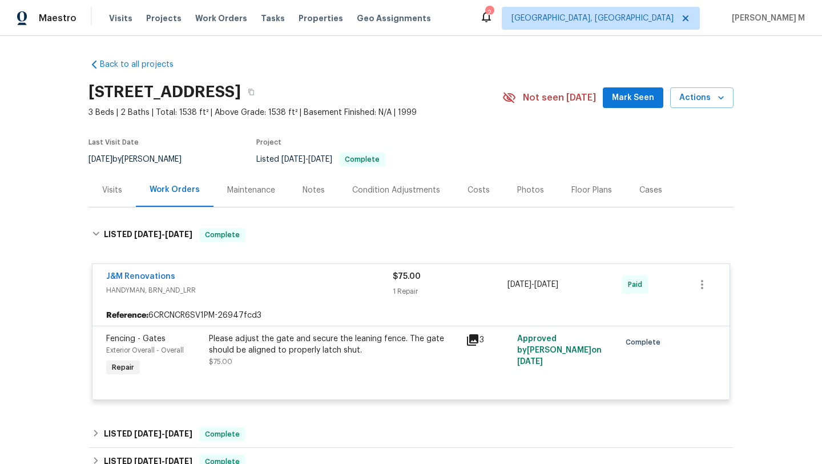
copy span "8/7/2025 - 8/8/2025"
drag, startPoint x: 504, startPoint y: 287, endPoint x: 578, endPoint y: 286, distance: 74.2
click at [578, 286] on div "8/7/2025 - 8/8/2025" at bounding box center [565, 284] width 115 height 27
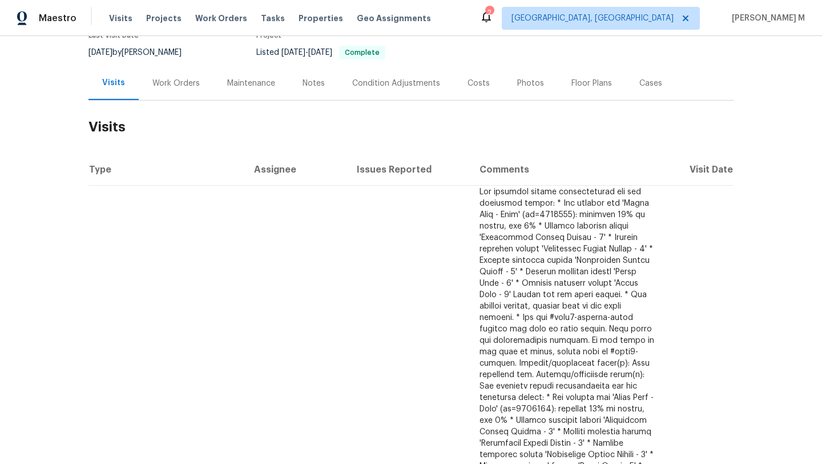
scroll to position [106, 0]
click at [179, 97] on div "Work Orders" at bounding box center [176, 84] width 75 height 34
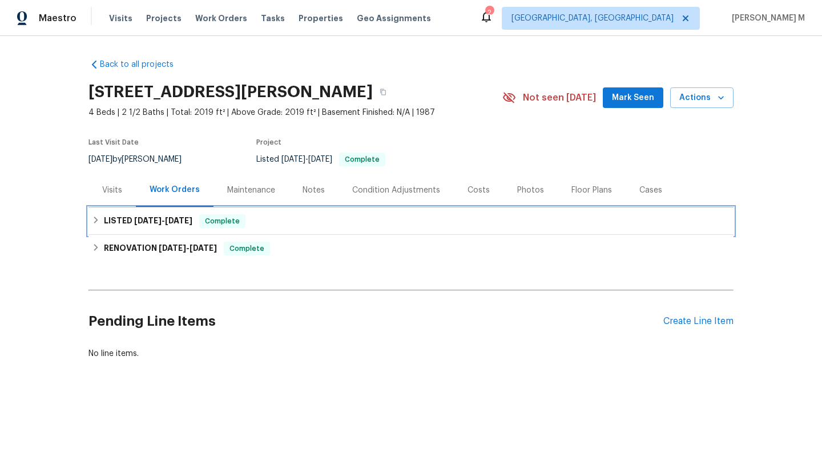
click at [196, 218] on div "LISTED 6/14/25 - 6/16/25 Complete" at bounding box center [411, 221] width 638 height 14
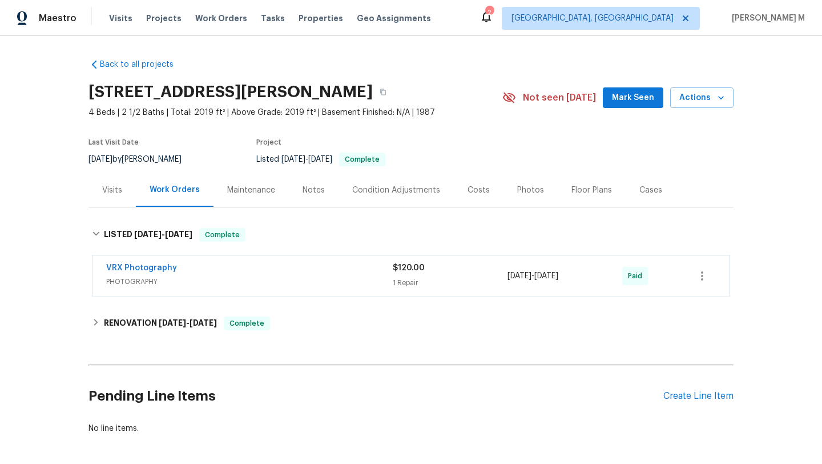
click at [209, 272] on div "VRX Photography" at bounding box center [249, 269] width 287 height 14
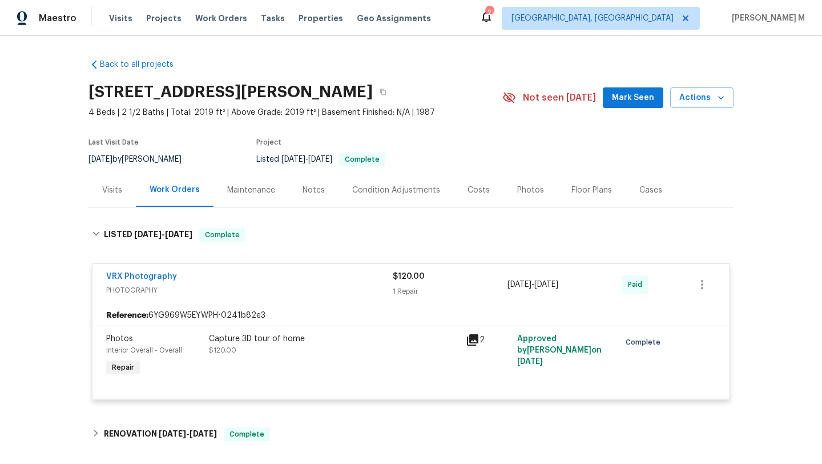
click at [107, 201] on div "Visits" at bounding box center [112, 190] width 47 height 34
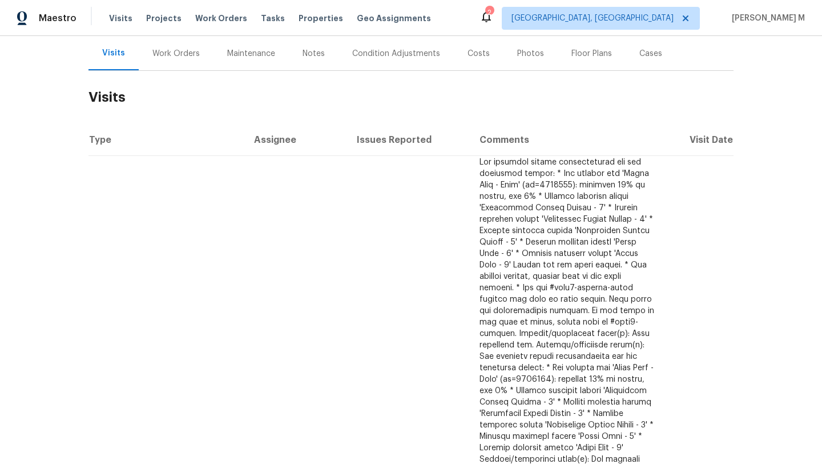
scroll to position [144, 0]
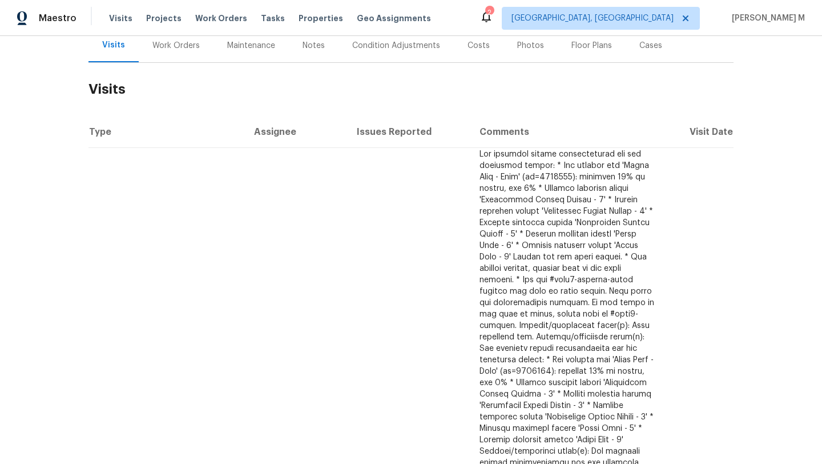
drag, startPoint x: 684, startPoint y: 378, endPoint x: 707, endPoint y: 377, distance: 23.4
click at [709, 463] on span "[DATE]" at bounding box center [721, 468] width 24 height 8
copy span "[DATE]"
click at [187, 59] on div "Work Orders" at bounding box center [176, 46] width 75 height 34
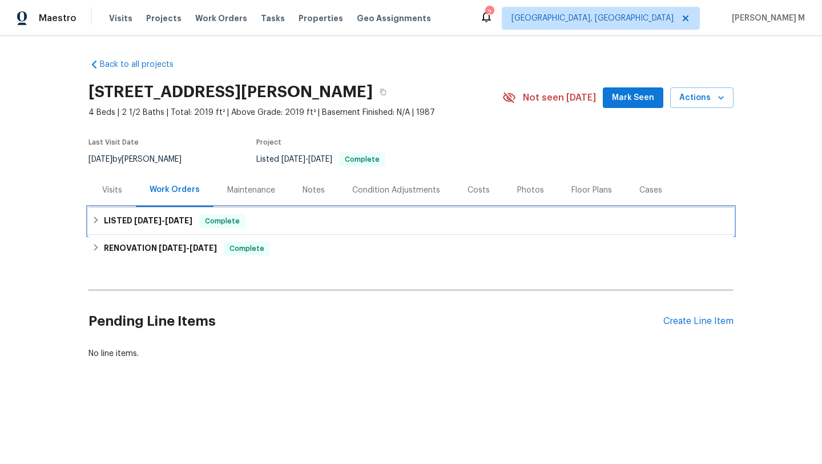
click at [137, 225] on h6 "LISTED 6/14/25 - 6/16/25" at bounding box center [148, 221] width 89 height 14
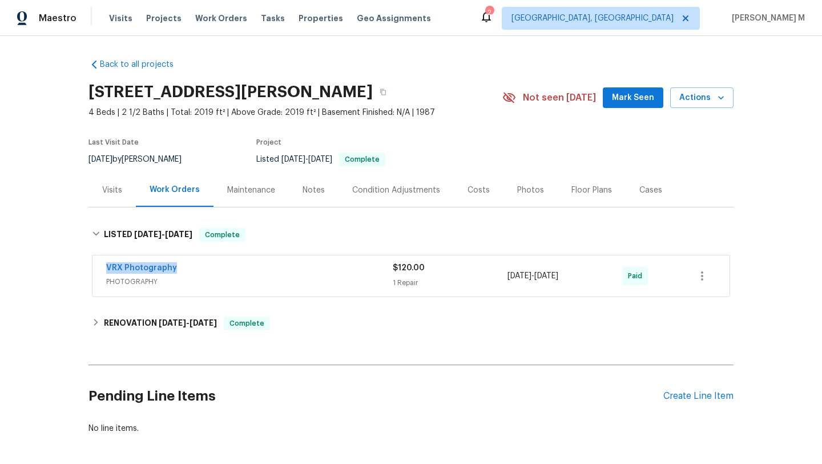
drag, startPoint x: 98, startPoint y: 270, endPoint x: 216, endPoint y: 266, distance: 118.3
click at [216, 270] on div "VRX Photography PHOTOGRAPHY $120.00 1 Repair 6/14/2025 - 6/16/2025 Paid" at bounding box center [411, 275] width 637 height 41
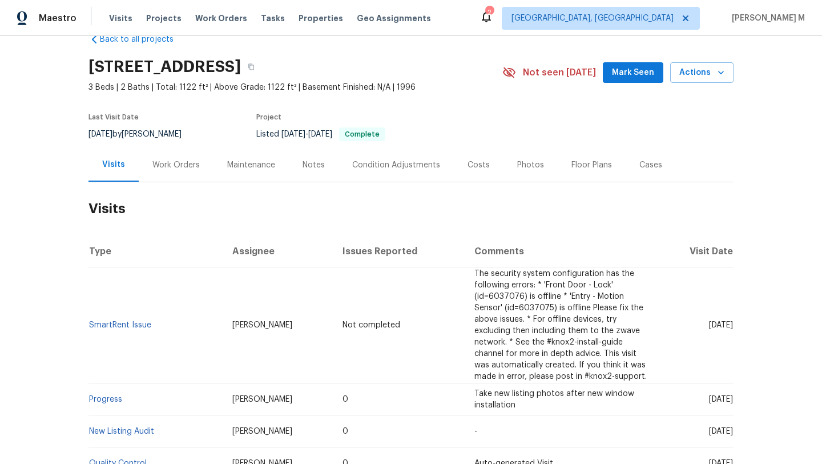
scroll to position [26, 0]
copy span "[DATE]"
drag, startPoint x: 682, startPoint y: 327, endPoint x: 708, endPoint y: 326, distance: 25.7
click at [709, 326] on span "[DATE]" at bounding box center [721, 324] width 24 height 8
click at [198, 169] on div "Work Orders" at bounding box center [176, 164] width 75 height 34
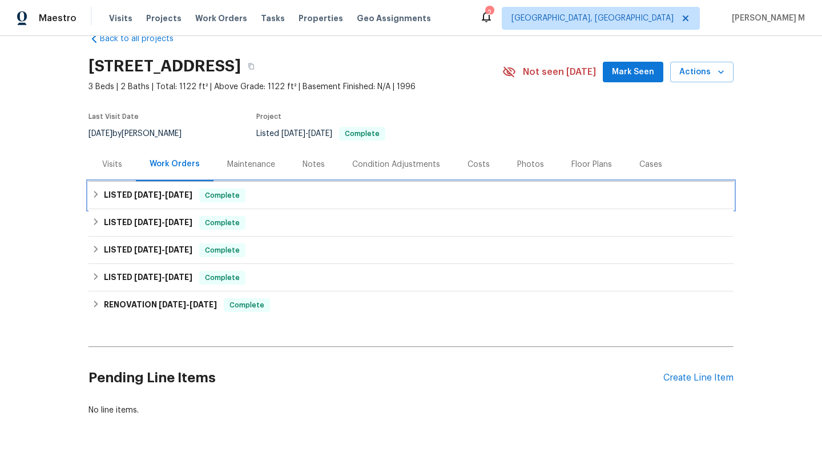
click at [187, 194] on span "[DATE]" at bounding box center [178, 195] width 27 height 8
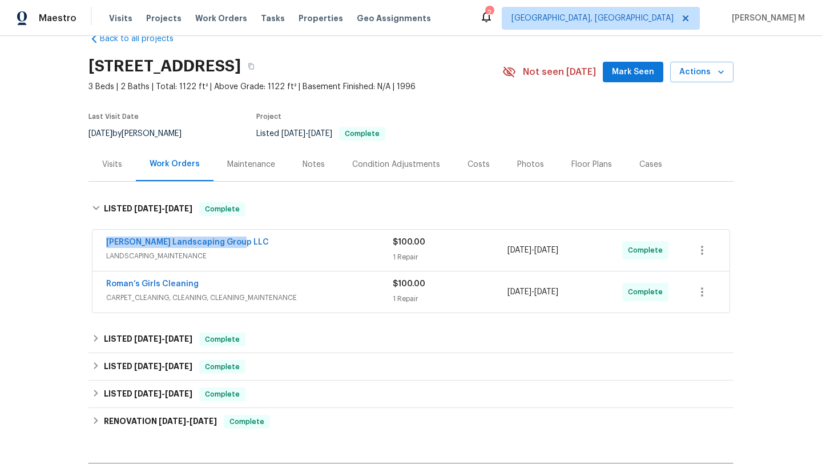
drag, startPoint x: 93, startPoint y: 240, endPoint x: 255, endPoint y: 240, distance: 162.8
click at [256, 240] on div "[PERSON_NAME] Landscaping Group LLC LANDSCAPING_MAINTENANCE $100.00 1 Repair [D…" at bounding box center [411, 250] width 637 height 41
copy link "[PERSON_NAME] Landscaping Group LLC"
click at [363, 240] on div "[PERSON_NAME] Landscaping Group LLC" at bounding box center [249, 243] width 287 height 14
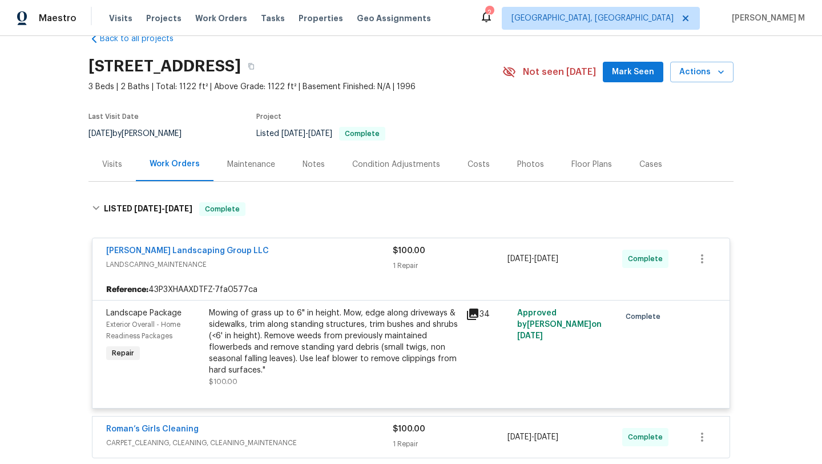
drag, startPoint x: 505, startPoint y: 260, endPoint x: 573, endPoint y: 260, distance: 67.4
click at [559, 260] on span "[DATE] - [DATE]" at bounding box center [533, 258] width 51 height 11
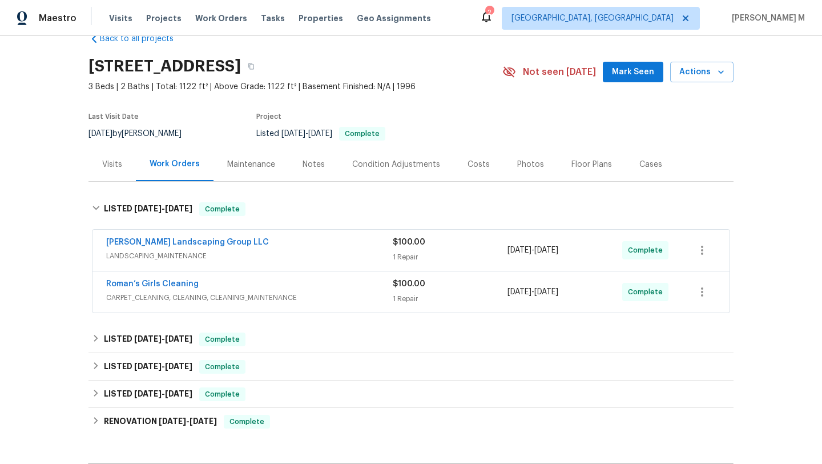
click at [526, 253] on span "[DATE]" at bounding box center [520, 250] width 24 height 8
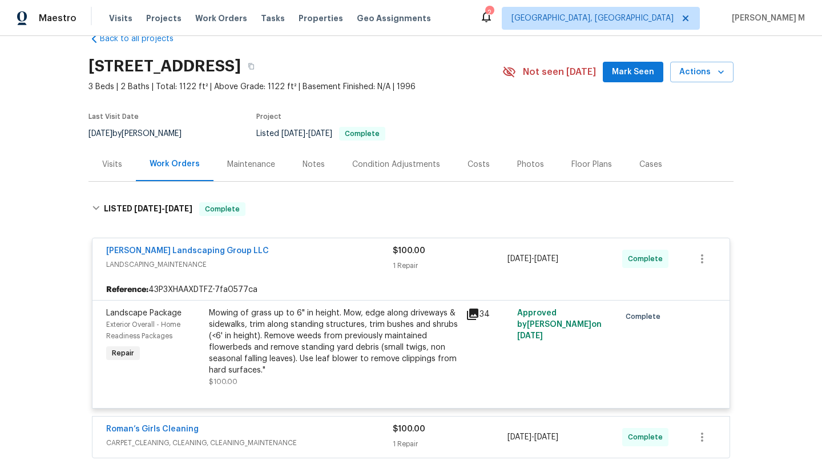
copy span "[DATE] - [DATE]"
drag, startPoint x: 504, startPoint y: 258, endPoint x: 582, endPoint y: 258, distance: 77.7
click at [559, 258] on span "[DATE] - [DATE]" at bounding box center [533, 258] width 51 height 11
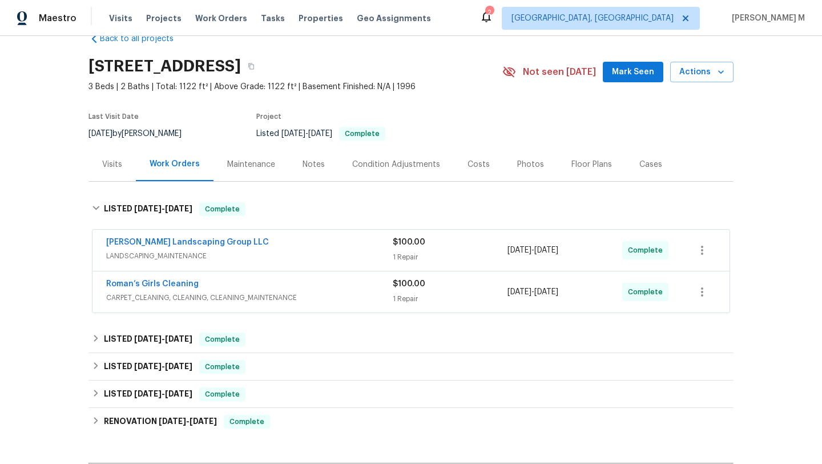
copy span "[DATE] - 8/18/202"
click at [113, 174] on div "Visits" at bounding box center [112, 164] width 47 height 34
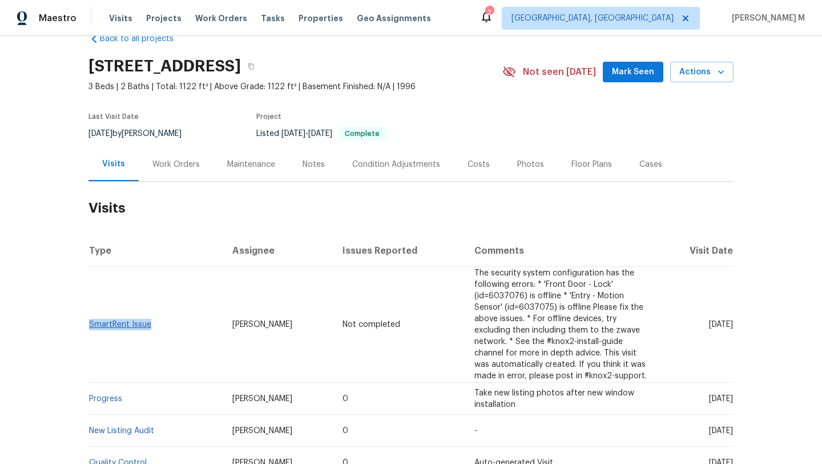
copy link "SmartRent Issue"
drag, startPoint x: 170, startPoint y: 325, endPoint x: 87, endPoint y: 324, distance: 82.8
click at [89, 324] on td "SmartRent Issue" at bounding box center [156, 325] width 135 height 116
drag, startPoint x: 223, startPoint y: 326, endPoint x: 268, endPoint y: 326, distance: 45.7
click at [268, 326] on td "[PERSON_NAME]" at bounding box center [278, 325] width 111 height 116
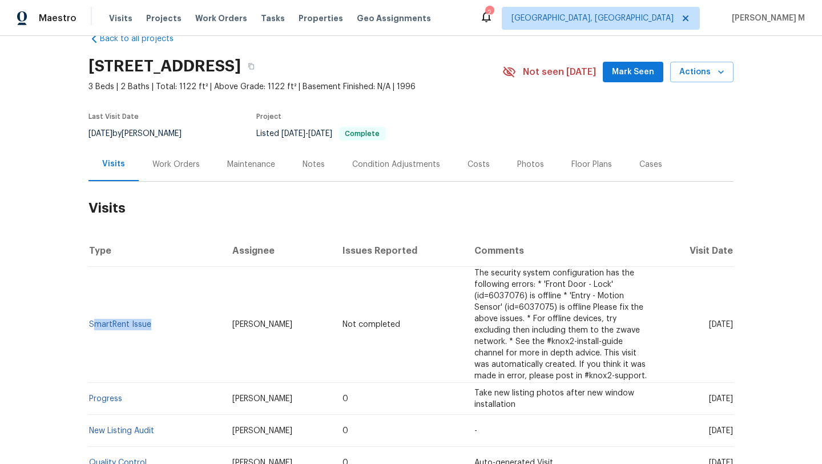
copy span "[PERSON_NAME]"
drag, startPoint x: 684, startPoint y: 326, endPoint x: 709, endPoint y: 326, distance: 25.1
click at [709, 326] on span "[DATE]" at bounding box center [721, 324] width 24 height 8
copy span "[DATE]"
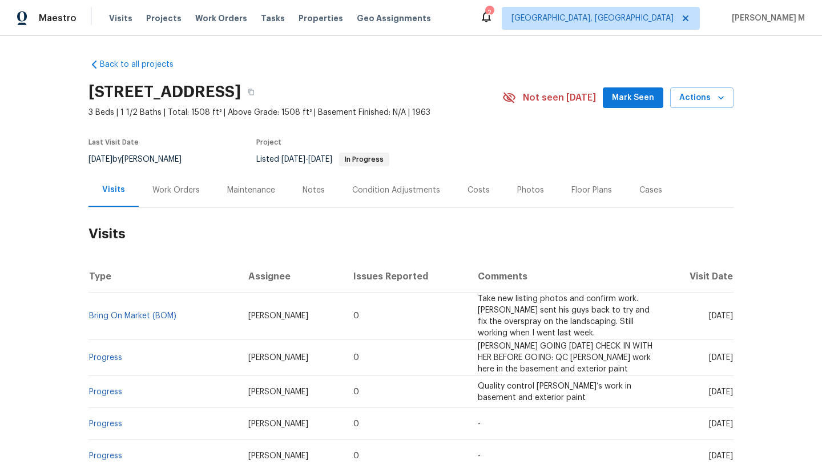
drag, startPoint x: 684, startPoint y: 312, endPoint x: 707, endPoint y: 312, distance: 23.4
click at [709, 312] on span "[DATE]" at bounding box center [721, 316] width 24 height 8
copy span "[DATE]"
click at [163, 191] on div "Work Orders" at bounding box center [175, 189] width 47 height 11
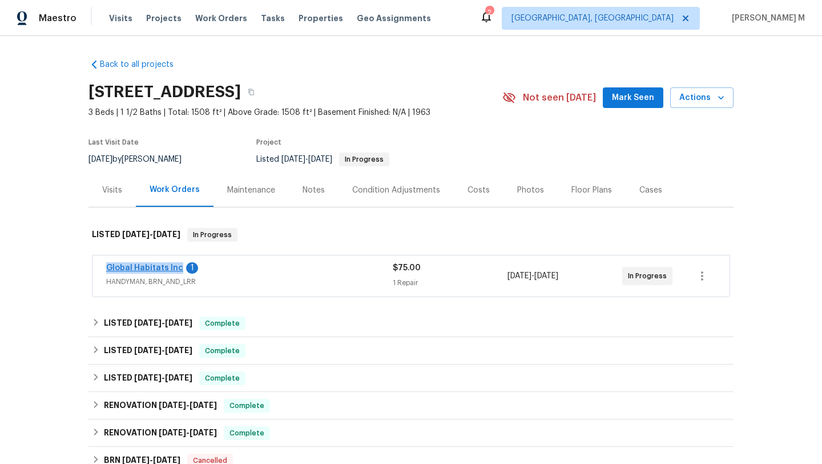
copy link "Global Habitats Inc"
drag, startPoint x: 98, startPoint y: 268, endPoint x: 174, endPoint y: 268, distance: 76.0
click at [174, 268] on div "Global Habitats Inc 1 HANDYMAN, BRN_AND_LRR $75.00 1 Repair [DATE] - [DATE] In …" at bounding box center [411, 275] width 637 height 41
click at [247, 271] on div "Global Habitats Inc 1" at bounding box center [249, 269] width 287 height 14
